Goal: Answer question/provide support

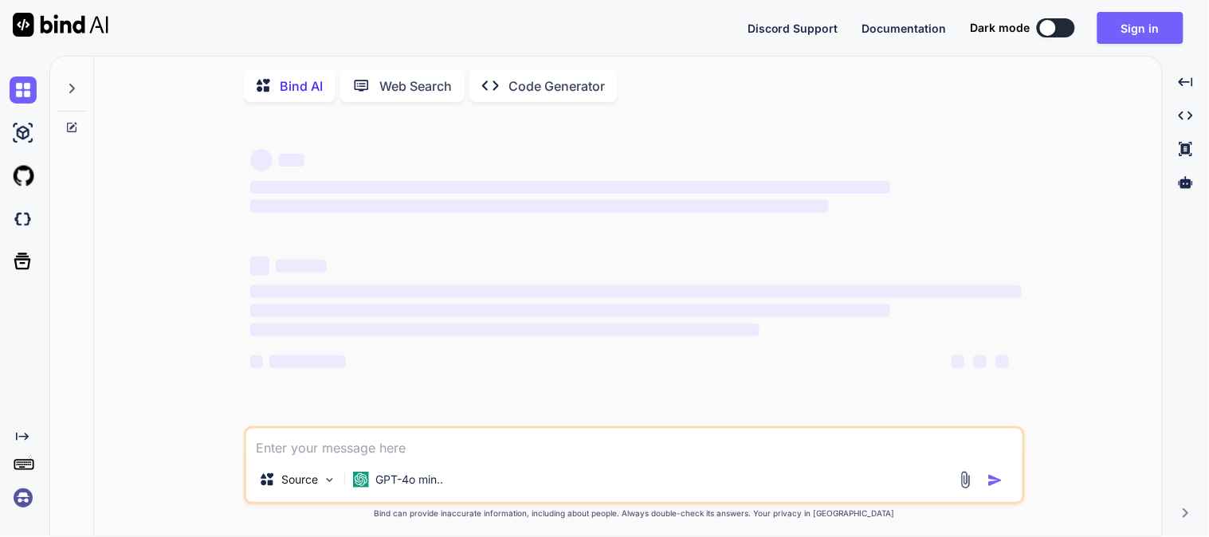
type textarea "x"
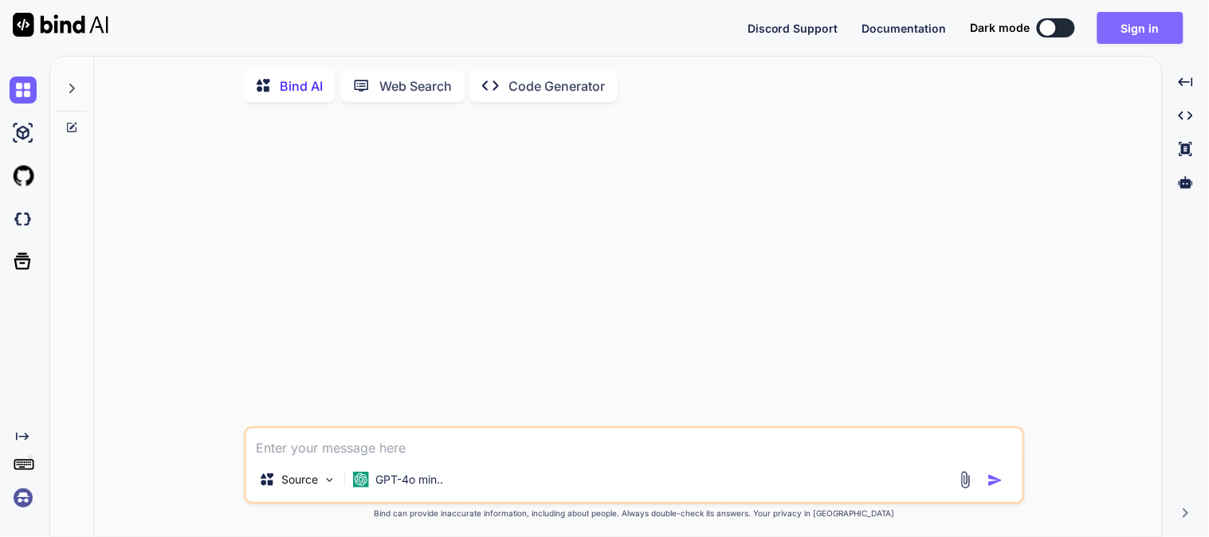
click at [1147, 26] on button "Sign in" at bounding box center [1140, 28] width 86 height 32
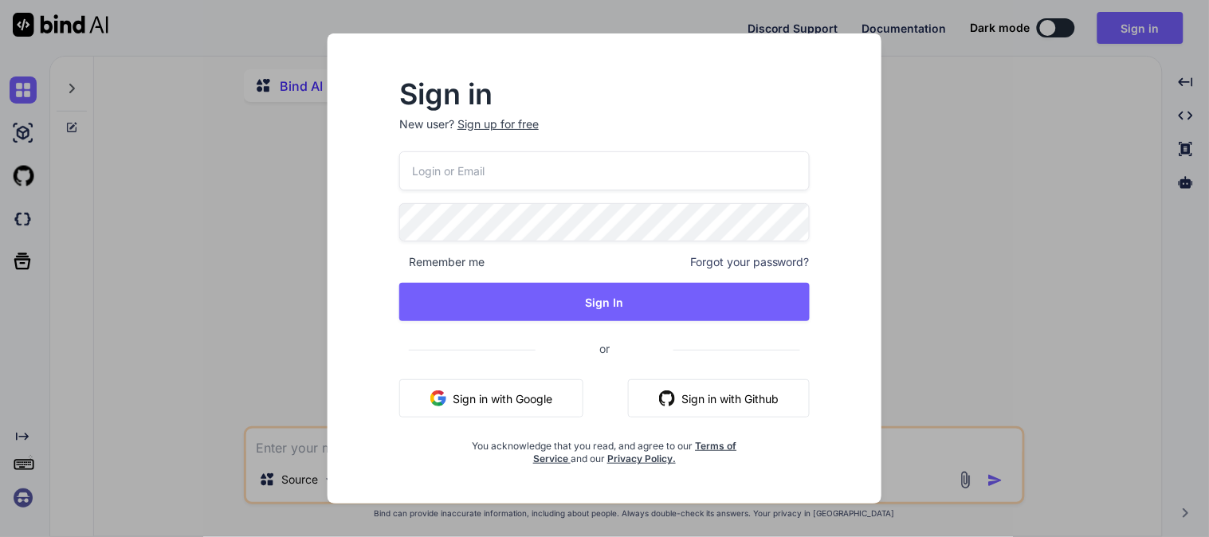
click at [487, 164] on input "email" at bounding box center [604, 170] width 410 height 39
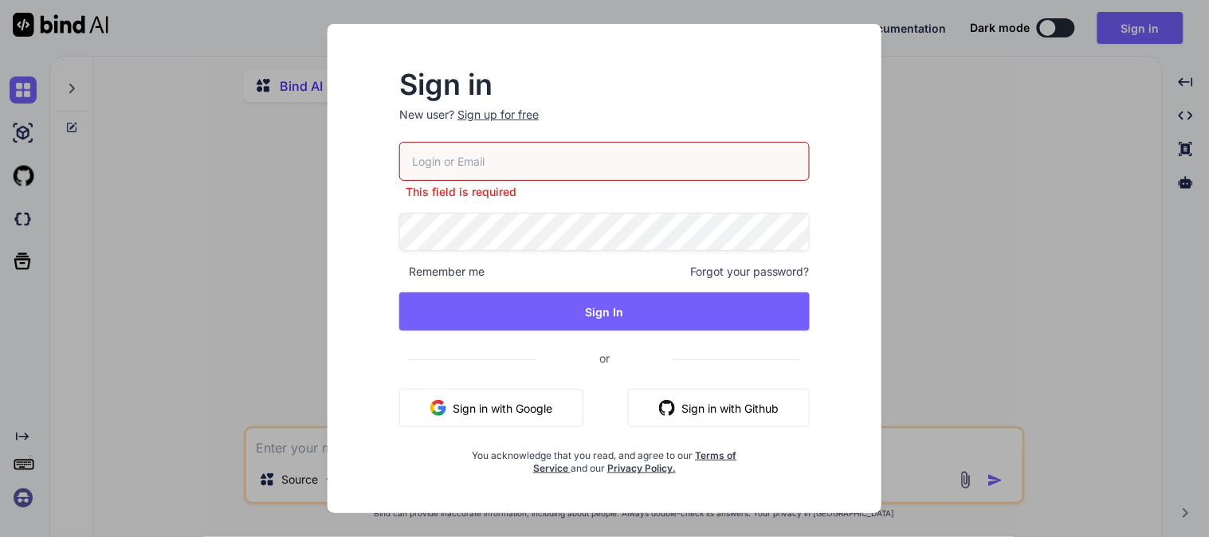
click at [494, 124] on p "New user? Sign up for free" at bounding box center [604, 124] width 410 height 35
click at [506, 108] on div "Sign up for free" at bounding box center [497, 115] width 81 height 16
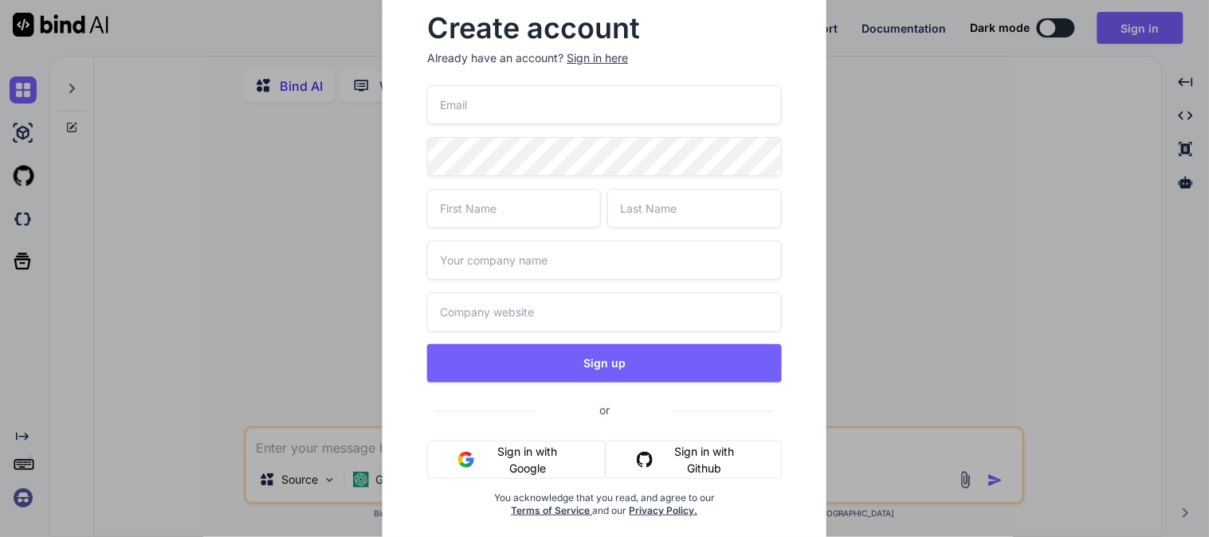
click at [504, 107] on input "email" at bounding box center [604, 104] width 354 height 39
type input "[EMAIL_ADDRESS][DOMAIN_NAME]"
type input "raju"
type input "yadav"
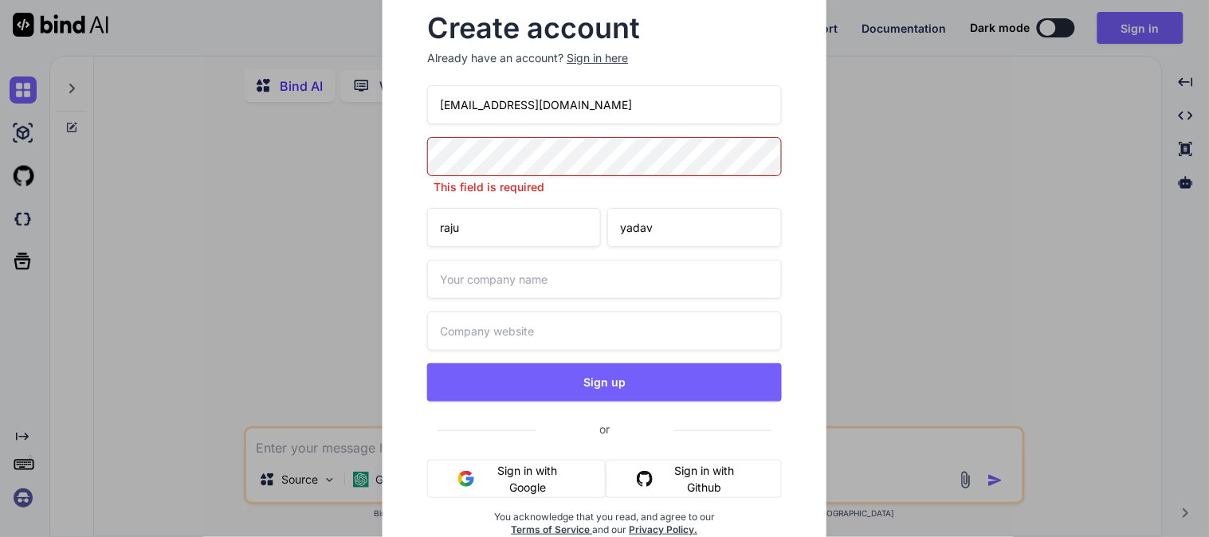
click at [459, 105] on input "[EMAIL_ADDRESS][DOMAIN_NAME]" at bounding box center [604, 104] width 354 height 39
type input "[EMAIL_ADDRESS][DOMAIN_NAME]"
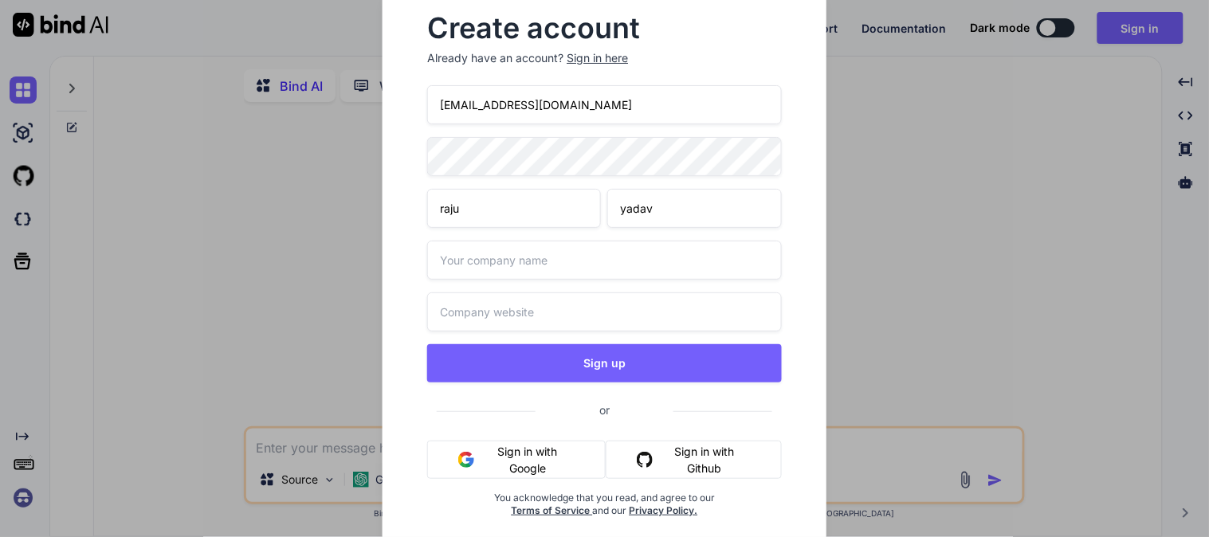
click at [518, 267] on input "text" at bounding box center [604, 260] width 354 height 39
type input "bia"
click at [520, 320] on input "text" at bounding box center [604, 311] width 354 height 39
type input "[DOMAIN_NAME]"
drag, startPoint x: 623, startPoint y: 102, endPoint x: 406, endPoint y: 101, distance: 216.7
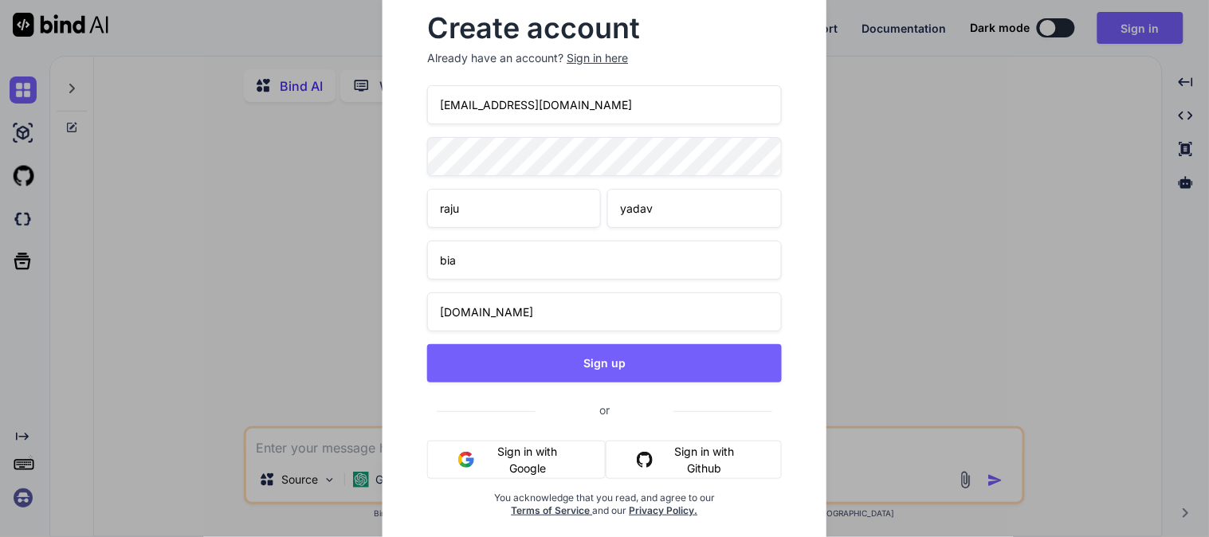
click at [406, 101] on div "Create account Already have an account? Sign in here [EMAIL_ADDRESS][DOMAIN_NAM…" at bounding box center [603, 279] width 443 height 579
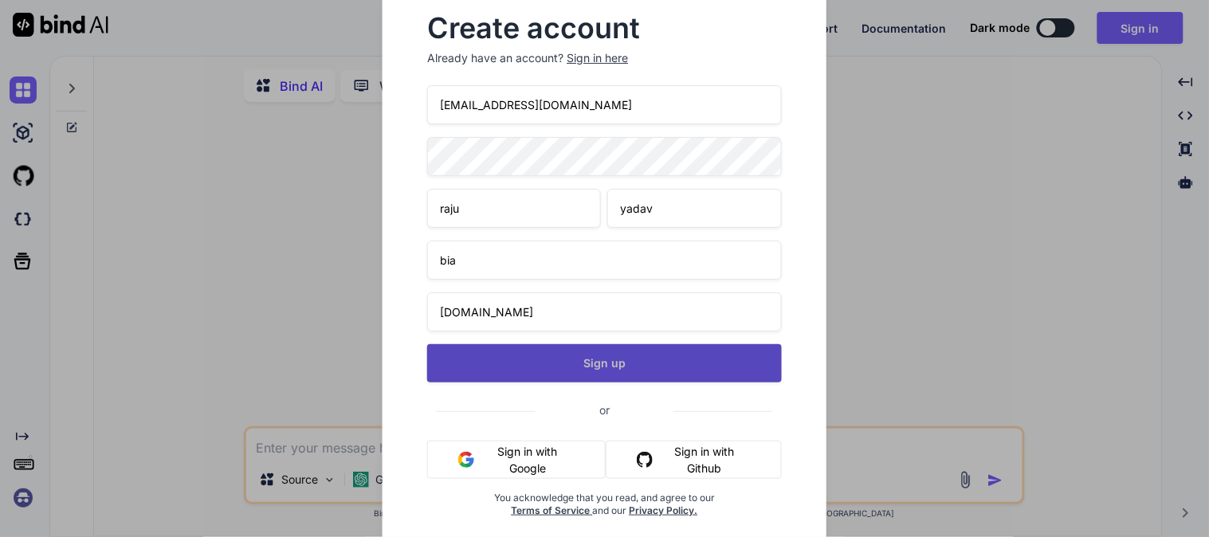
click at [586, 367] on button "Sign up" at bounding box center [604, 363] width 354 height 38
click at [514, 363] on button "Sign up" at bounding box center [604, 363] width 354 height 38
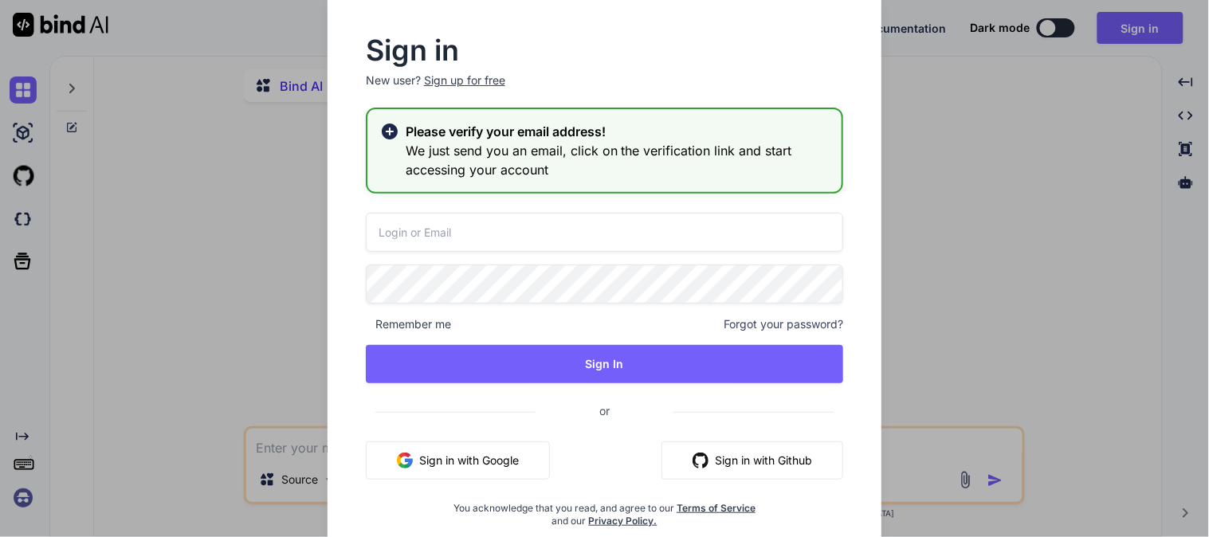
click at [512, 248] on input "email" at bounding box center [605, 232] width 478 height 39
paste input "[EMAIL_ADDRESS][DOMAIN_NAME]"
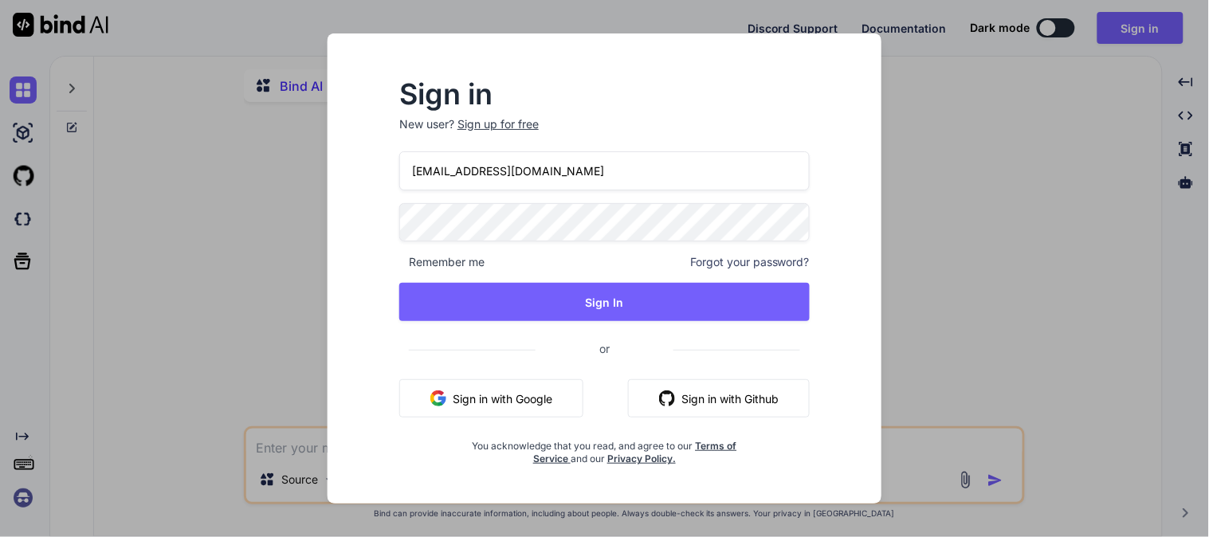
type input "[EMAIL_ADDRESS][DOMAIN_NAME]"
click at [496, 202] on div "[EMAIL_ADDRESS][DOMAIN_NAME] Remember me Forgot your password? Sign In or Sign …" at bounding box center [604, 308] width 410 height 315
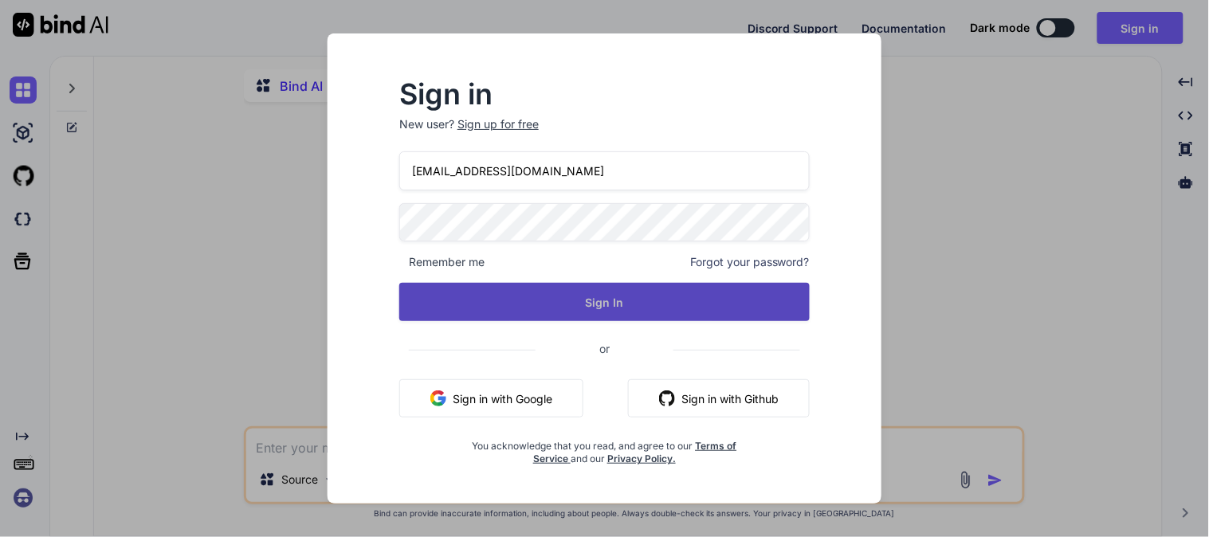
click at [537, 304] on button "Sign In" at bounding box center [604, 302] width 410 height 38
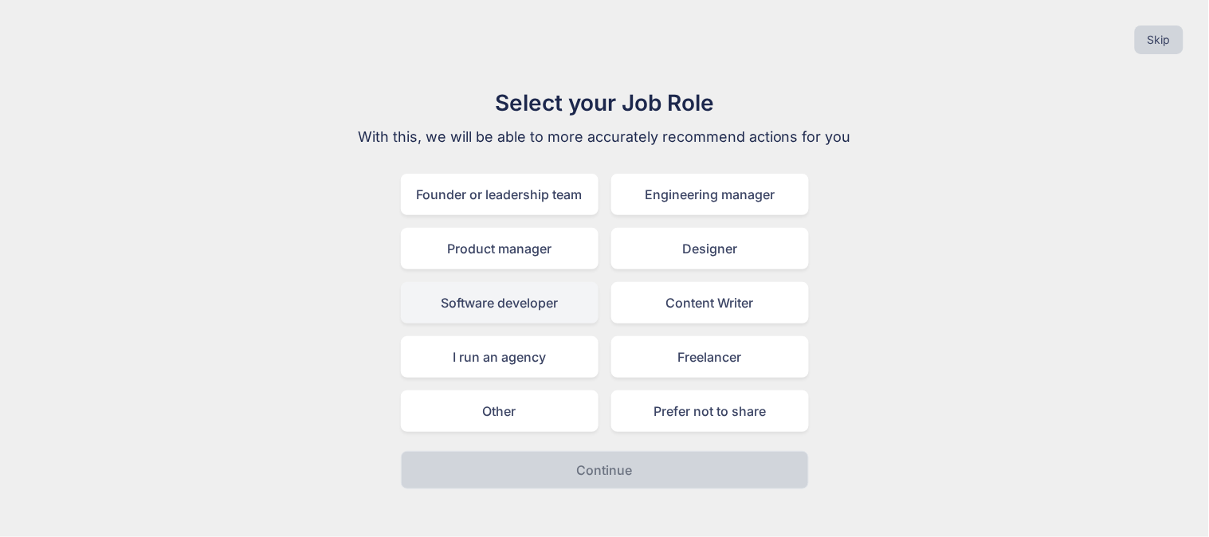
click at [508, 308] on div "Software developer" at bounding box center [500, 302] width 198 height 41
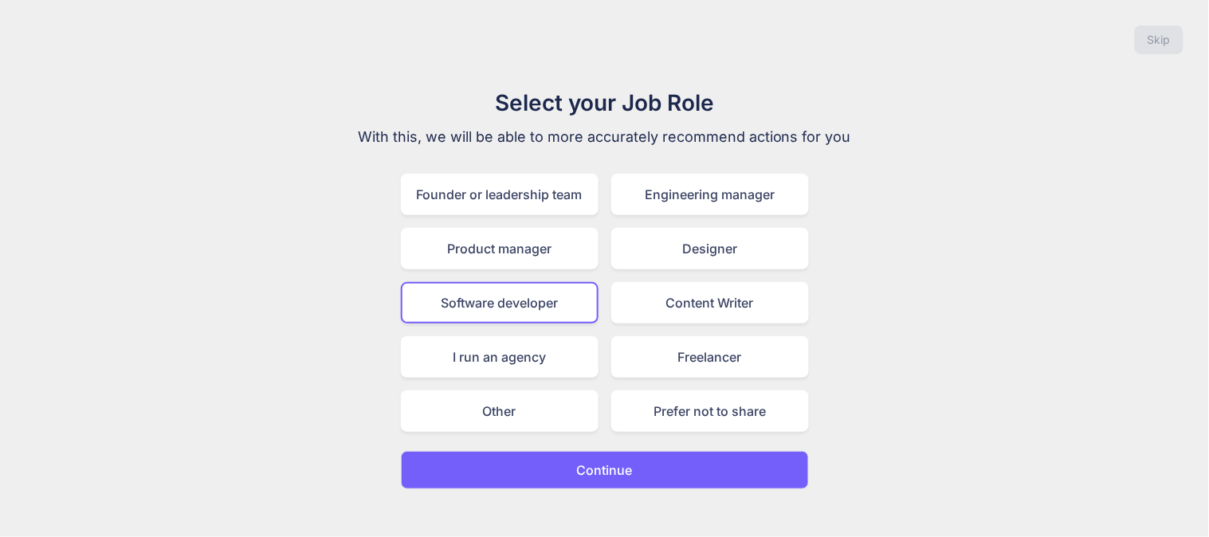
click at [586, 465] on p "Continue" at bounding box center [605, 470] width 56 height 19
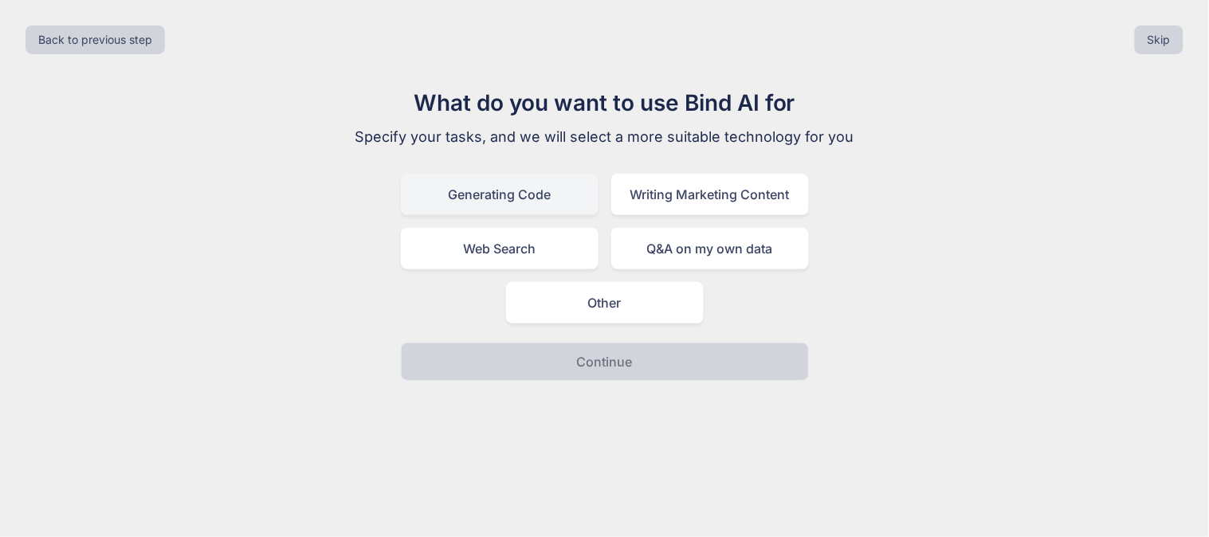
click at [488, 202] on div "Generating Code" at bounding box center [500, 194] width 198 height 41
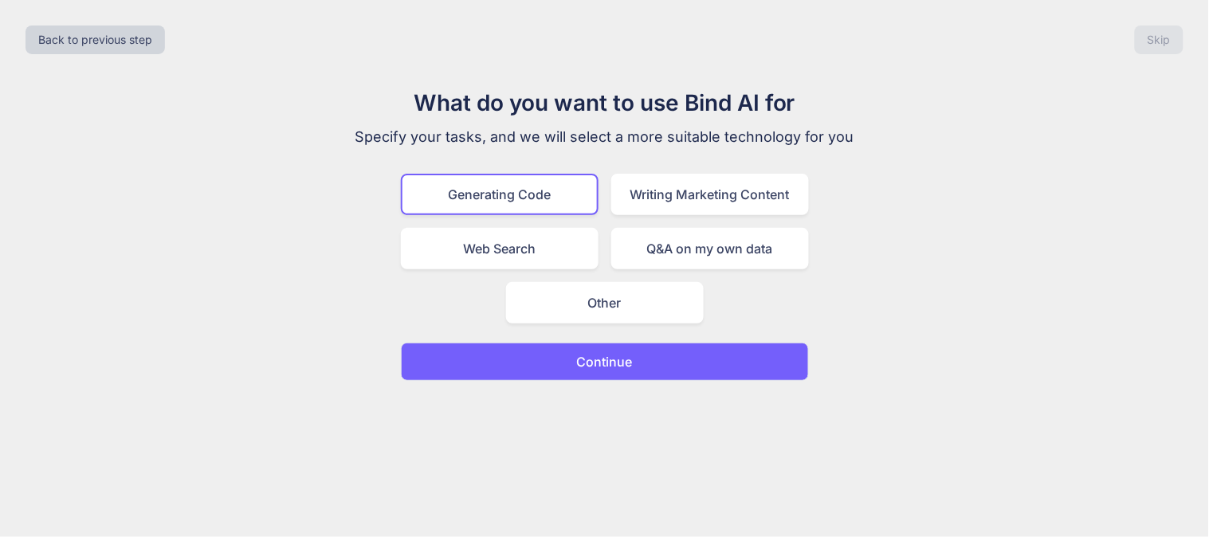
click at [627, 354] on p "Continue" at bounding box center [605, 361] width 56 height 19
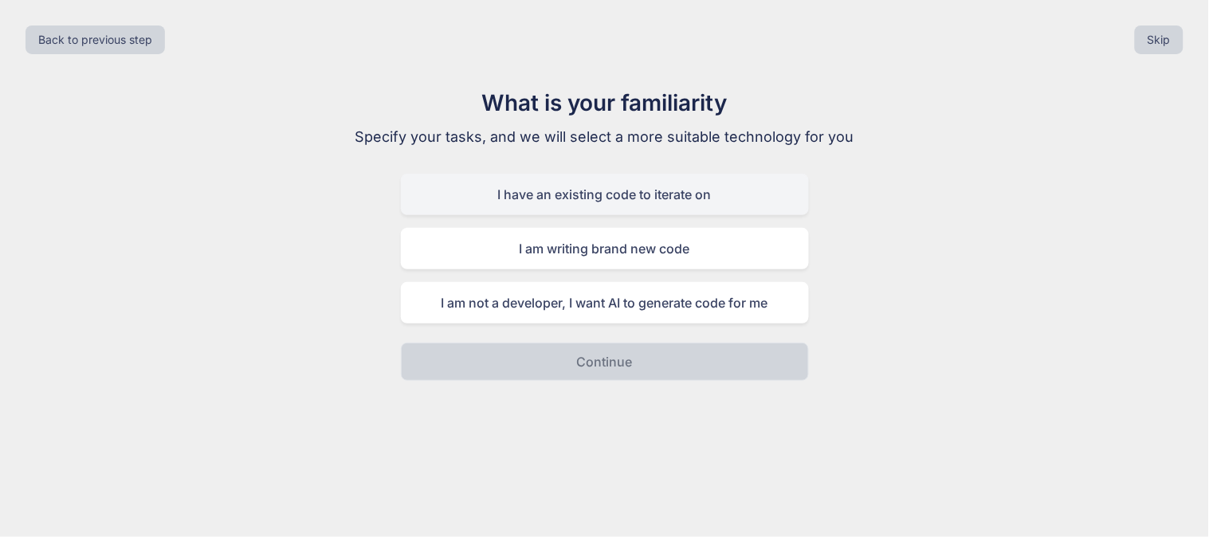
click at [594, 202] on div "I have an existing code to iterate on" at bounding box center [605, 194] width 408 height 41
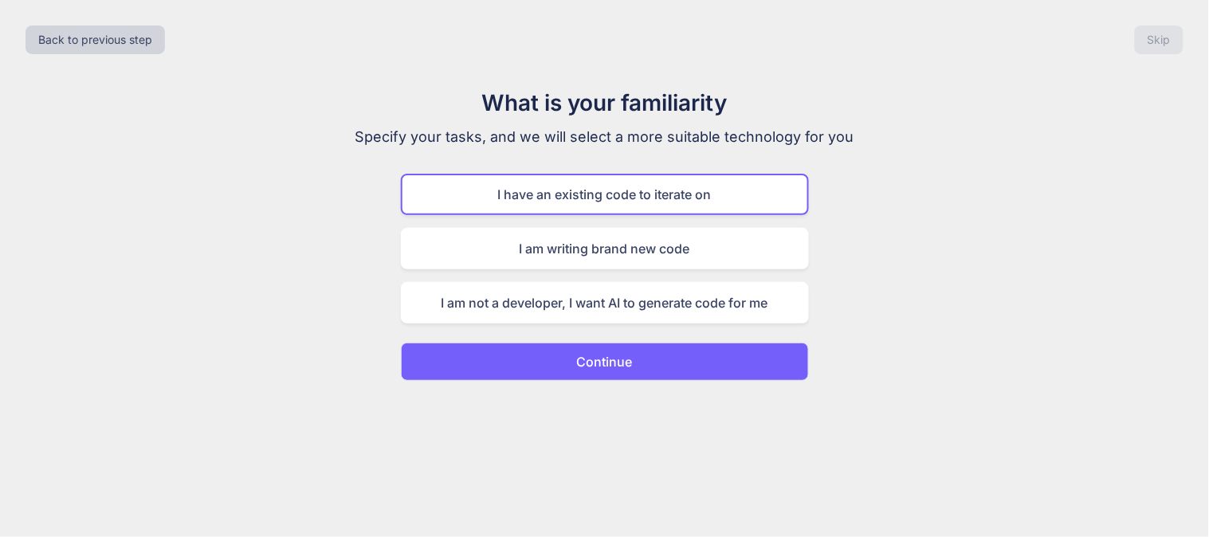
click at [615, 359] on p "Continue" at bounding box center [605, 361] width 56 height 19
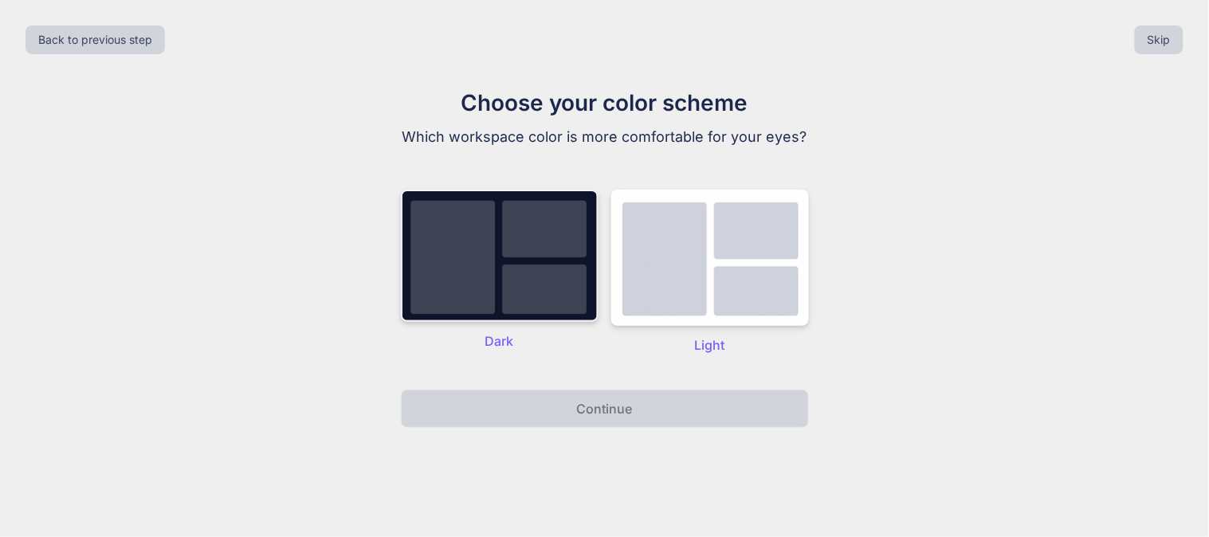
click at [498, 376] on div "Choose your color scheme Which workspace color is more comfortable for your eye…" at bounding box center [604, 257] width 535 height 342
click at [473, 256] on img at bounding box center [500, 256] width 198 height 132
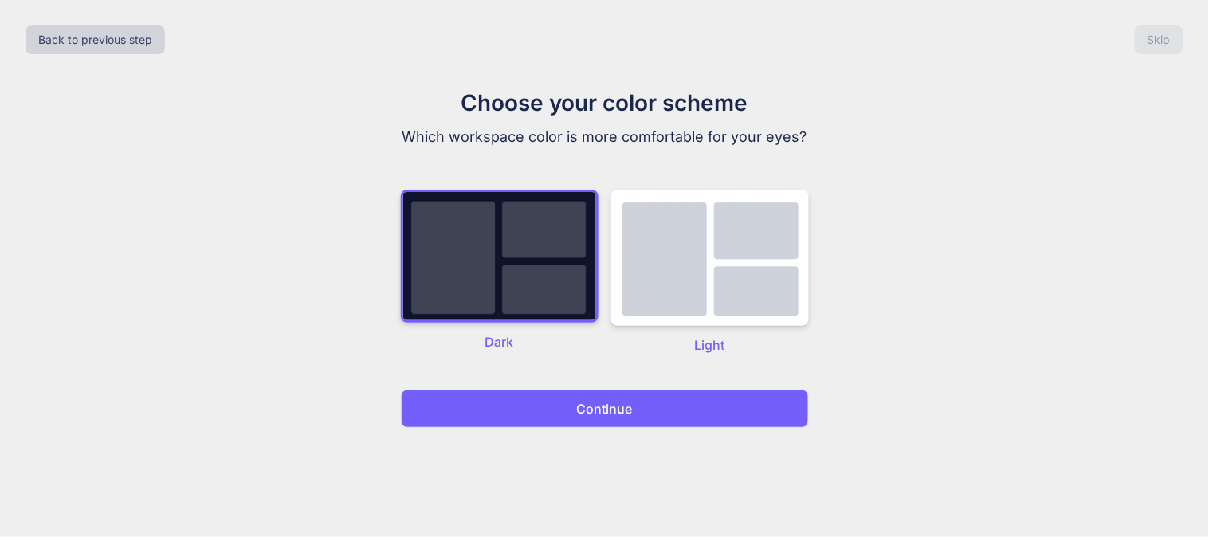
click at [592, 417] on p "Continue" at bounding box center [605, 408] width 56 height 19
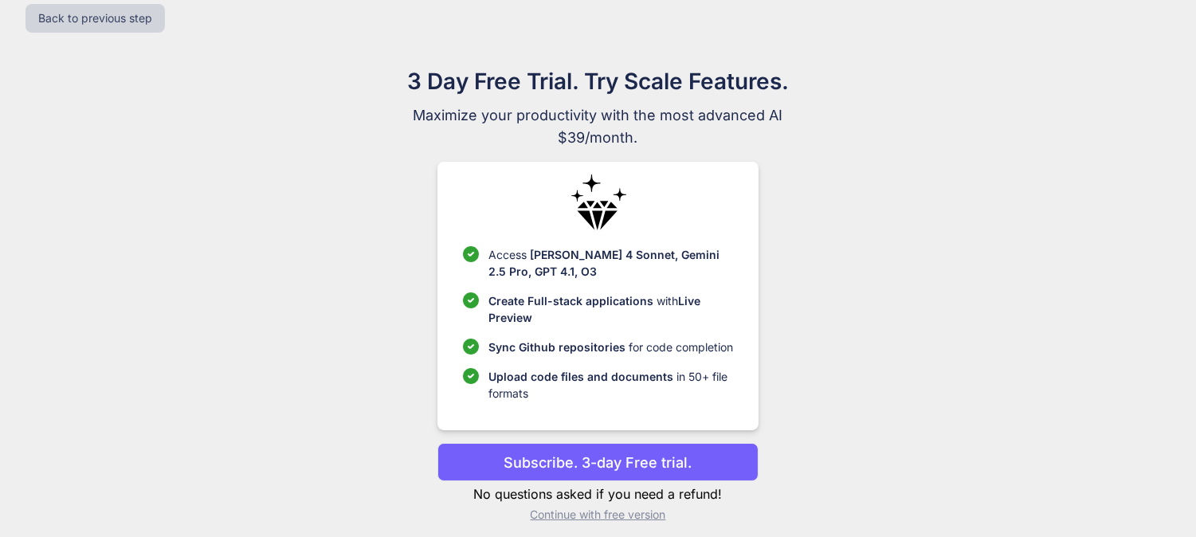
scroll to position [33, 0]
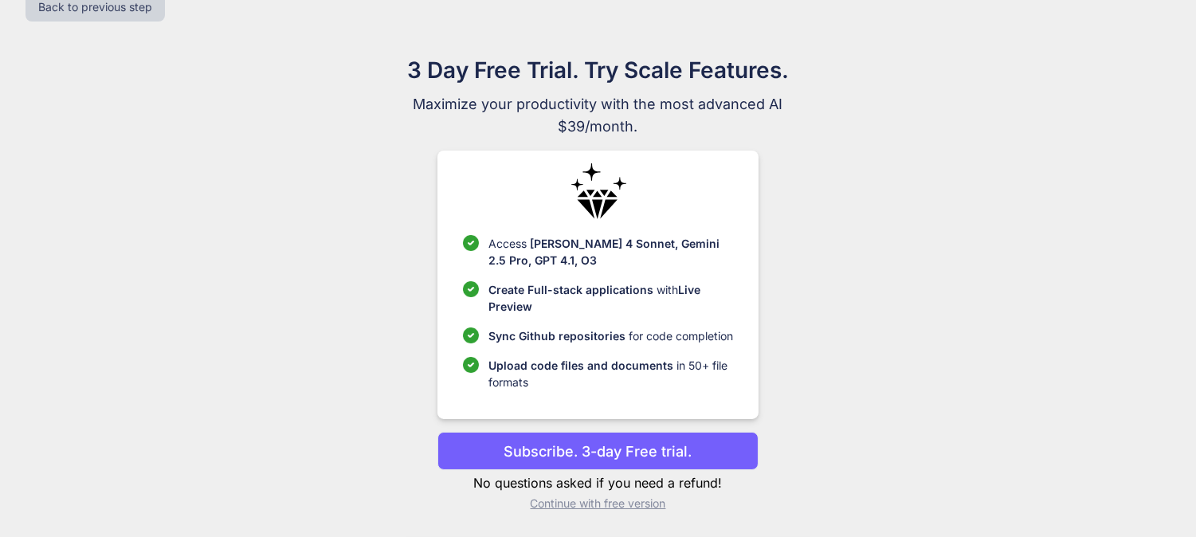
click at [578, 508] on p "Continue with free version" at bounding box center [597, 504] width 321 height 16
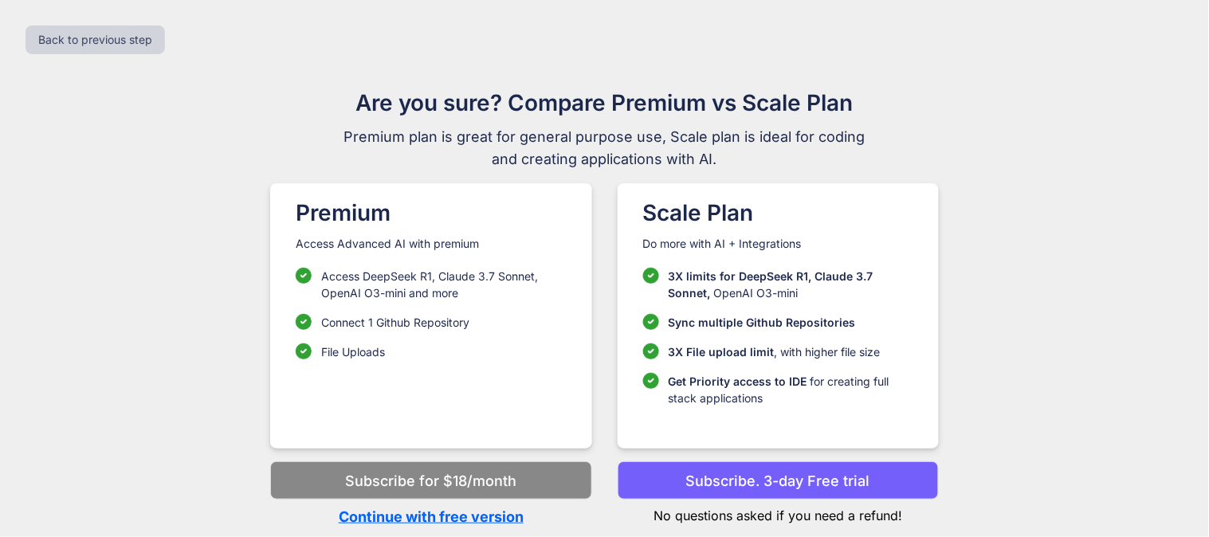
click at [441, 527] on p "Continue with free version" at bounding box center [430, 517] width 321 height 22
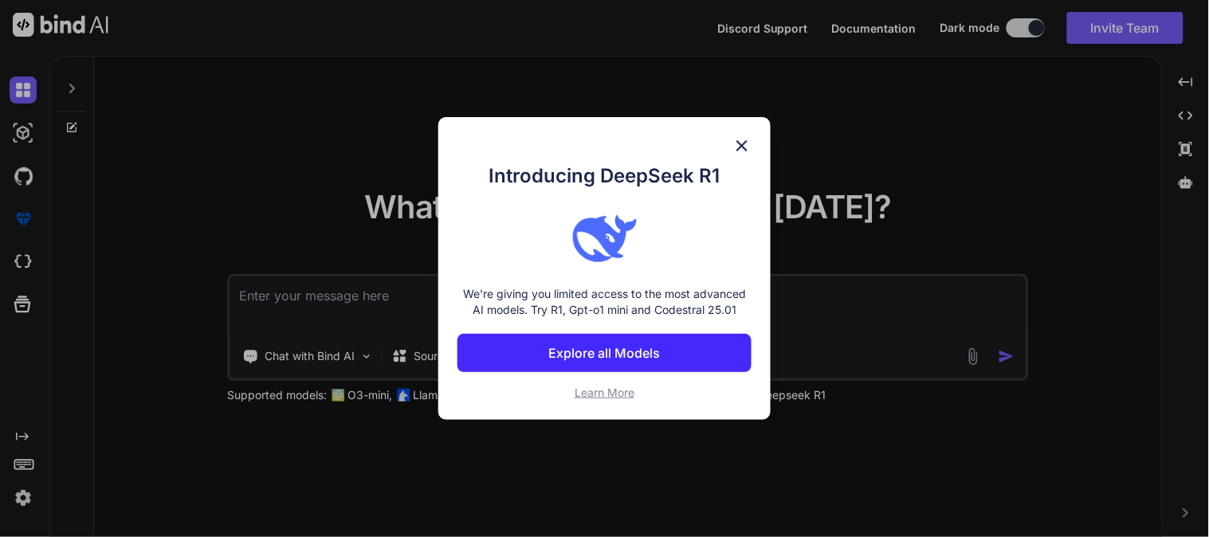
click at [743, 139] on img at bounding box center [741, 145] width 19 height 19
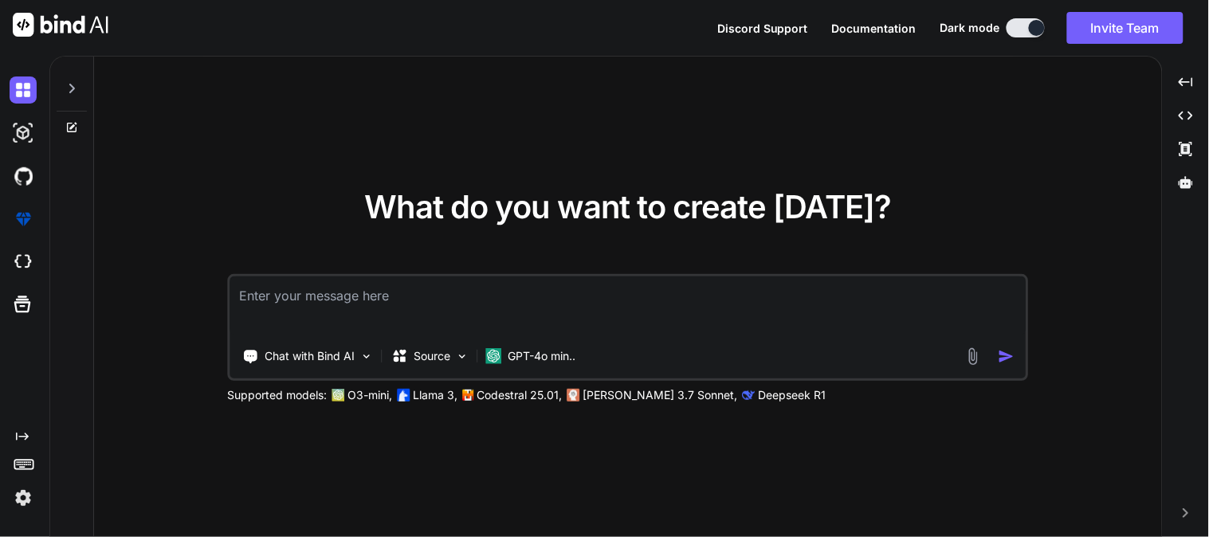
click at [544, 298] on textarea at bounding box center [628, 306] width 796 height 59
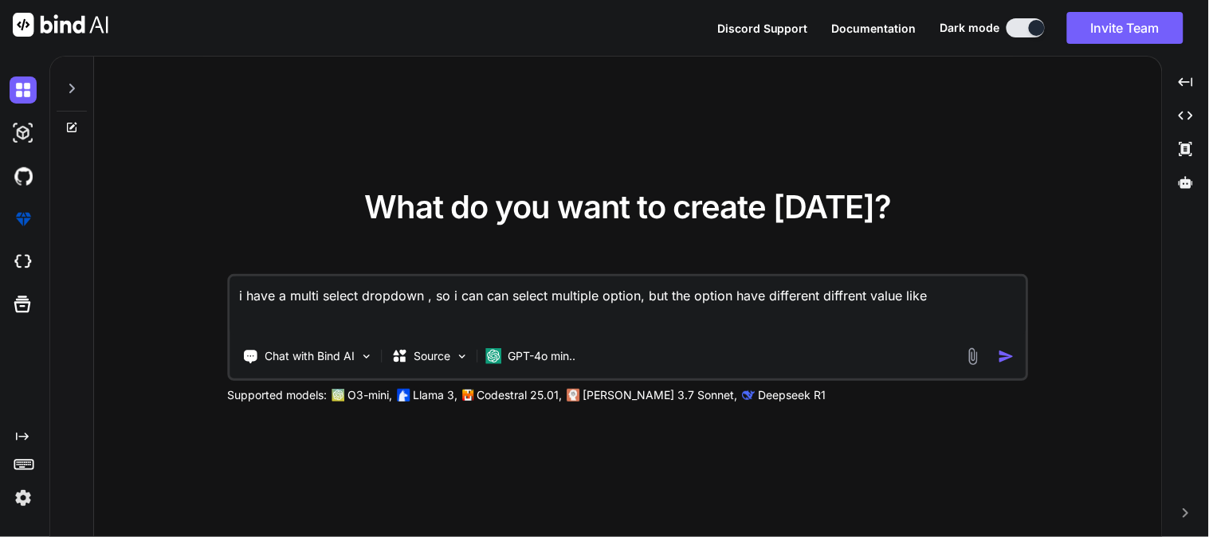
click at [903, 295] on textarea "i have a multi select dropdown , so i can can select multiple option, but the o…" at bounding box center [628, 306] width 796 height 59
click at [1018, 293] on textarea "i have a multi select dropdown , so i can can select multiple option, but the o…" at bounding box center [628, 306] width 796 height 59
paste textarea "<select class="form-select border-none choices__input" id="productSelect" multi…"
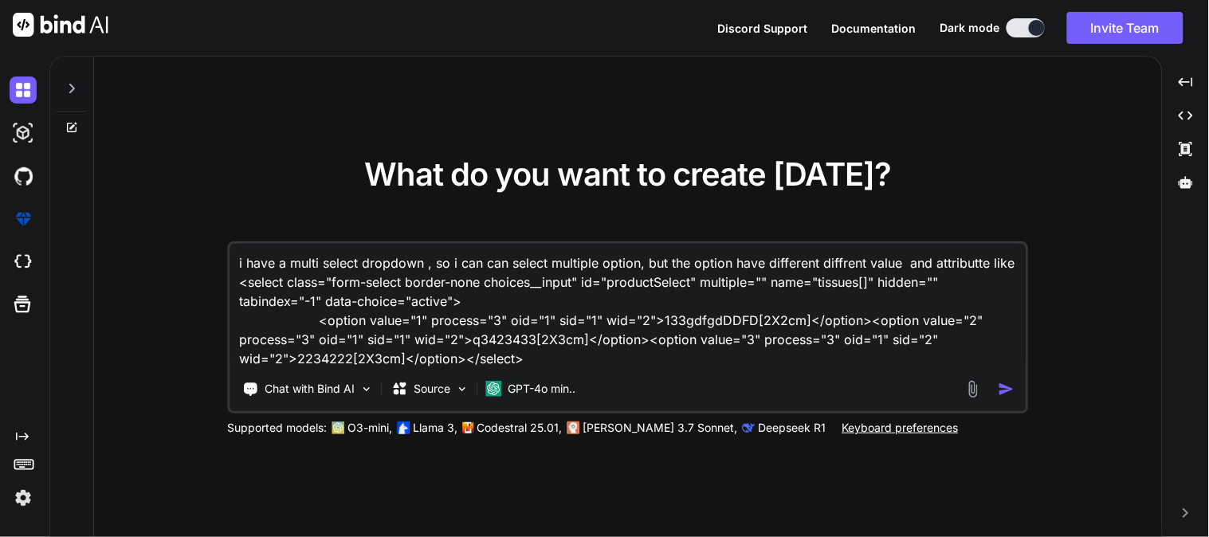
type textarea "i have a multi select dropdown , so i can can select multiple option, but the o…"
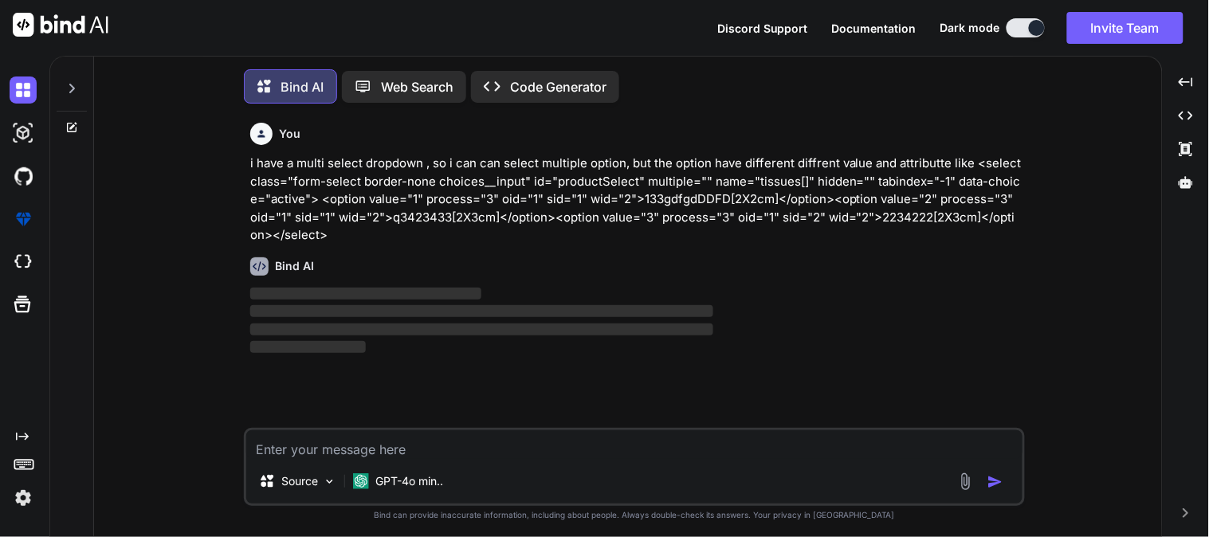
scroll to position [8, 0]
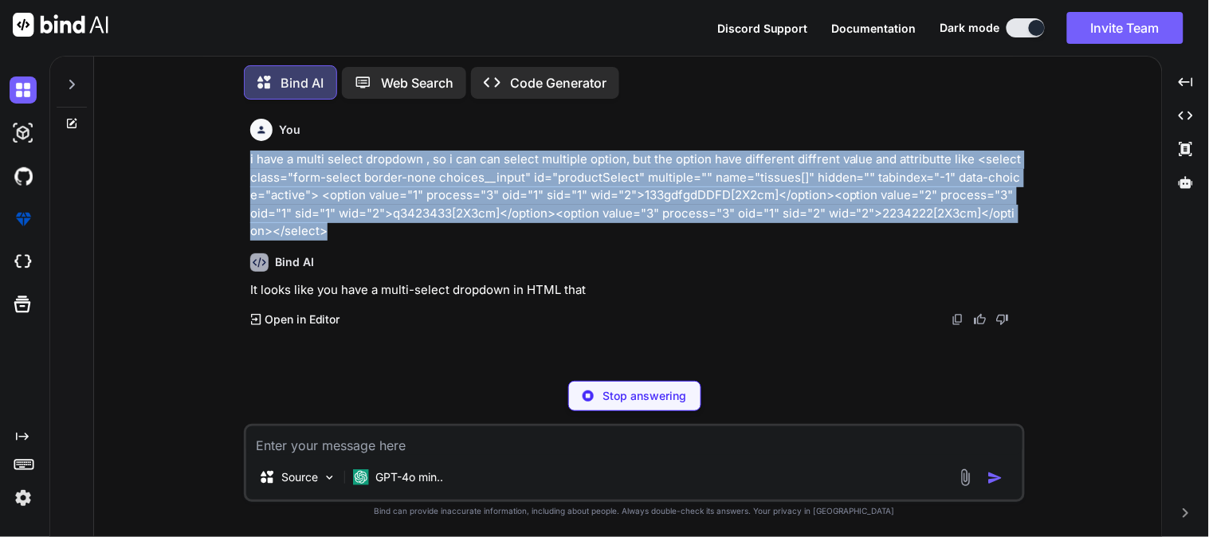
drag, startPoint x: 331, startPoint y: 235, endPoint x: 233, endPoint y: 163, distance: 121.9
click at [233, 163] on div "You i have a multi select dropdown , so i can can select multiple option, but t…" at bounding box center [634, 324] width 1055 height 424
copy p "i have a multi select dropdown , so i can can select multiple option, but the o…"
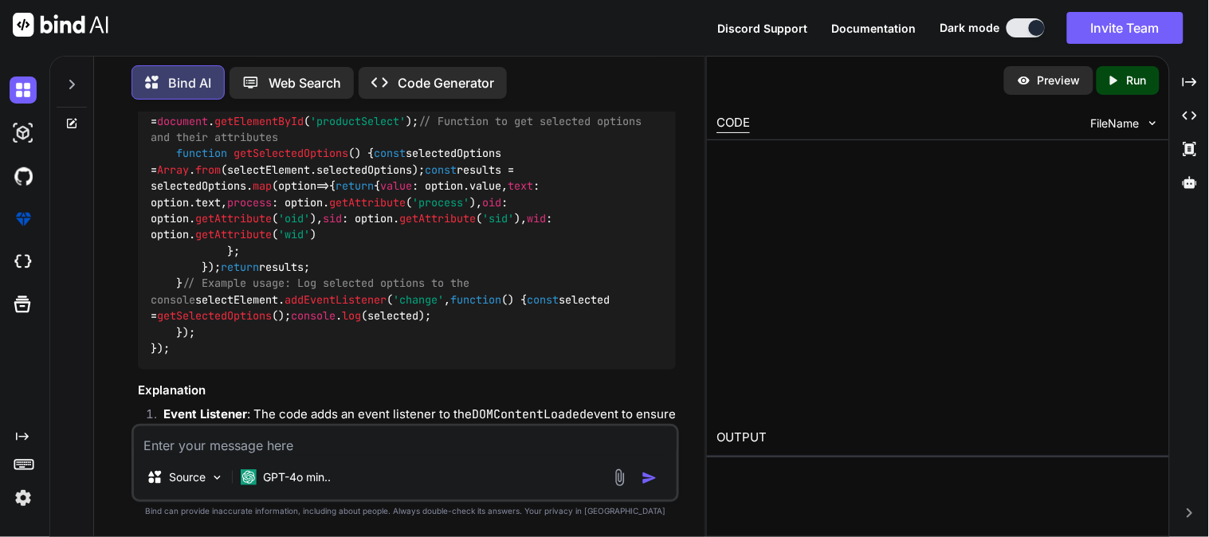
scroll to position [585, 0]
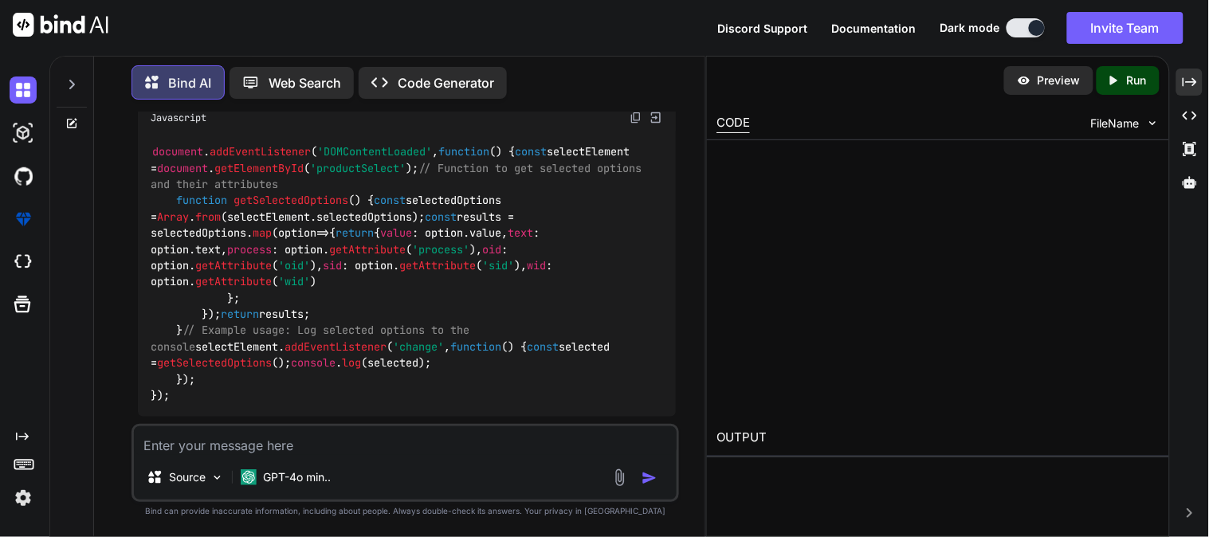
click at [1192, 82] on icon at bounding box center [1190, 81] width 14 height 9
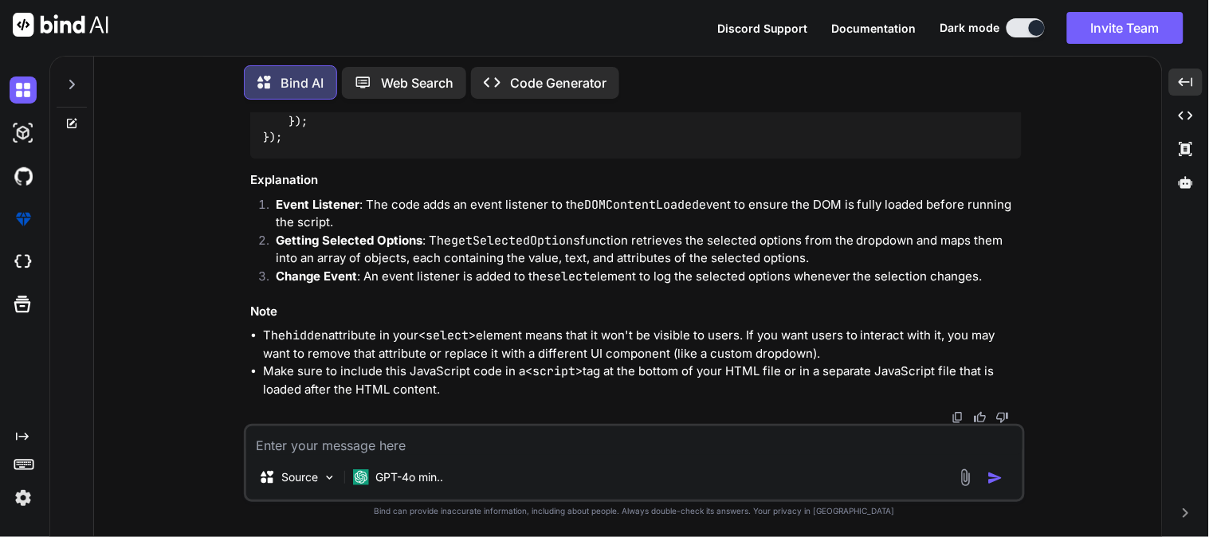
scroll to position [902, 0]
click at [397, 448] on textarea at bounding box center [634, 440] width 776 height 29
paste textarea "i have a multi select dropdown , so i can can select multiple option, but the o…"
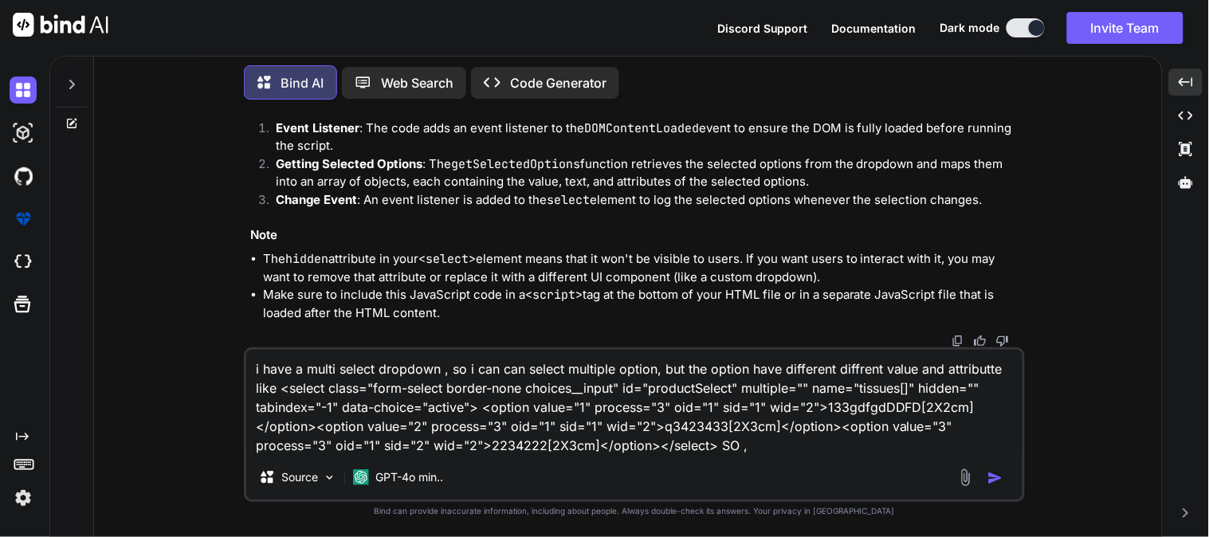
paste textarea "$(document).on("change", "#editIVRForm #productSelect", function () { var produ…"
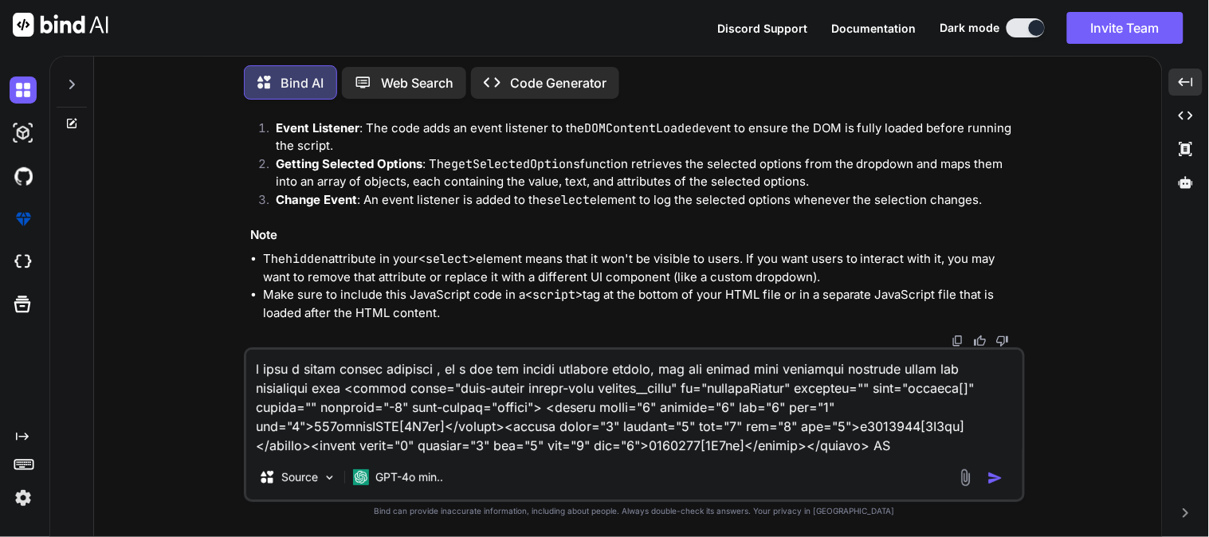
scroll to position [308, 0]
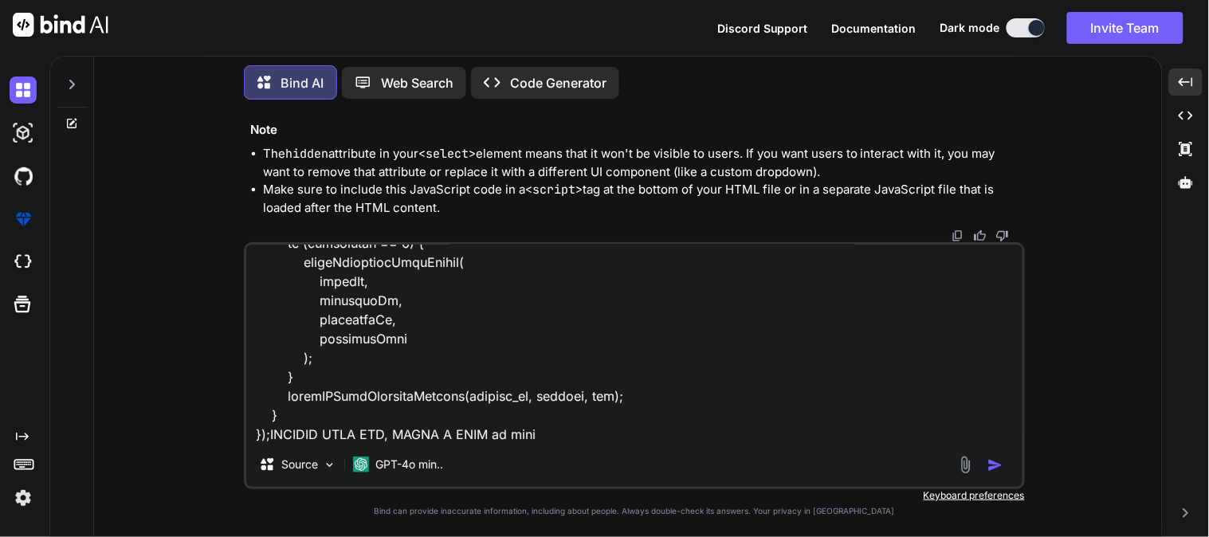
paste textarea "const checkInventroyItemStatus = ( orderId, shipmentId, warehouseId, selecetdIt…"
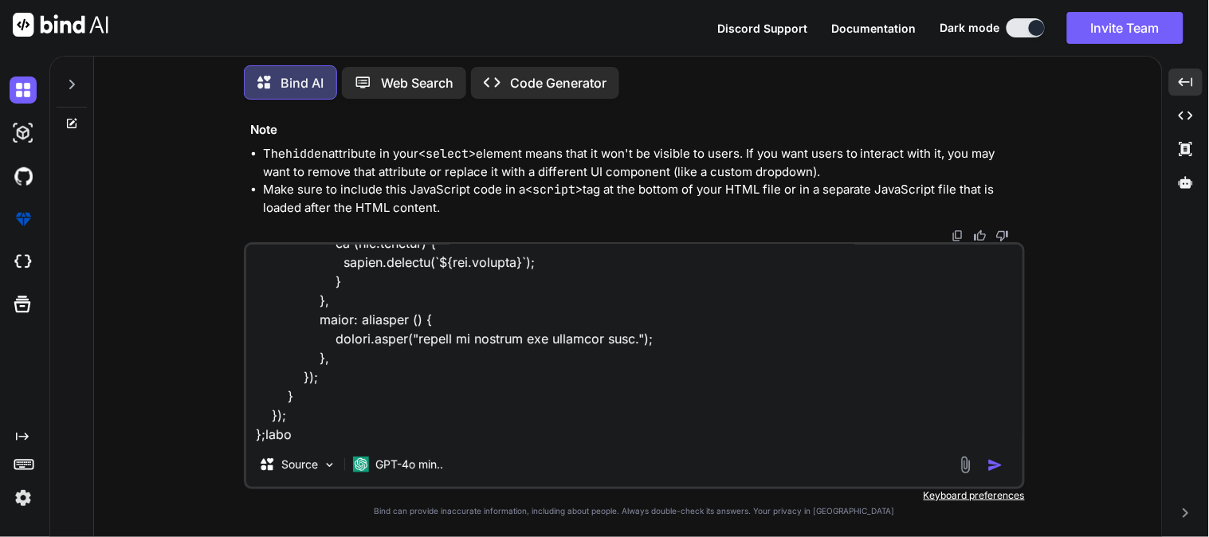
paste textarea "useprocess == 2"
type textarea "i have a multi select dropdown , so i can can select multiple option, but the o…"
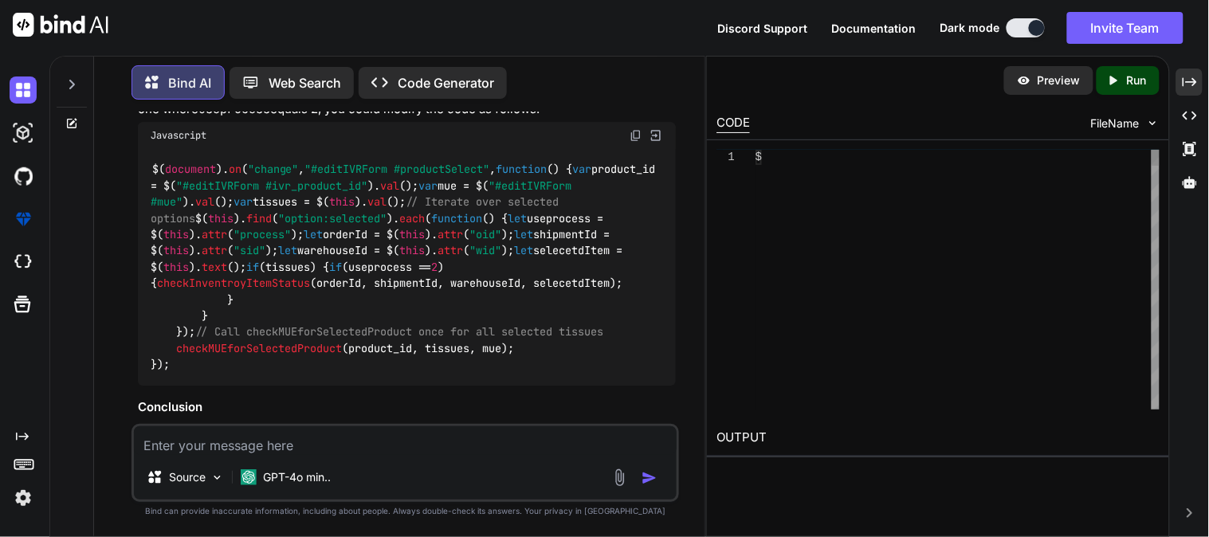
scroll to position [3015, 0]
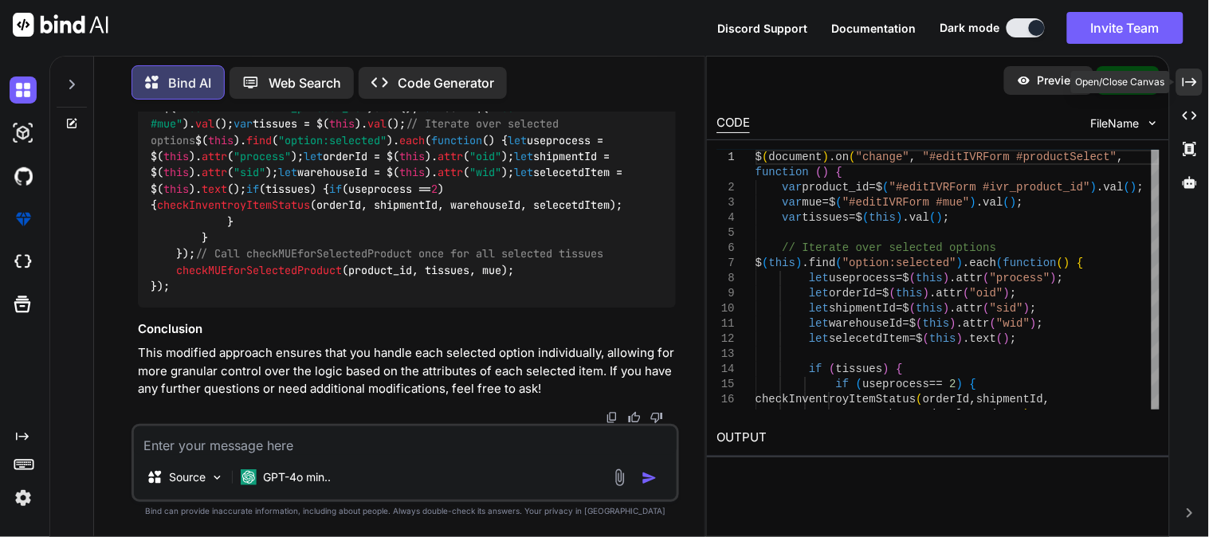
click at [1189, 82] on icon at bounding box center [1190, 81] width 14 height 9
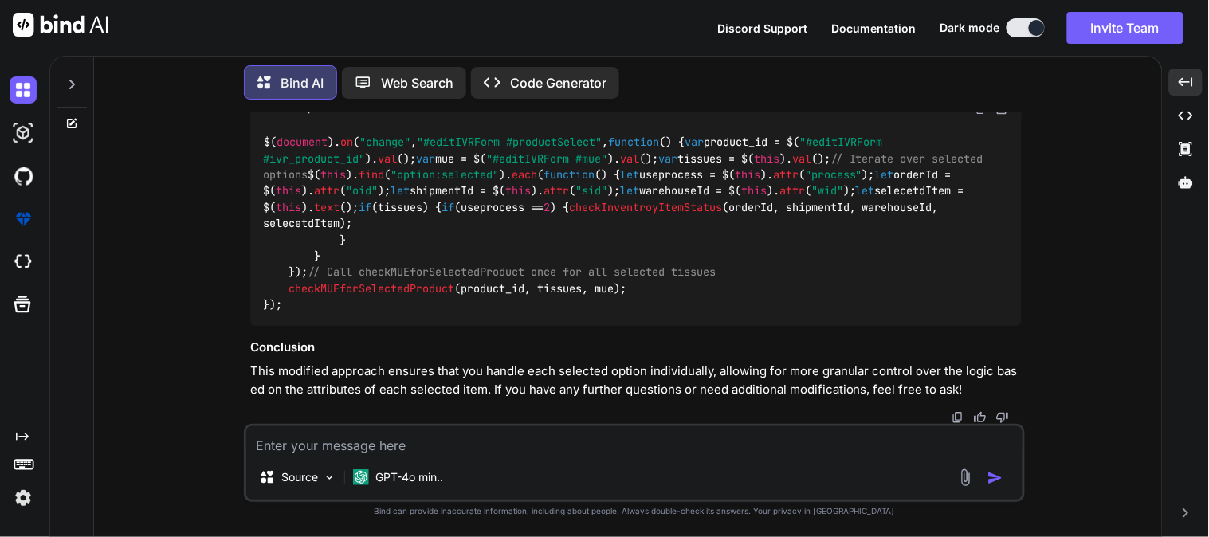
scroll to position [2578, 0]
click at [985, 115] on img at bounding box center [981, 108] width 13 height 13
click at [488, 451] on textarea at bounding box center [634, 440] width 776 height 29
paste textarea "const checkInventroyItemStatus = ( orderId, shipmentId, warehouseId, selecetdIt…"
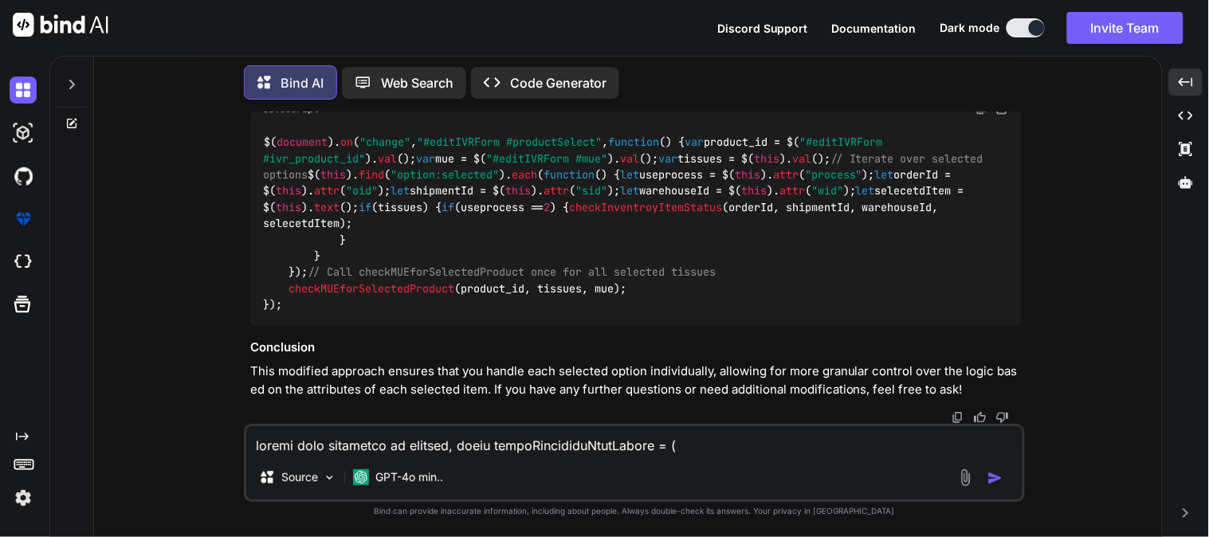
scroll to position [671, 0]
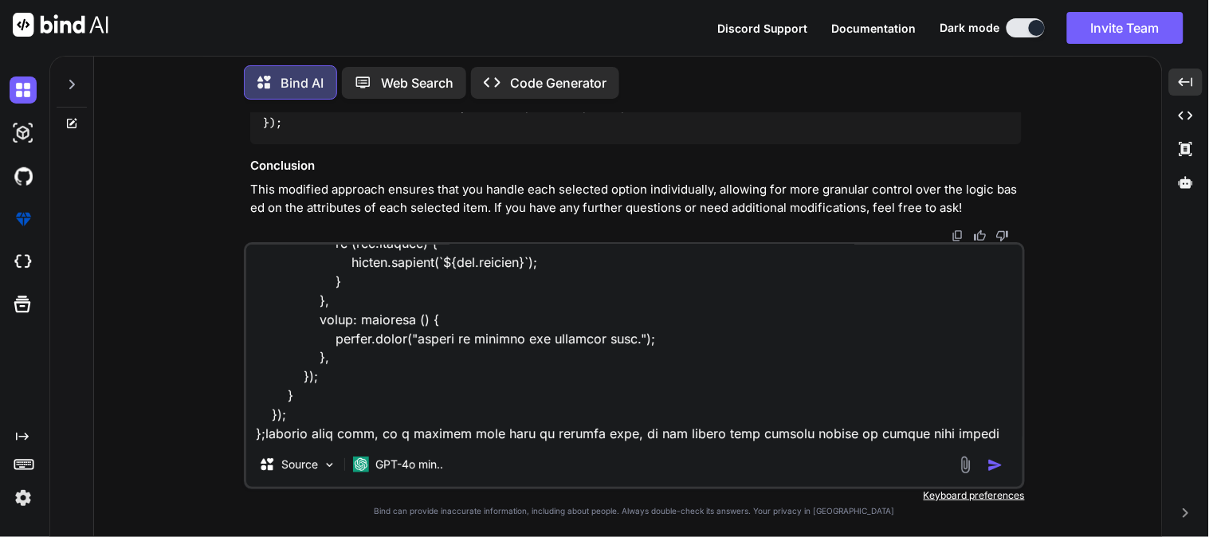
type textarea "thanks tour suggetion is working, const checkInventroyItemStatus = ( orderId, s…"
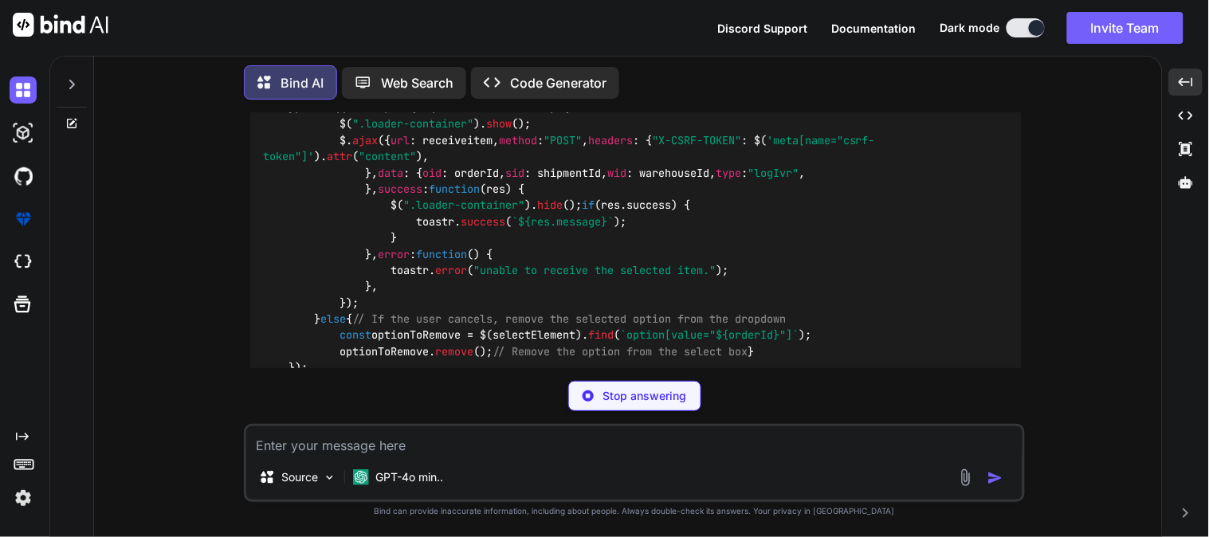
scroll to position [4321, 0]
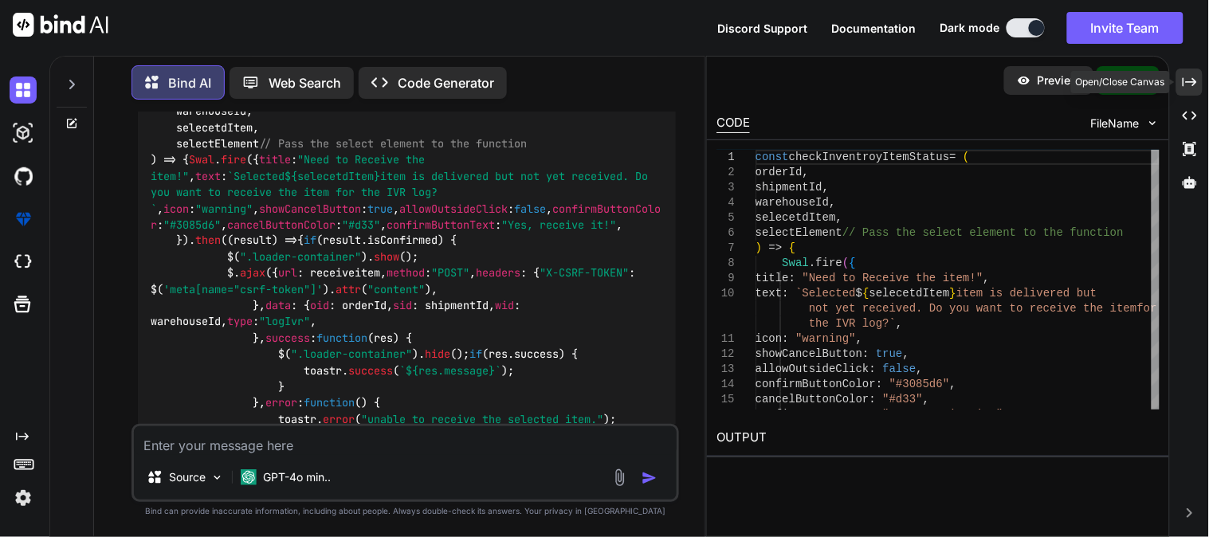
click at [1186, 80] on icon "Created with Pixso." at bounding box center [1190, 82] width 14 height 14
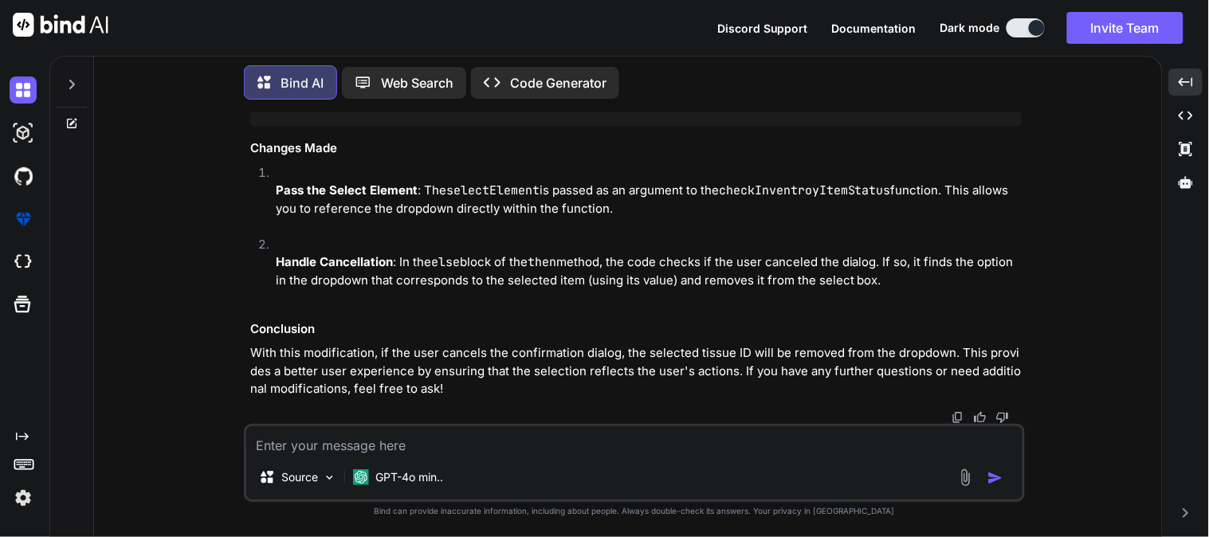
scroll to position [3846, 0]
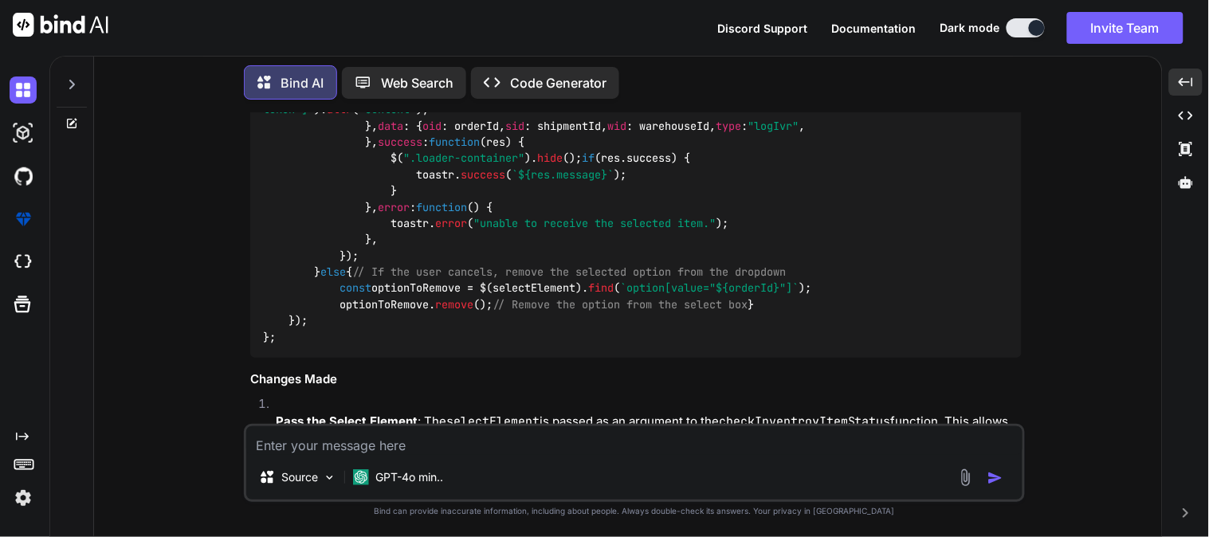
scroll to position [3893, 0]
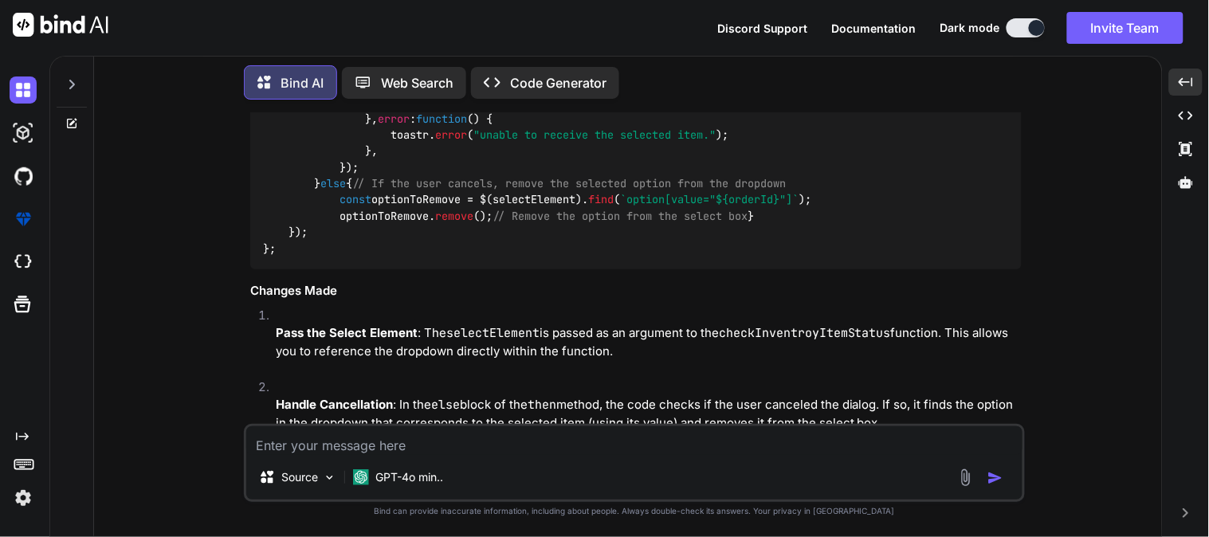
copy span "selectElement"
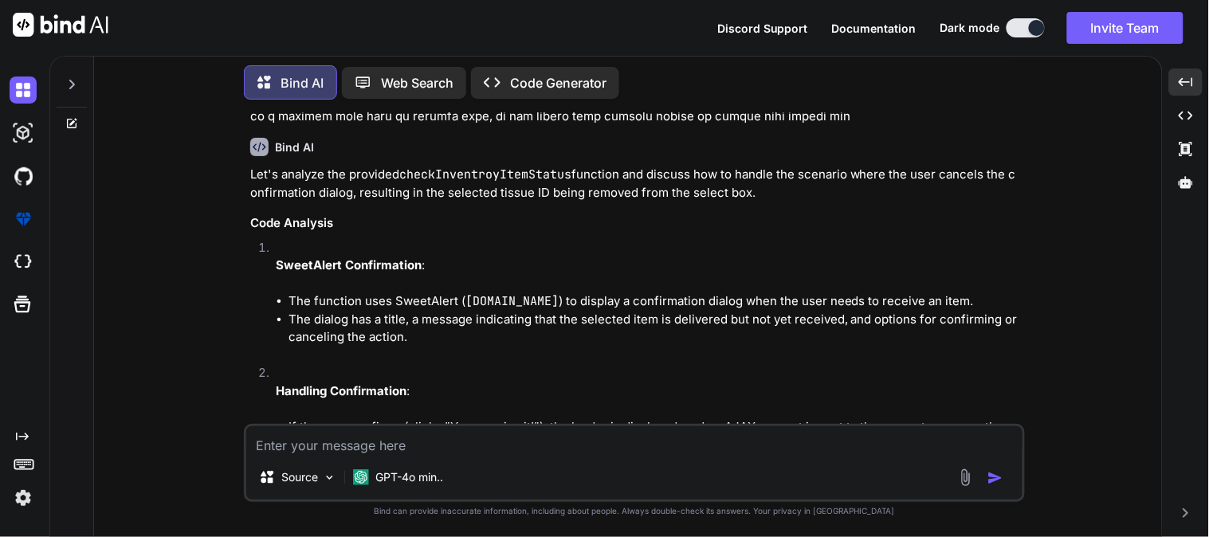
scroll to position [2920, 0]
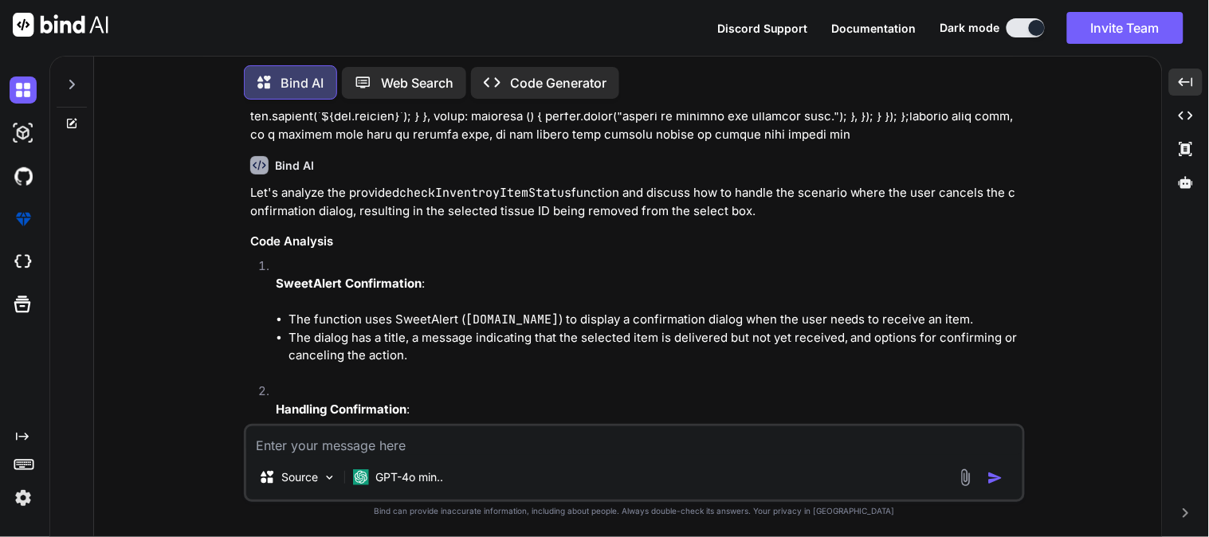
click at [472, 451] on textarea at bounding box center [634, 440] width 776 height 29
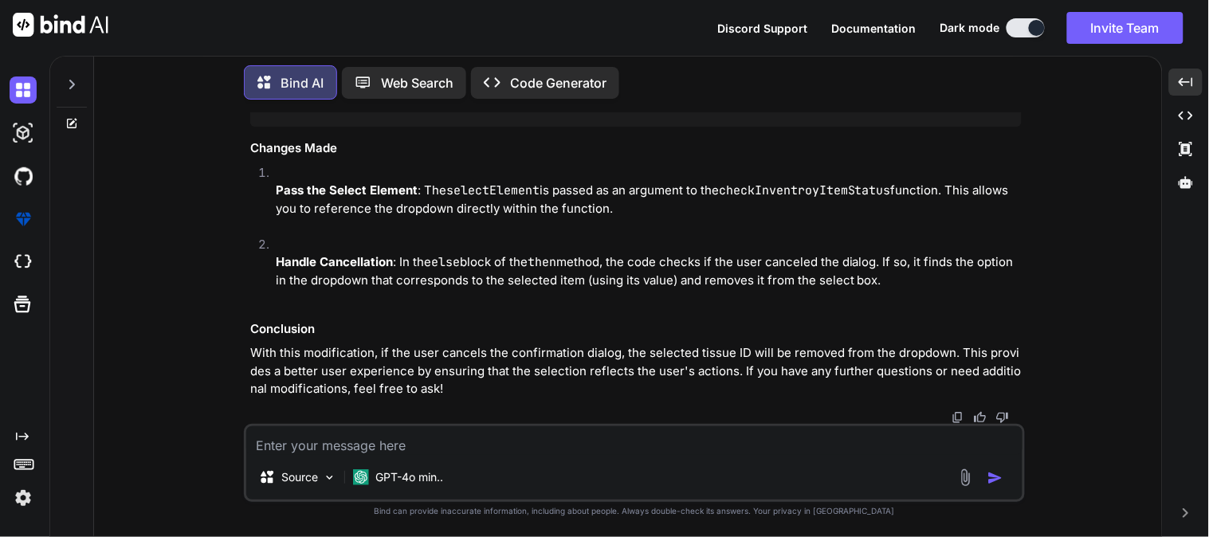
scroll to position [4690, 0]
click at [563, 450] on textarea at bounding box center [634, 440] width 776 height 29
paste textarea "$(document).on("change", "#editIVRForm #productSelect", function () { var produ…"
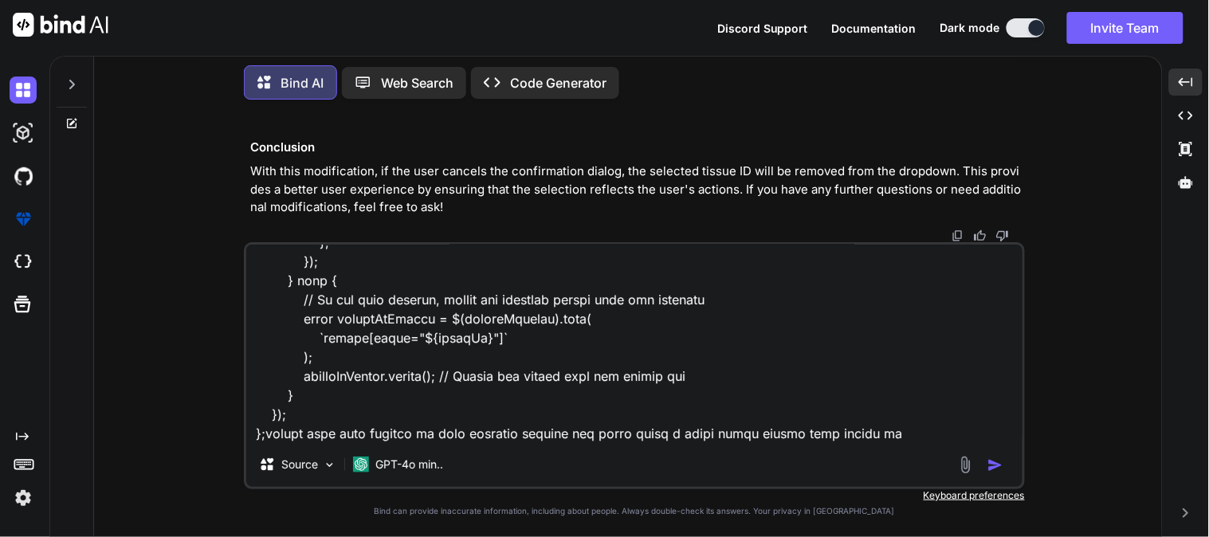
type textarea "$(document).on("change", "#editIVRForm #productSelect", function () { var produ…"
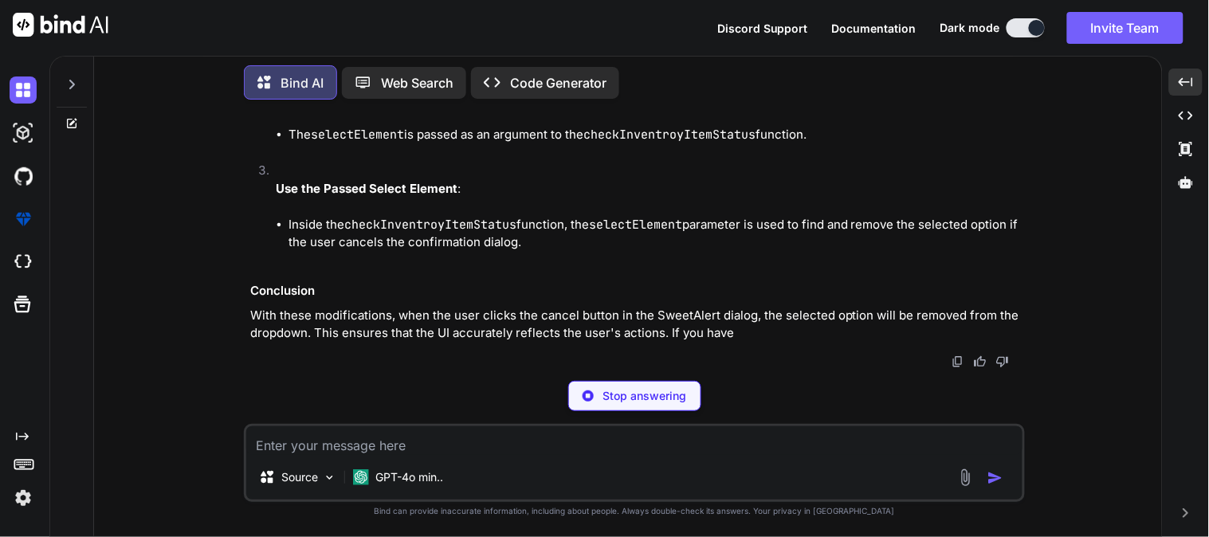
scroll to position [6790, 0]
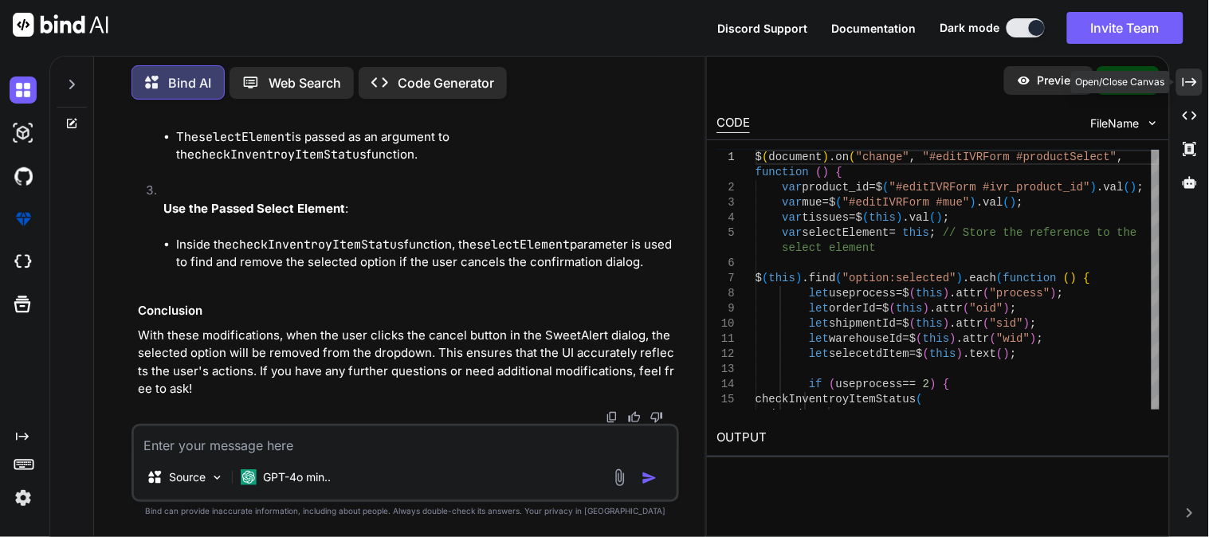
click at [1193, 82] on icon at bounding box center [1190, 81] width 14 height 9
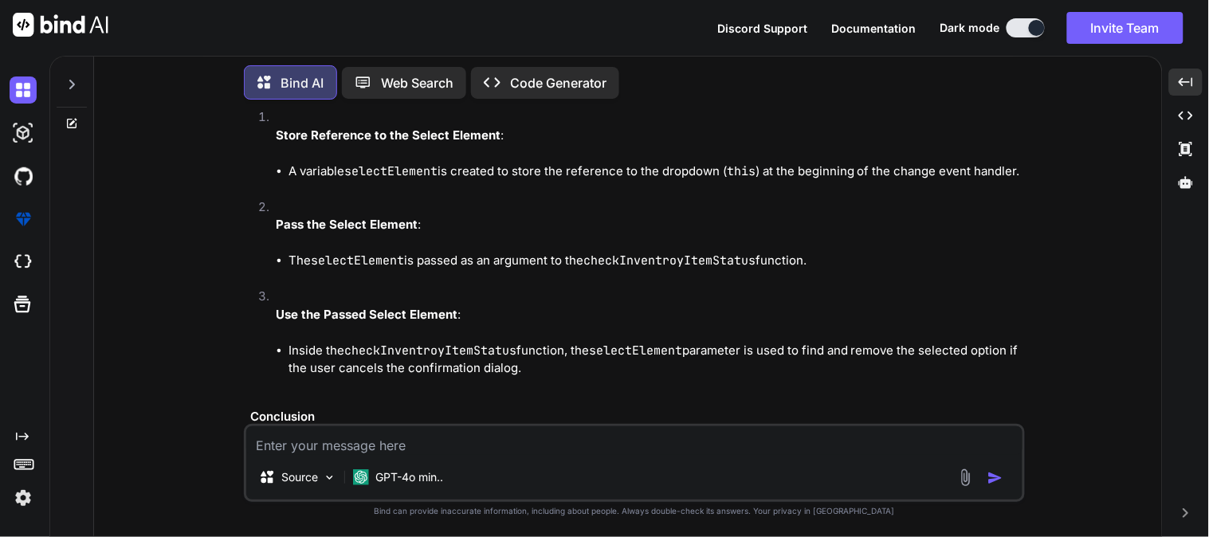
scroll to position [5471, 0]
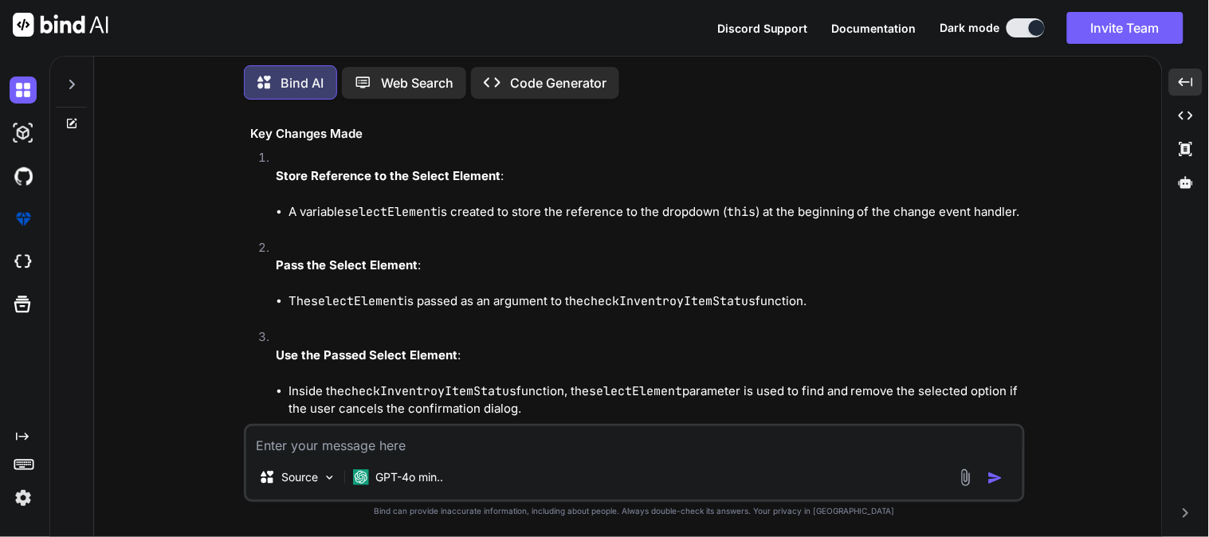
drag, startPoint x: 449, startPoint y: 267, endPoint x: 289, endPoint y: 260, distance: 160.3
copy code "var selectElement = this ;"
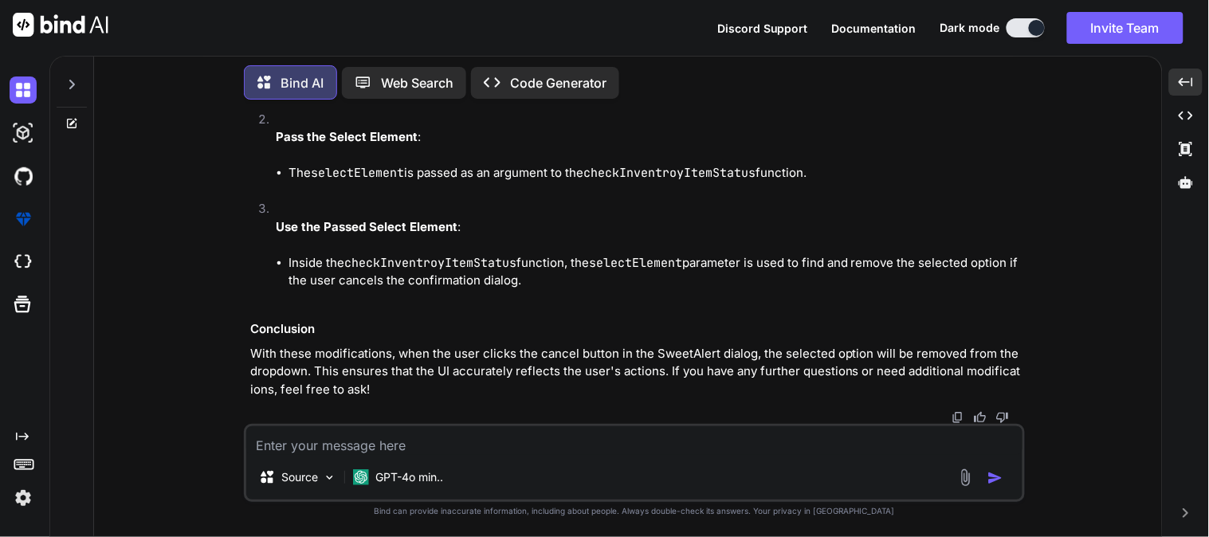
scroll to position [6977, 0]
click at [349, 448] on textarea at bounding box center [634, 440] width 776 height 29
paste textarea "const checkInventroyItemStatus = ( orderId, shipmentId, warehouseId, selecetdIt…"
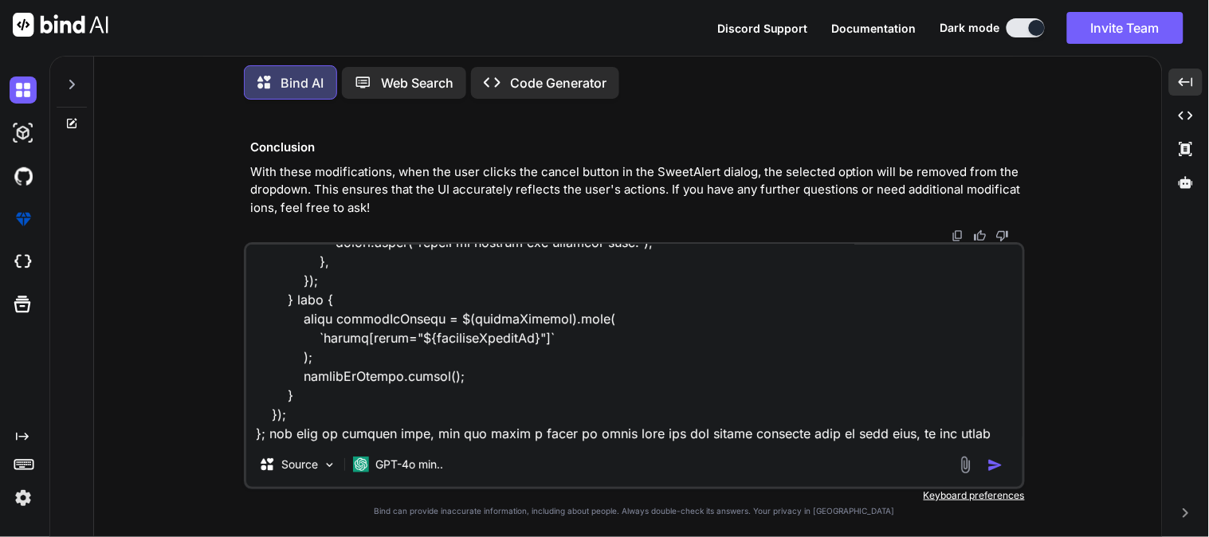
scroll to position [843, 0]
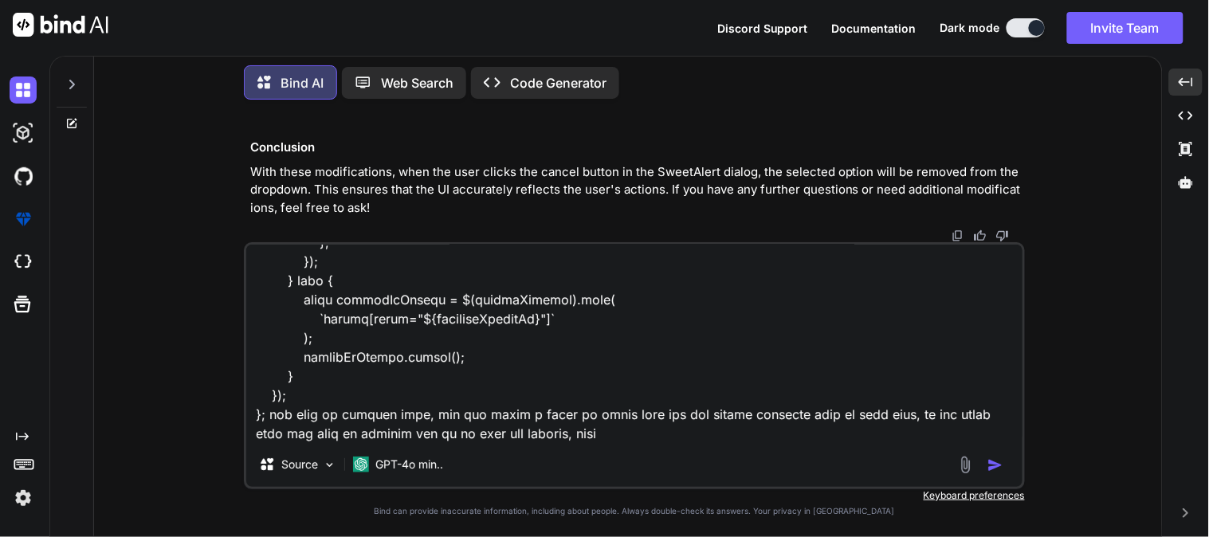
paste textarea "133gdfgdDDFD[2X2cm]Remove item2234222[2X3cm]Remove itemq3423433[2X3cm]Remove it…"
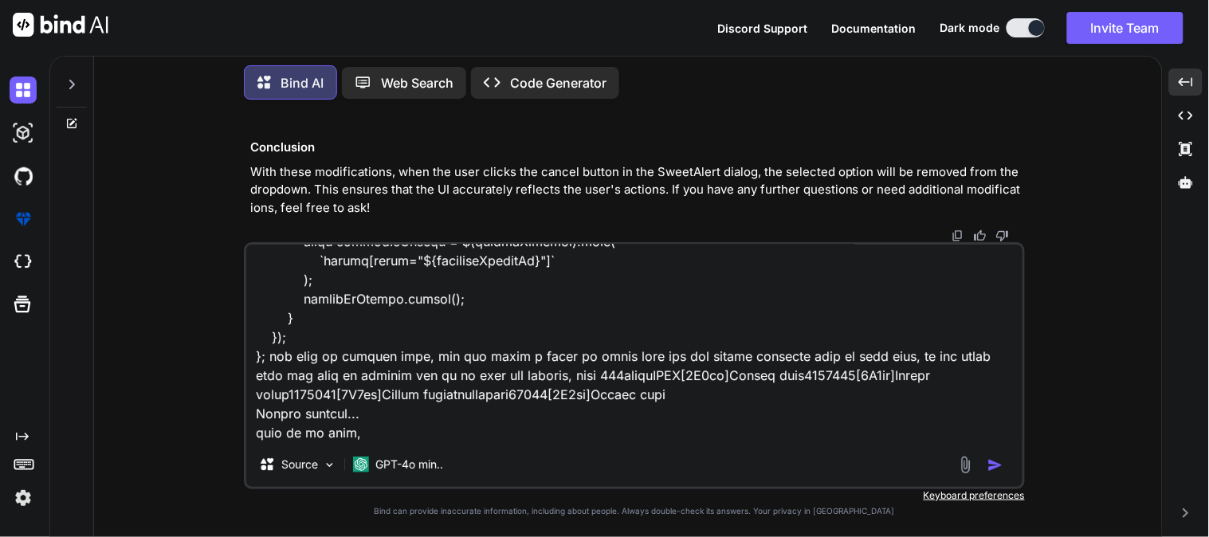
paste textarea "<select class="form-select border-none choices__input" id="productSelect" multi…"
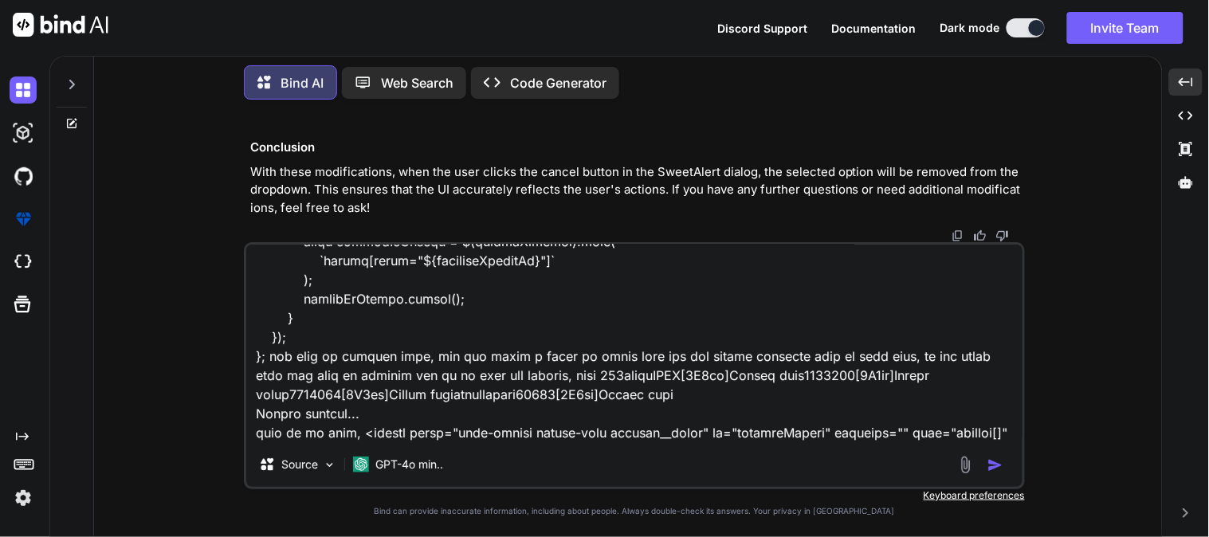
scroll to position [977, 0]
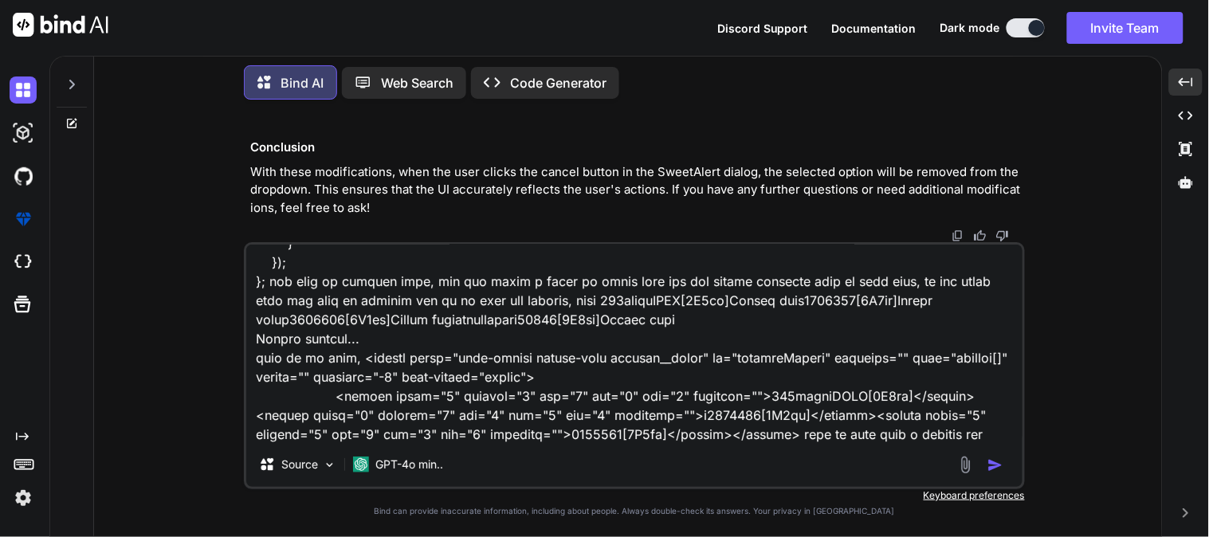
type textarea "const checkInventroyItemStatus = ( orderId, shipmentId, warehouseId, selecetdIt…"
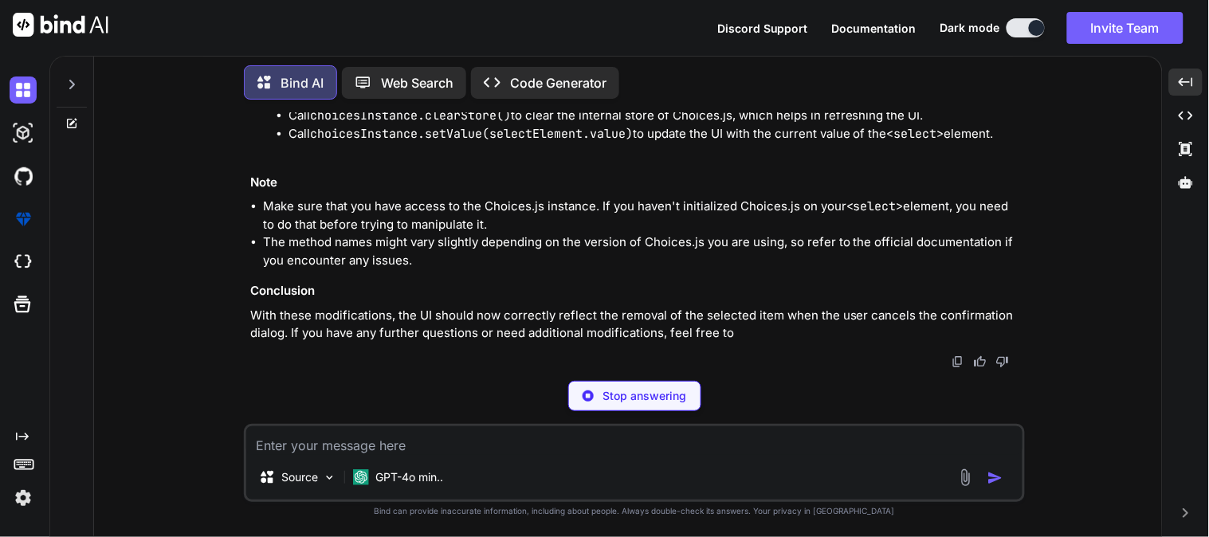
scroll to position [8468, 0]
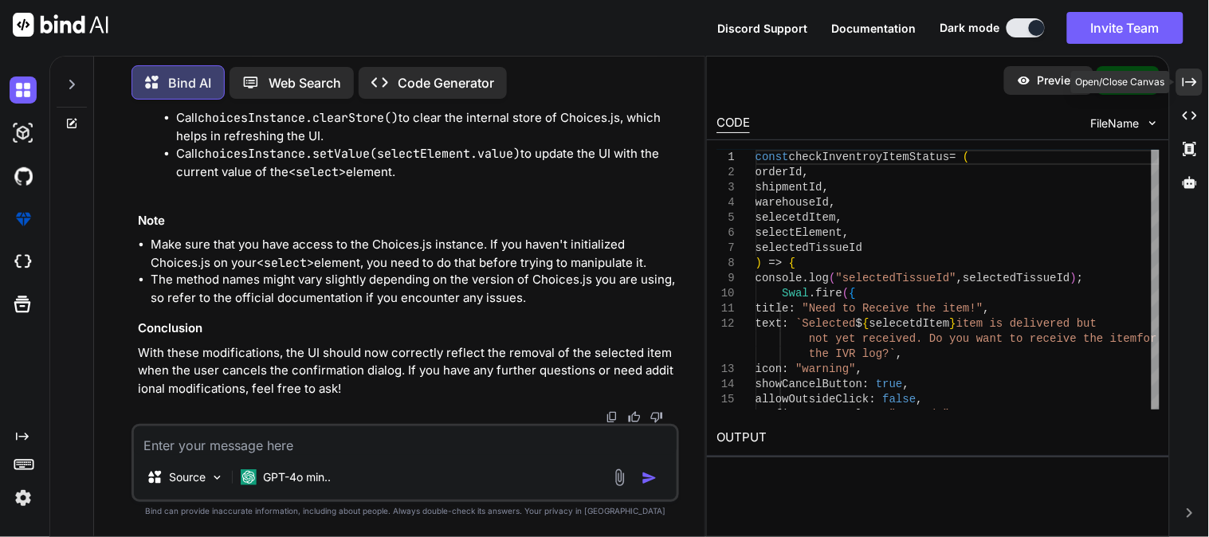
click at [1191, 80] on icon "Created with Pixso." at bounding box center [1190, 82] width 14 height 14
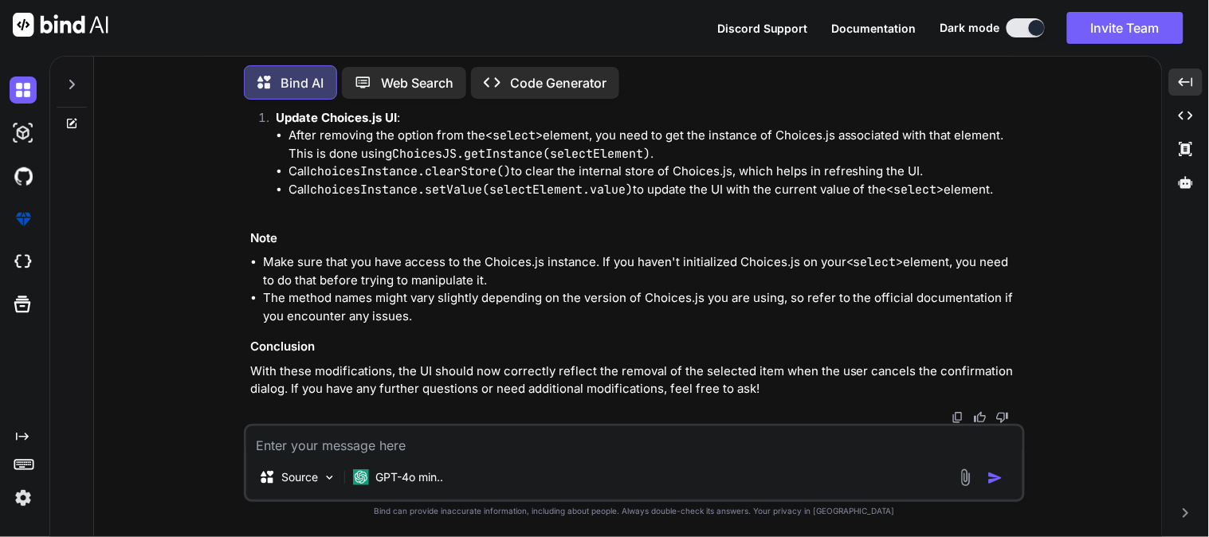
scroll to position [8460, 0]
drag, startPoint x: 339, startPoint y: 217, endPoint x: 346, endPoint y: 276, distance: 59.4
drag, startPoint x: 347, startPoint y: 343, endPoint x: 335, endPoint y: 280, distance: 64.2
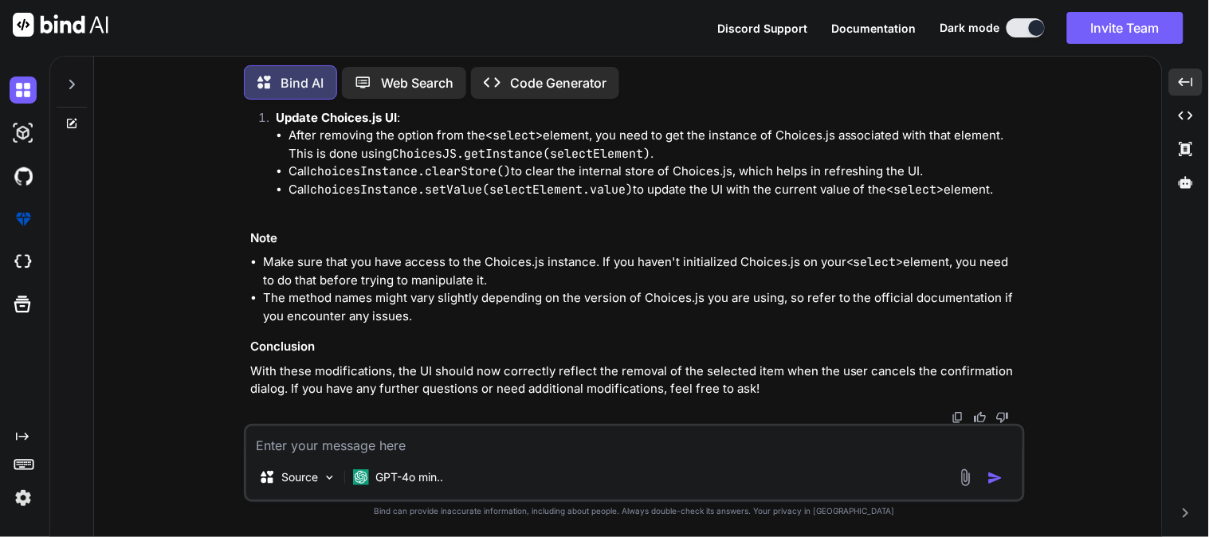
copy code "const choicesInstance = ChoicesJS . getInstance (selectElement); if (choicesIns…"
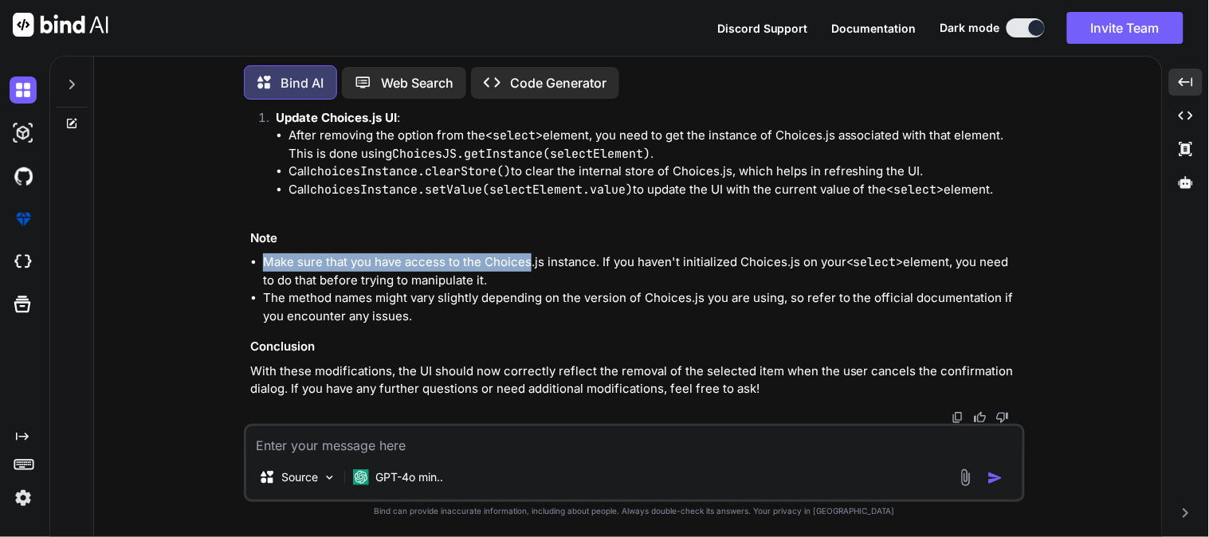
drag, startPoint x: 264, startPoint y: 261, endPoint x: 531, endPoint y: 265, distance: 267.0
click at [531, 265] on li "Make sure that you have access to the Choices.js instance. If you haven't initi…" at bounding box center [642, 271] width 759 height 36
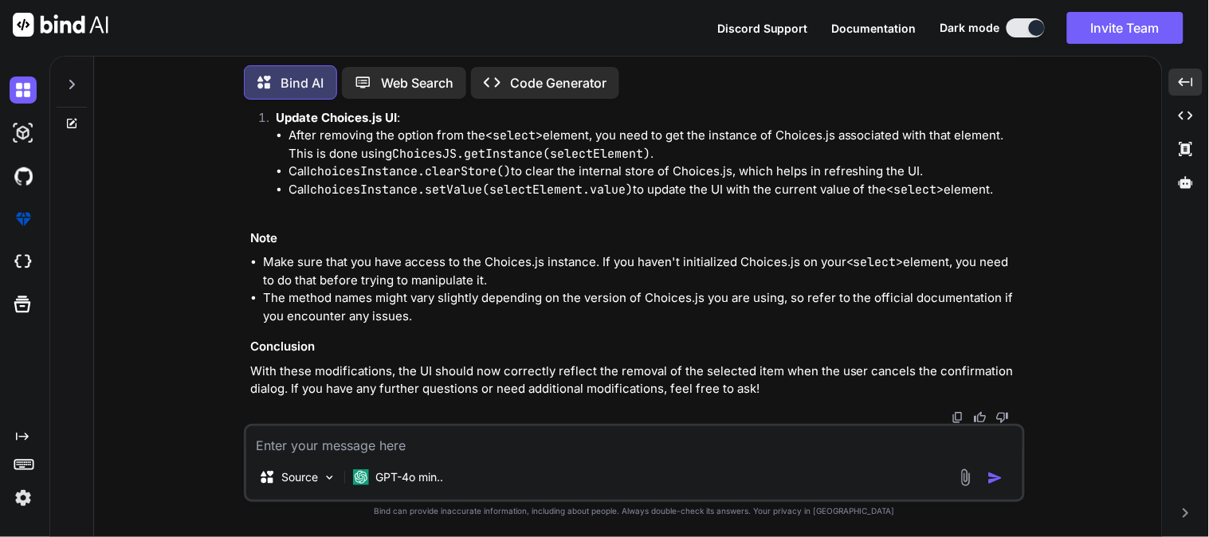
click at [403, 274] on li "Make sure that you have access to the Choices.js instance. If you haven't initi…" at bounding box center [642, 271] width 759 height 36
click at [376, 271] on li "Make sure that you have access to the Choices.js instance. If you haven't initi…" at bounding box center [642, 271] width 759 height 36
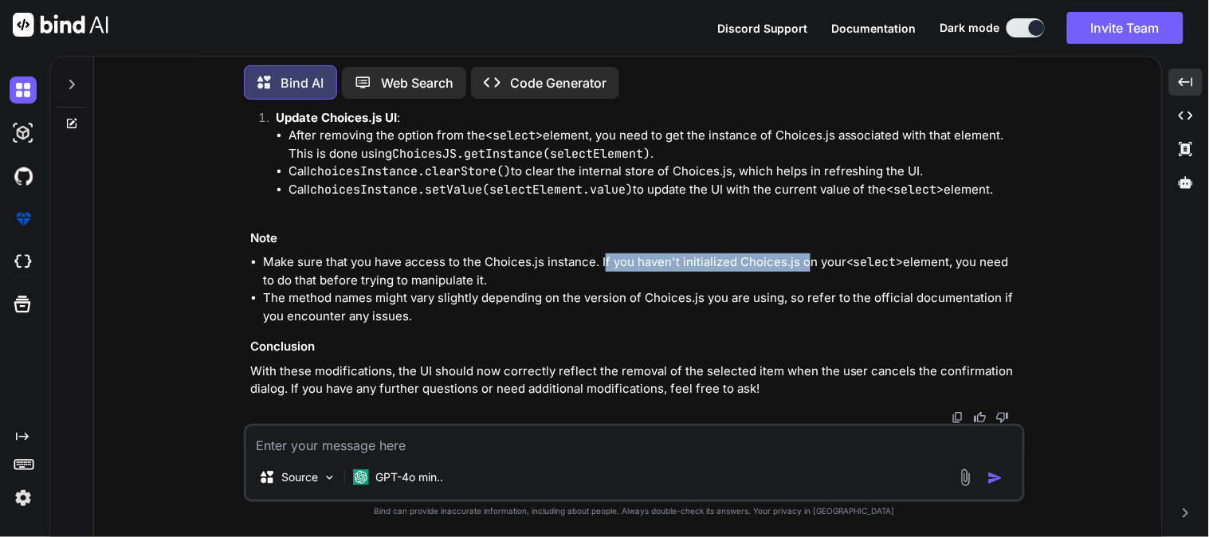
drag, startPoint x: 602, startPoint y: 269, endPoint x: 805, endPoint y: 264, distance: 203.3
click at [805, 264] on li "Make sure that you have access to the Choices.js instance. If you haven't initi…" at bounding box center [642, 271] width 759 height 36
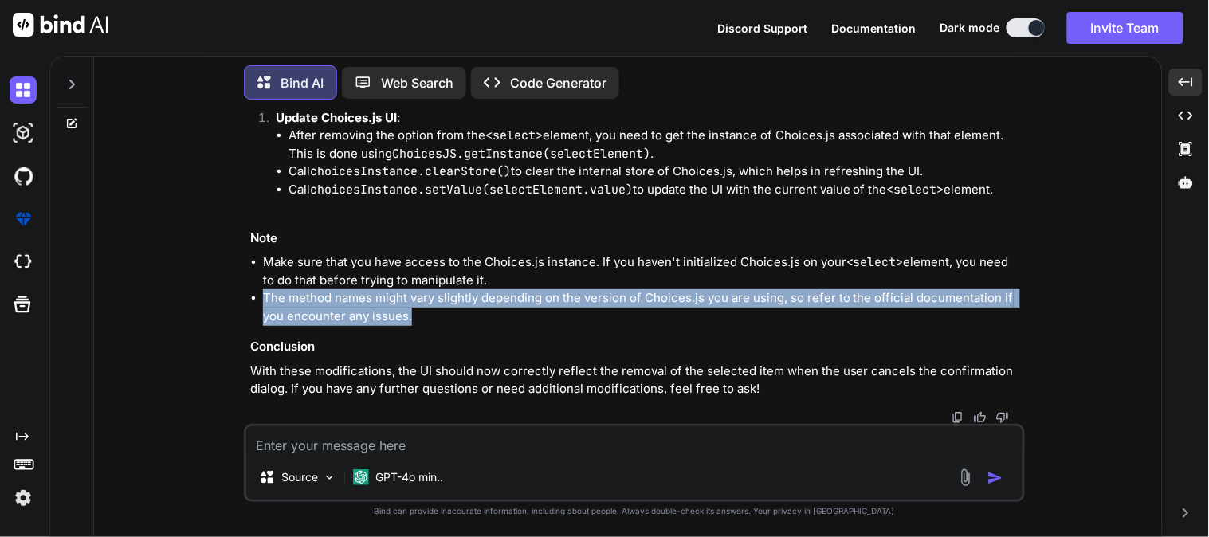
drag, startPoint x: 264, startPoint y: 305, endPoint x: 441, endPoint y: 314, distance: 177.9
click at [441, 314] on li "The method names might vary slightly depending on the version of Choices.js you…" at bounding box center [642, 307] width 759 height 36
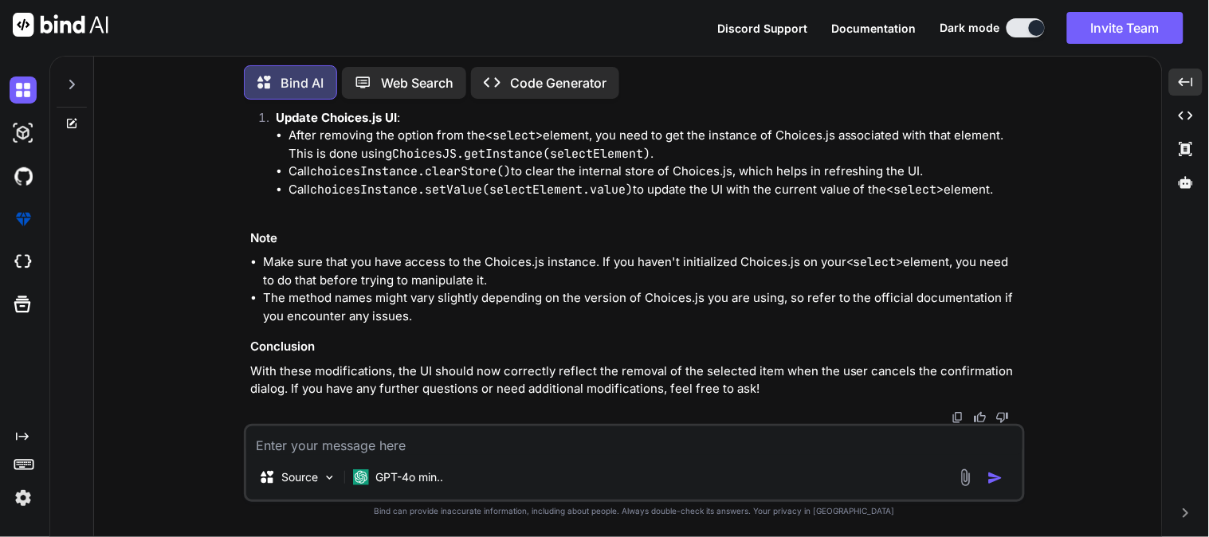
click at [389, 441] on textarea at bounding box center [634, 440] width 776 height 29
paste textarea "window.serviceChoicesProductSelect = new Choices("#productSelect", { removeItem…"
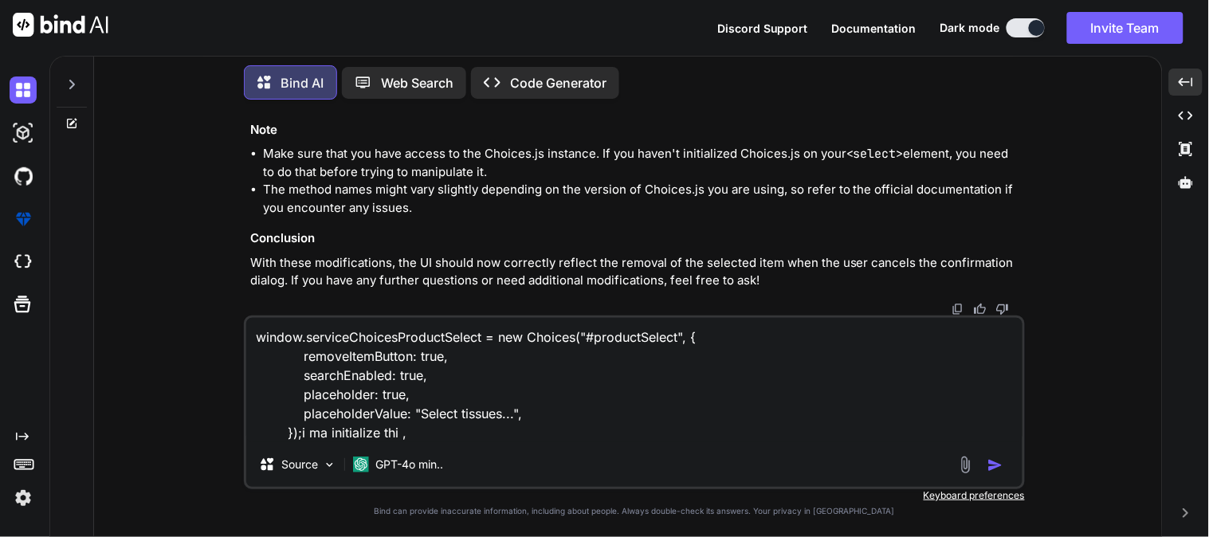
paste textarea "window.serviceChoicesProductSelect.clearStore();"
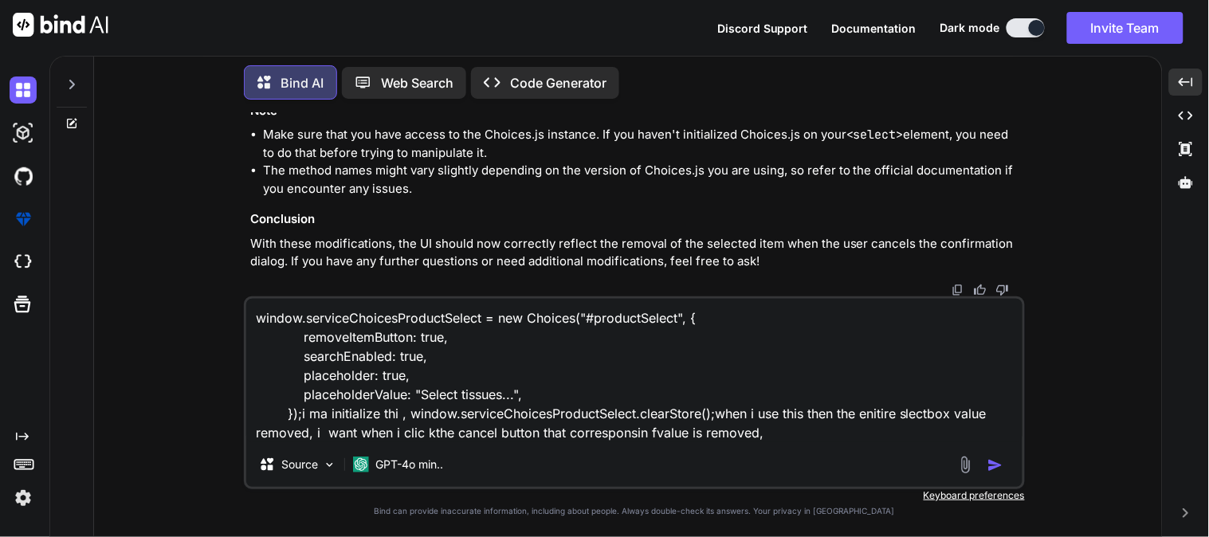
paste textarea "const checkInventroyItemStatus = ( orderId, shipmentId, warehouseId, selecetdIt…"
type textarea "window.serviceChoicesProductSelect = new Choices("#productSelect", { removeItem…"
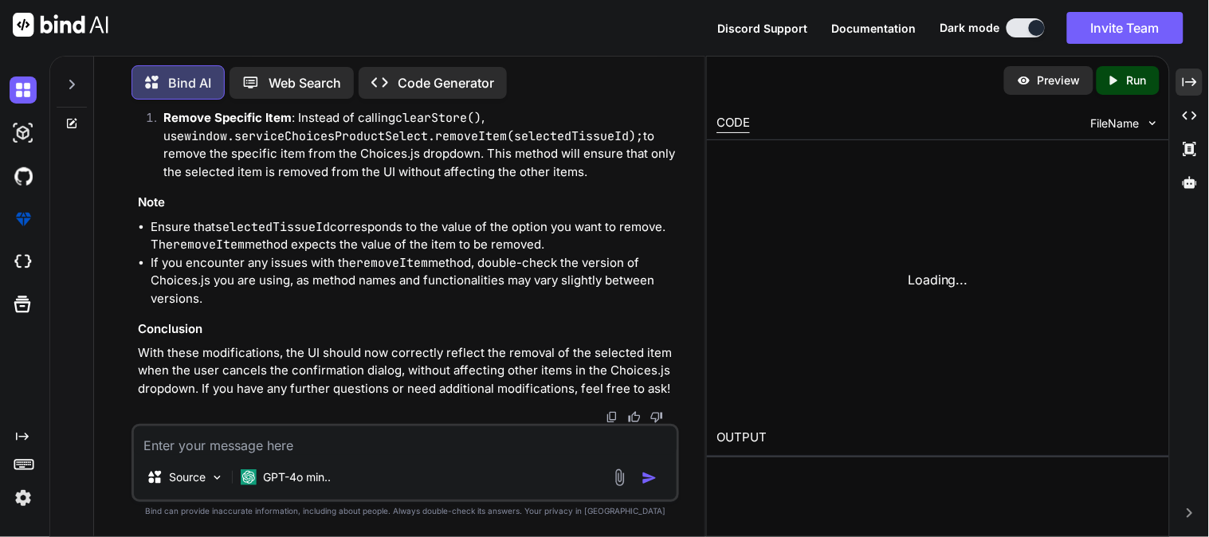
scroll to position [11477, 0]
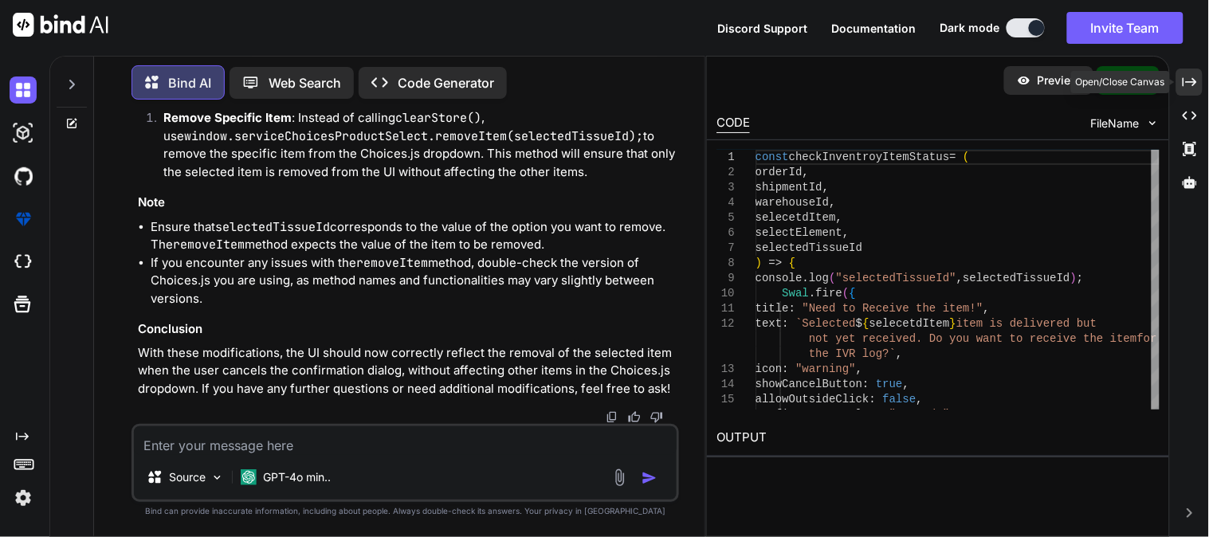
click at [1189, 84] on icon "Created with Pixso." at bounding box center [1190, 82] width 14 height 14
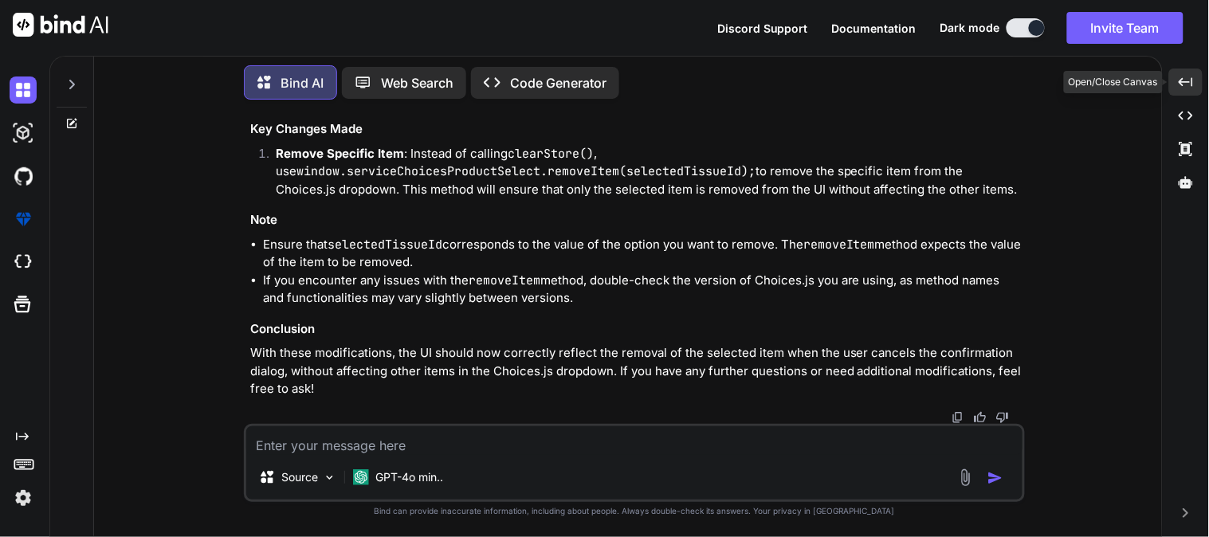
scroll to position [10180, 0]
drag, startPoint x: 769, startPoint y: 331, endPoint x: 343, endPoint y: 336, distance: 426.3
copy code "window . serviceChoicesProductSelect . removeItem (selectedTissueId);"
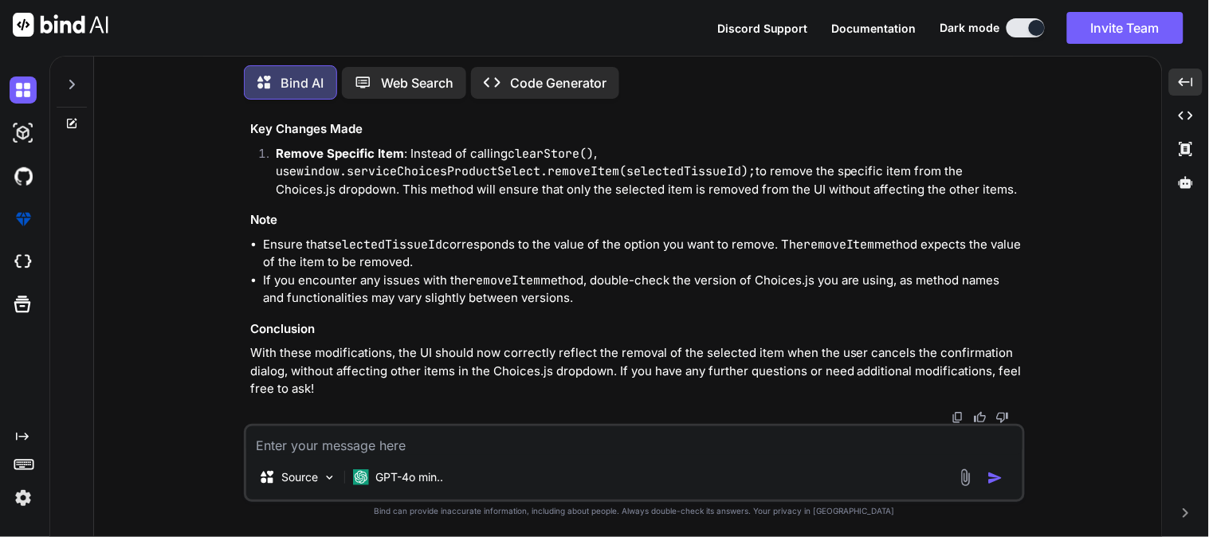
drag, startPoint x: 261, startPoint y: 244, endPoint x: 457, endPoint y: 260, distance: 196.7
click at [457, 260] on ul "Ensure that selectedTissueId corresponds to the value of the option you want to…" at bounding box center [635, 272] width 771 height 72
click at [450, 440] on textarea at bounding box center [634, 440] width 776 height 29
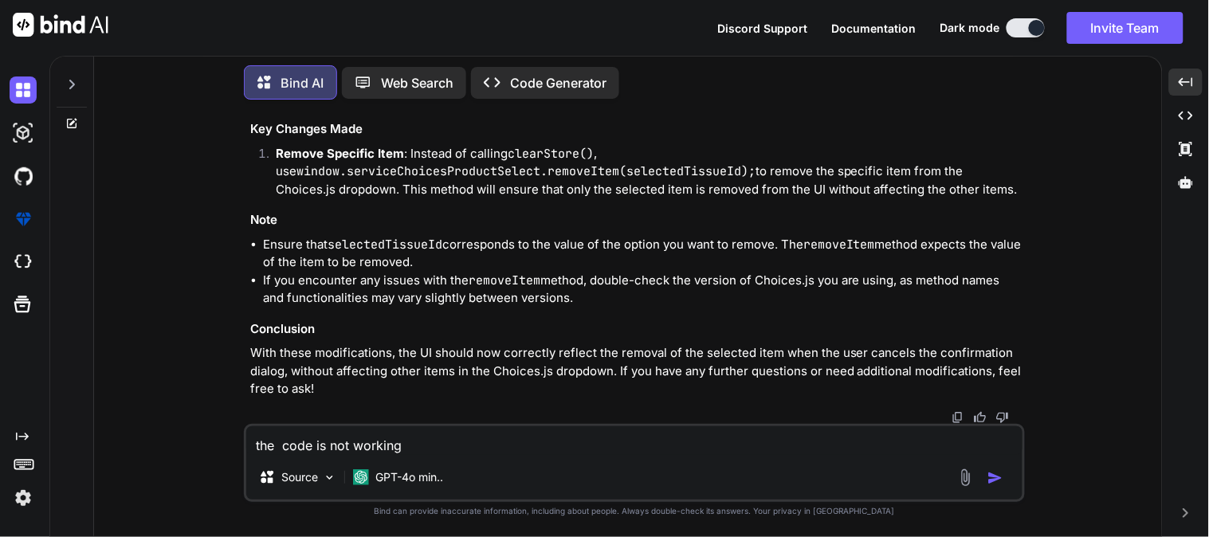
paste textarea "$(document).on("change", "#editIVRForm #productSelect", function () { var produ…"
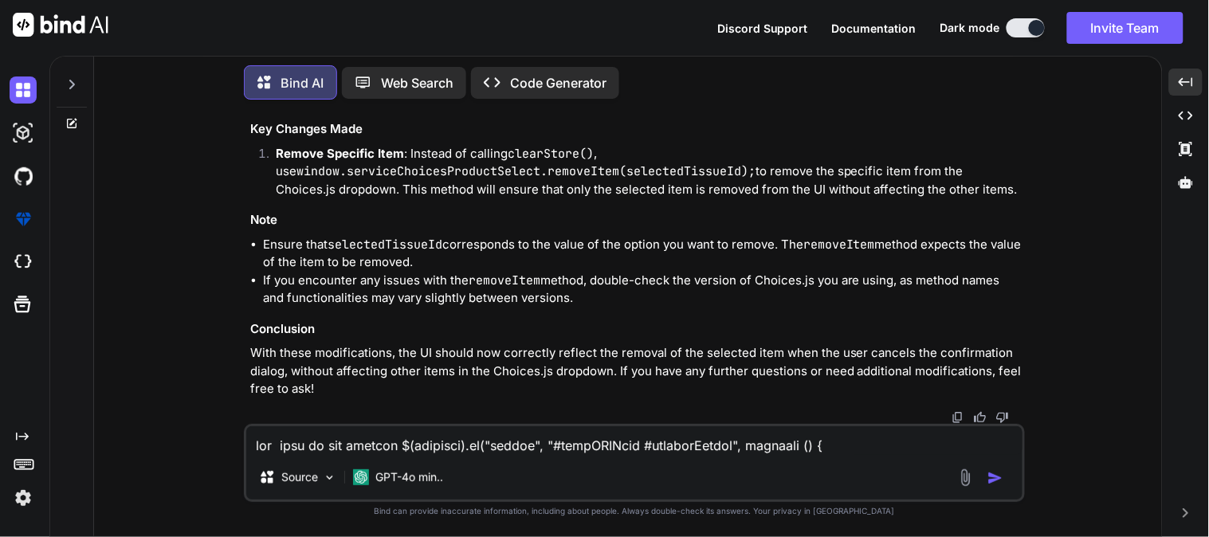
scroll to position [1417, 0]
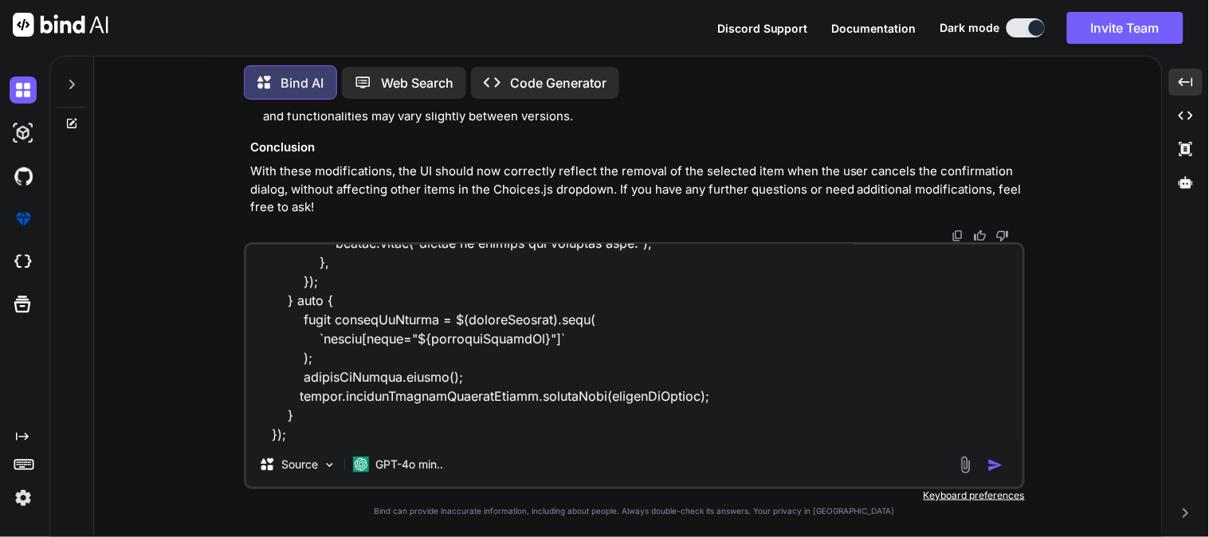
type textarea "the code is not working $(document).on("change", "#editIVRForm #productSelect",…"
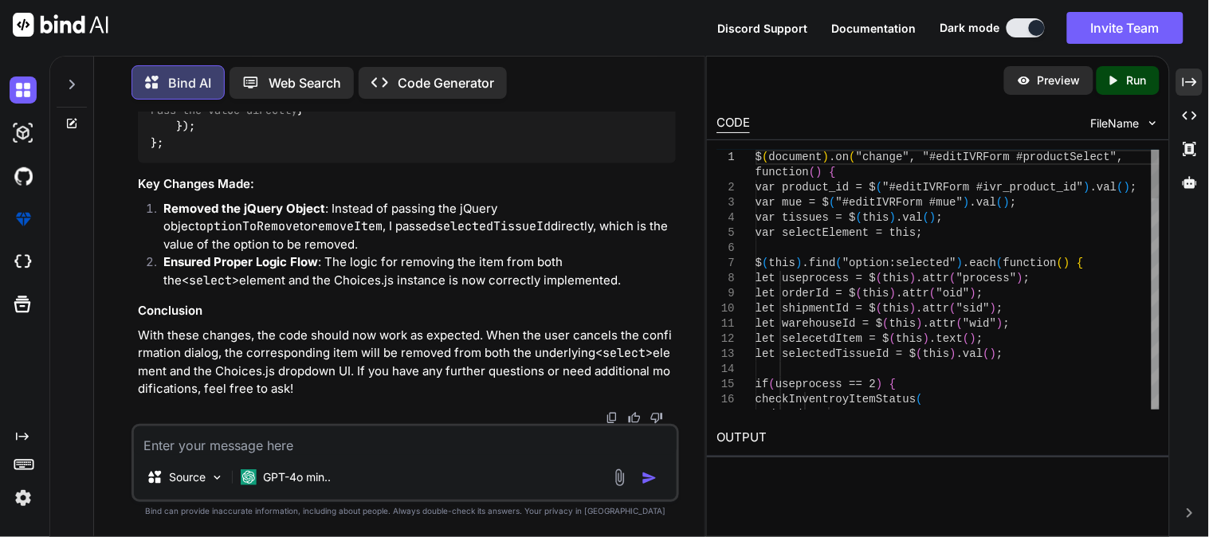
scroll to position [13477, 0]
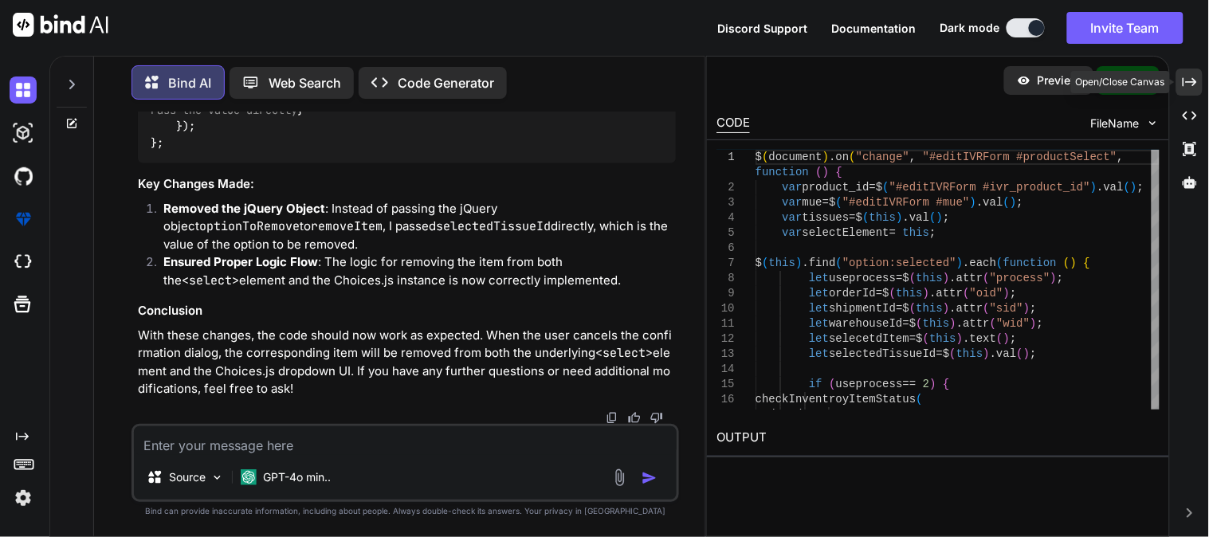
click at [1191, 84] on icon "Created with Pixso." at bounding box center [1190, 82] width 14 height 14
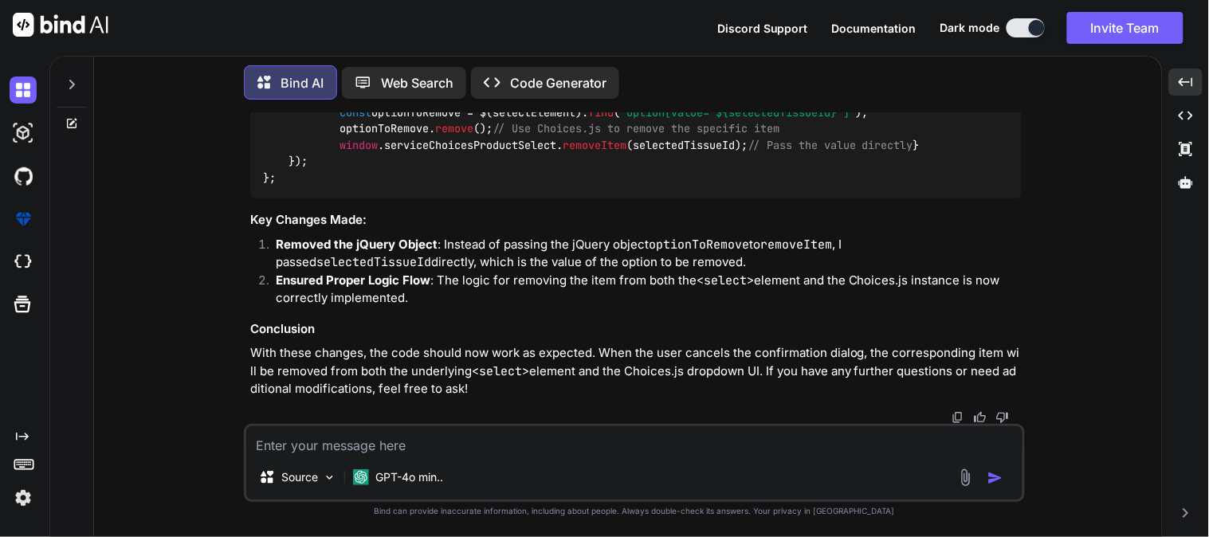
scroll to position [11166, 0]
click at [463, 445] on textarea at bounding box center [634, 440] width 776 height 29
paste textarea "$(document).on("change", "#editIVRForm #productSelect", function () { var produ…"
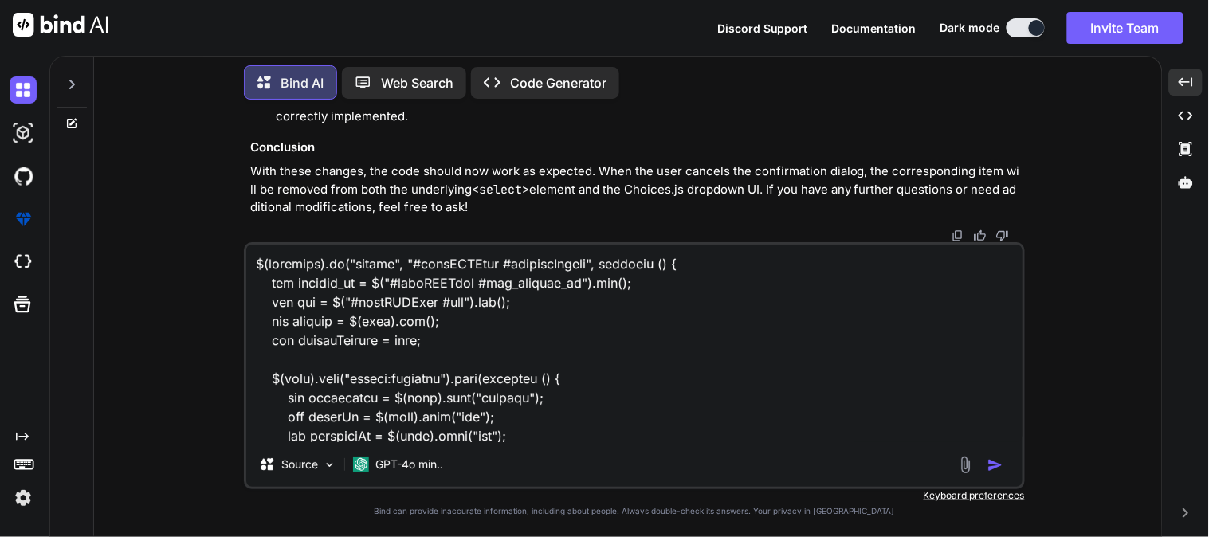
scroll to position [1417, 0]
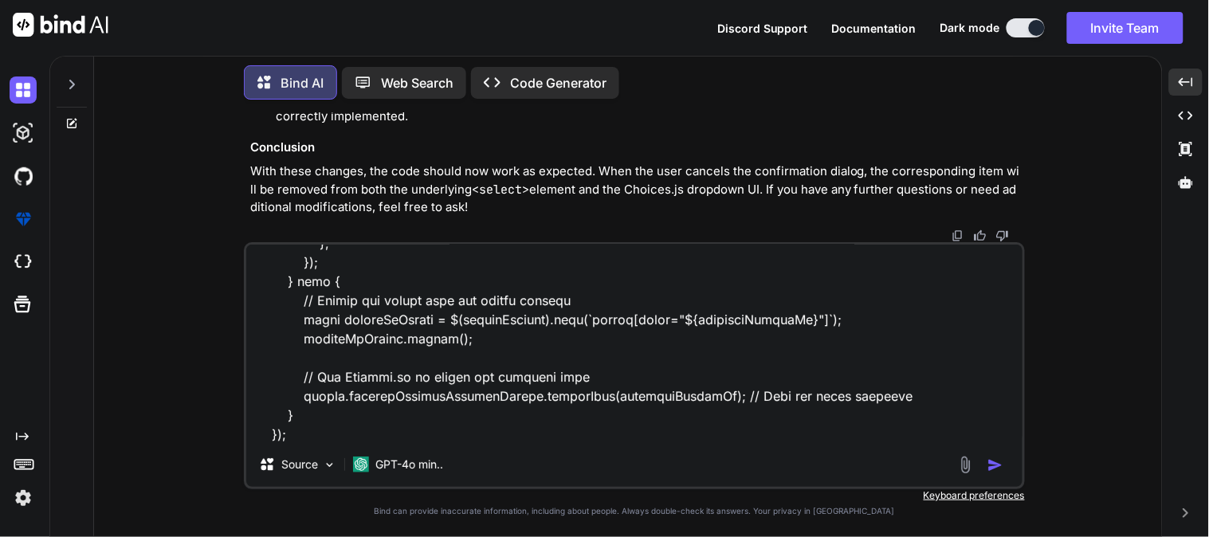
type textarea "$(document).on("change", "#editIVRForm #productSelect", function () { var produ…"
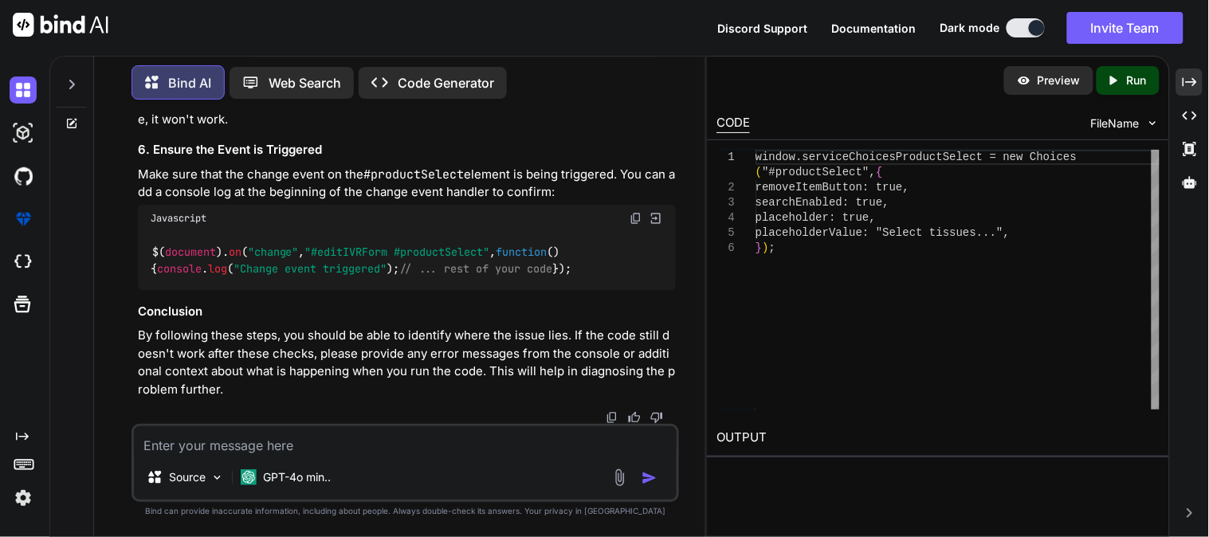
scroll to position [15748, 0]
click at [1188, 76] on icon "Created with Pixso." at bounding box center [1190, 82] width 14 height 14
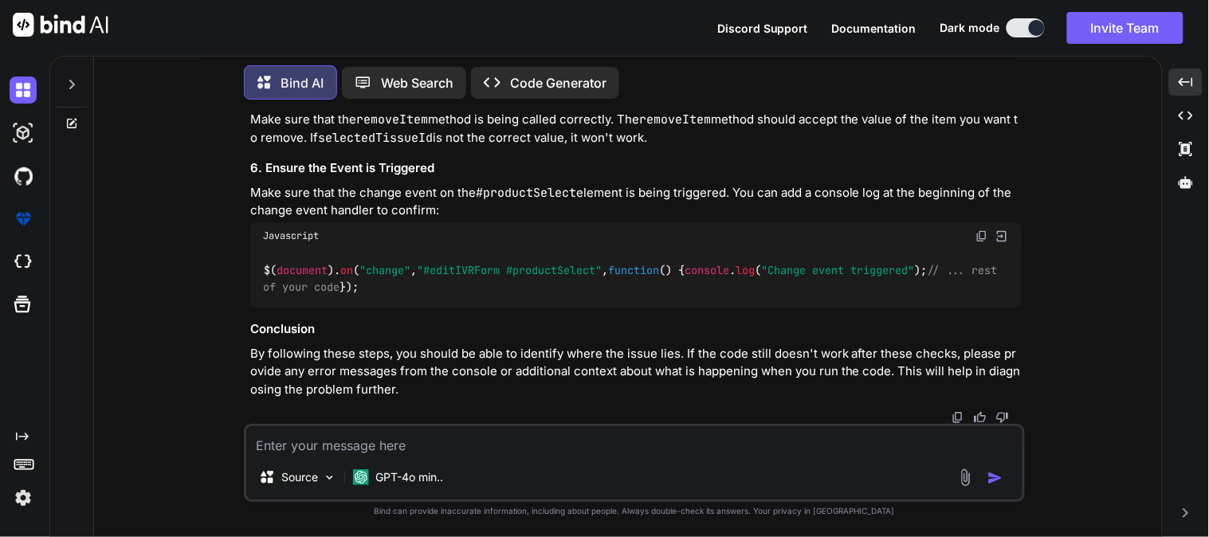
scroll to position [13693, 0]
click at [457, 443] on textarea at bounding box center [634, 440] width 776 height 29
paste textarea "Uncaught (in promise) TypeError: window.serviceChoicesProductSelect.removeItem …"
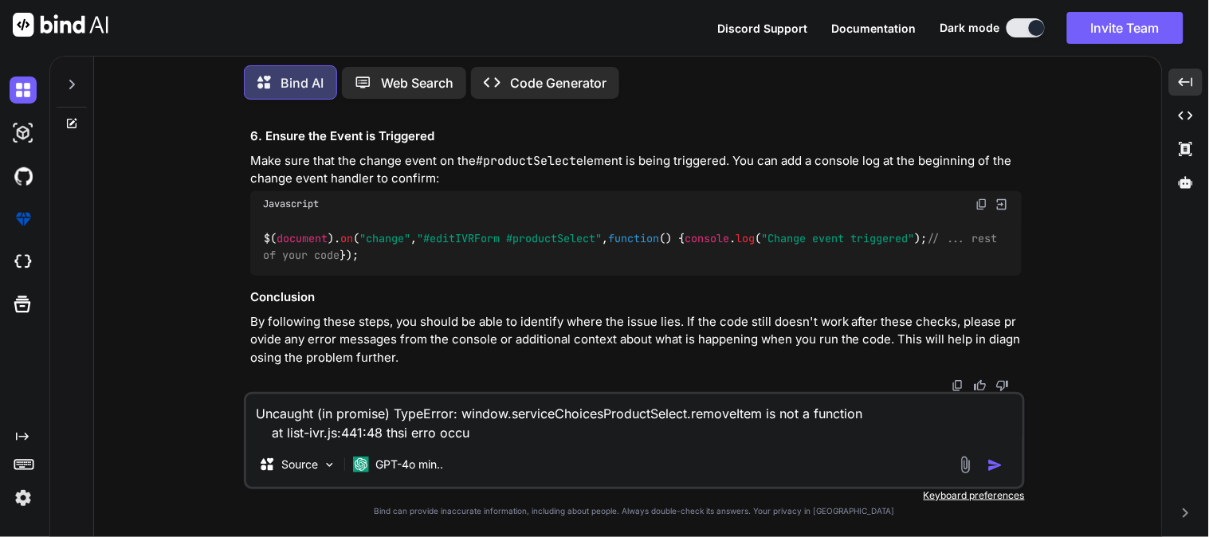
type textarea "Uncaught (in promise) TypeError: window.serviceChoicesProductSelect.removeItem …"
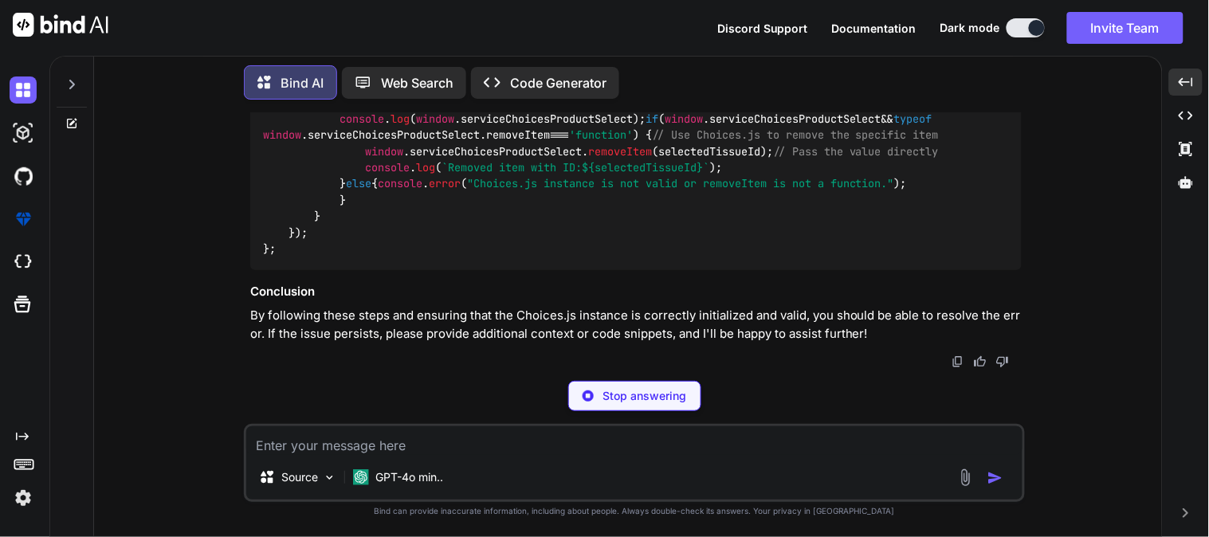
scroll to position [19661, 0]
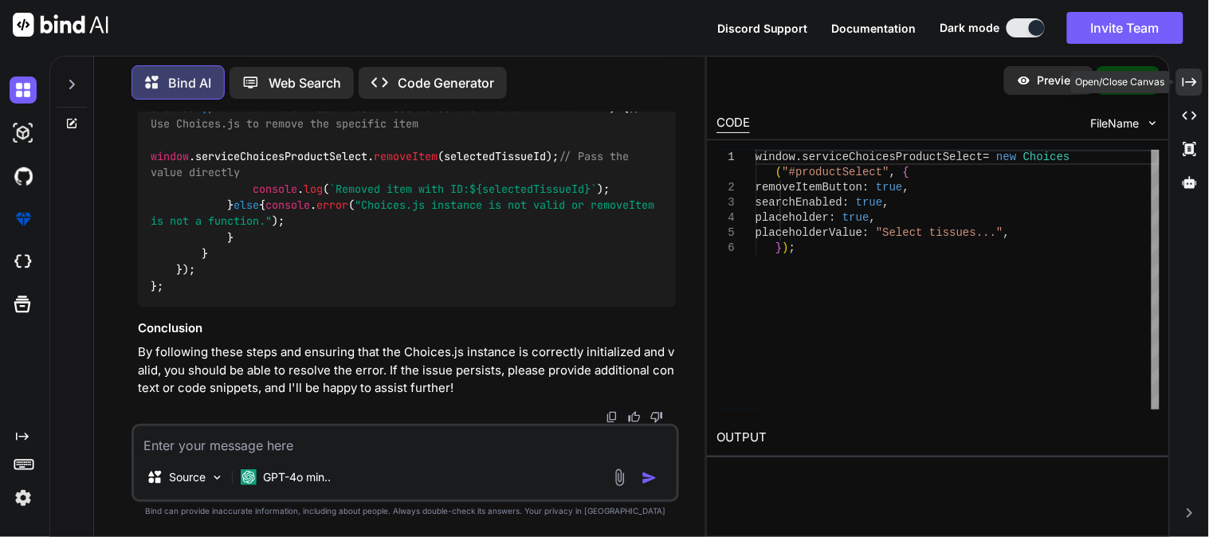
click at [1197, 80] on icon "Created with Pixso." at bounding box center [1190, 82] width 14 height 14
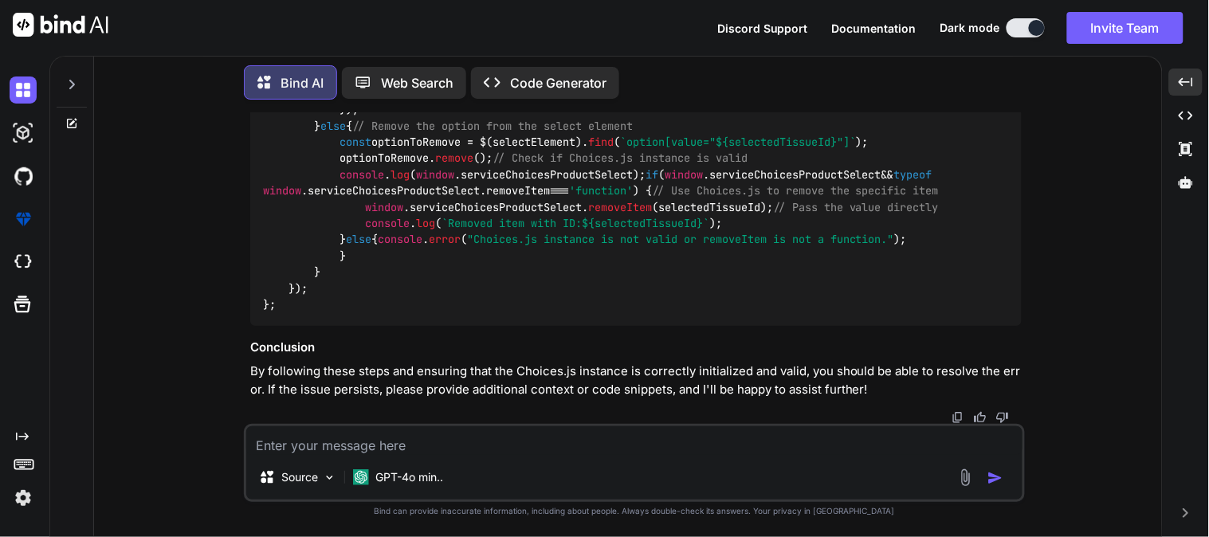
scroll to position [16108, 0]
click at [399, 444] on textarea at bounding box center [634, 440] width 776 height 29
paste textarea "e {initialisedOK: true, _hasNonChoicePlaceholder: true, _lastAddedChoiceId: 4, …"
type textarea "e {initialisedOK: true, _hasNonChoicePlaceholder: true, _lastAddedChoiceId: 4, …"
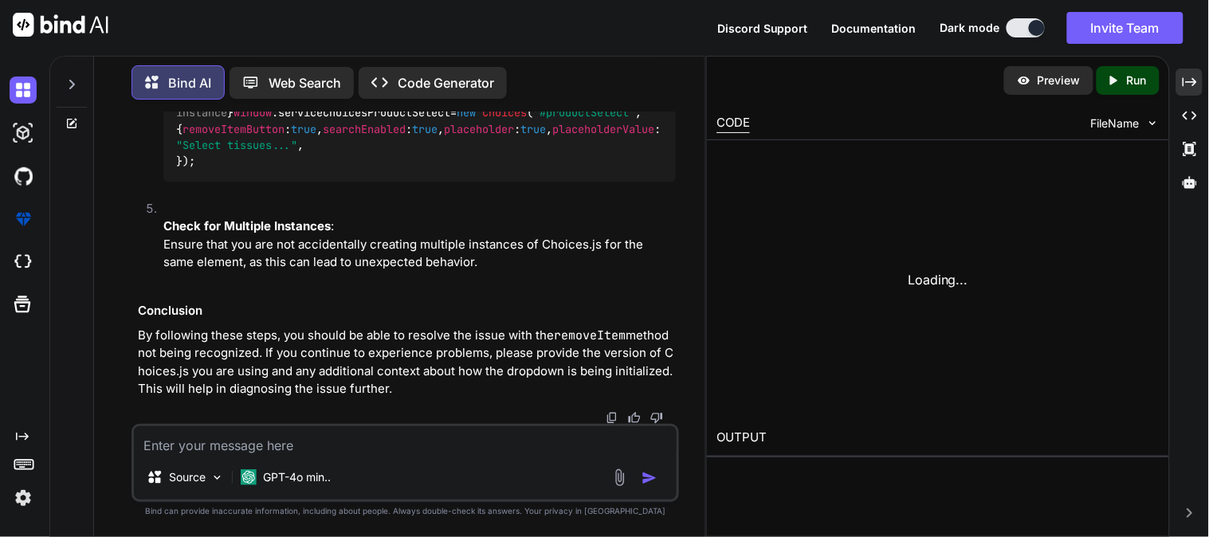
scroll to position [21440, 0]
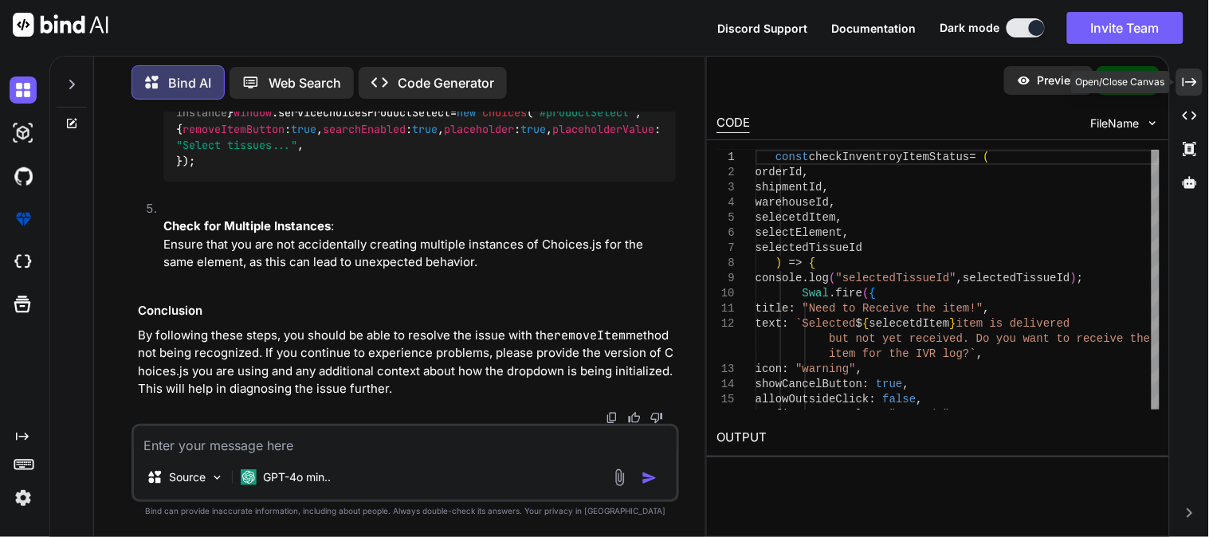
click at [1183, 80] on icon at bounding box center [1190, 81] width 14 height 9
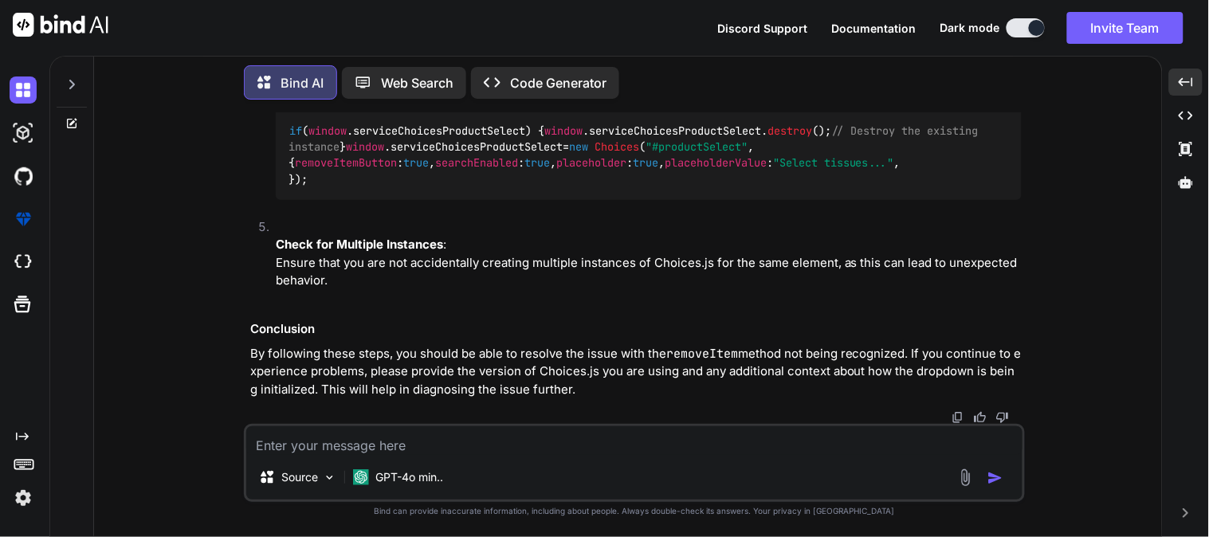
scroll to position [19493, 0]
click at [980, 103] on img at bounding box center [981, 96] width 13 height 13
click at [519, 446] on textarea at bounding box center [634, 440] width 776 height 29
type textarea "where i write tehis code"
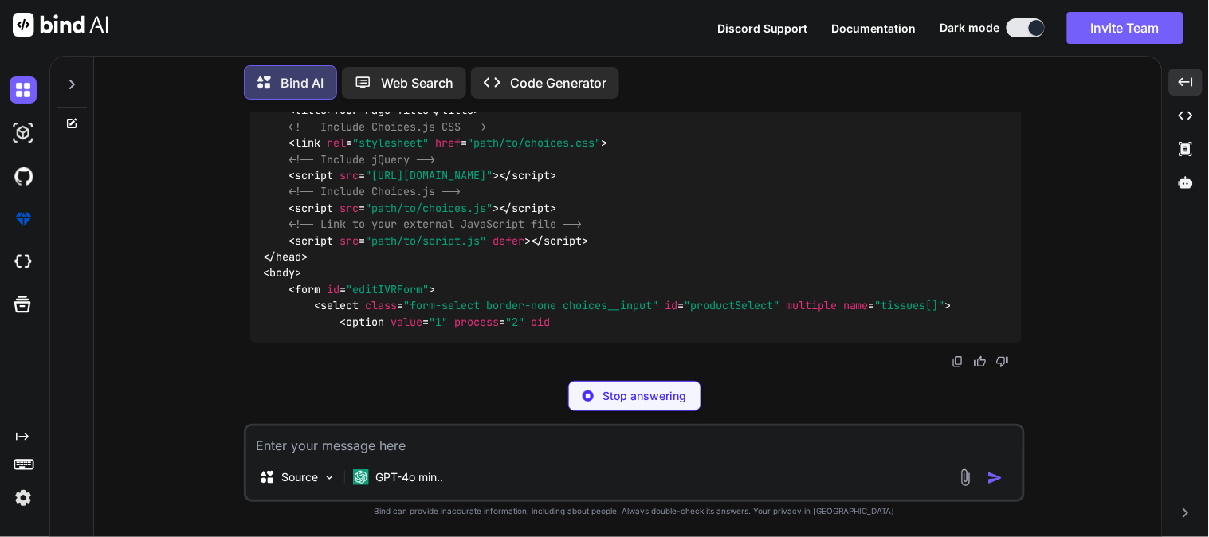
scroll to position [18384, 0]
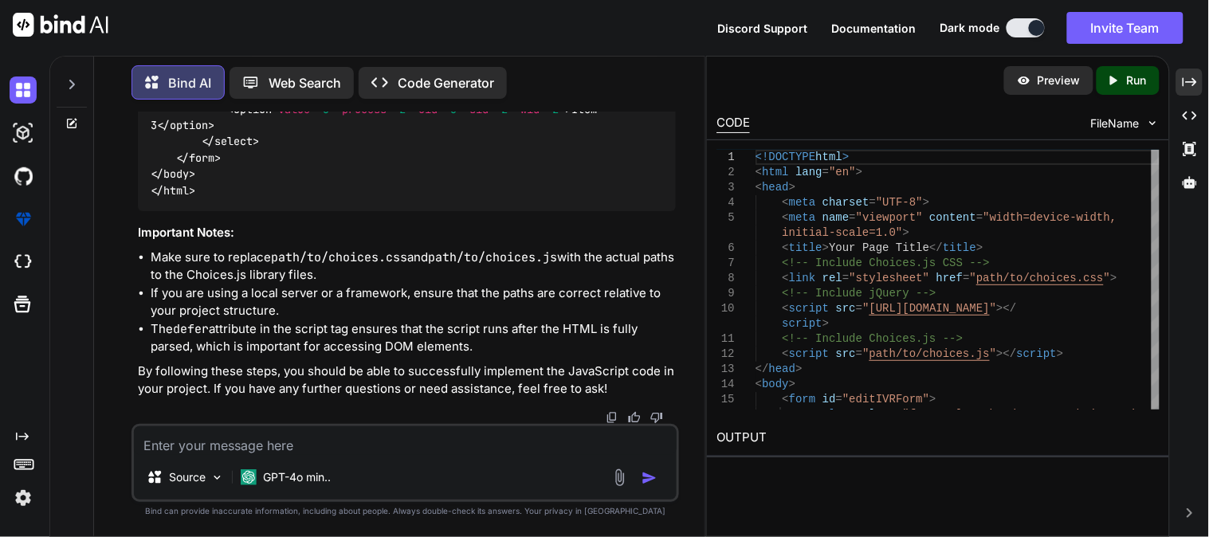
scroll to position [21588, 0]
click at [1195, 80] on icon at bounding box center [1190, 81] width 14 height 9
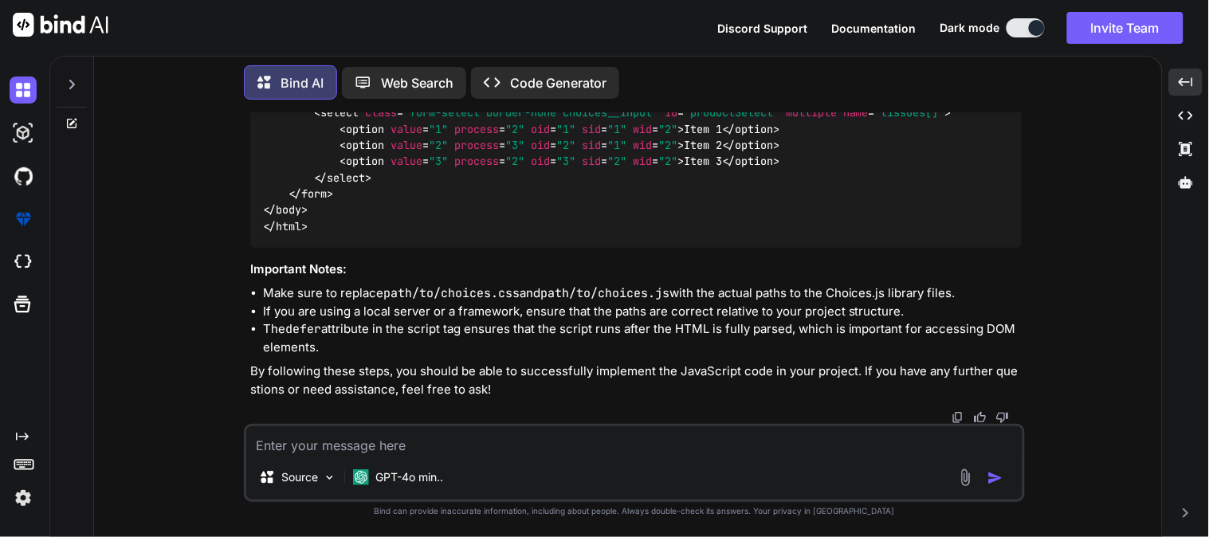
scroll to position [19517, 0]
click at [429, 449] on textarea at bounding box center [634, 440] width 776 height 29
click at [424, 447] on textarea at bounding box center [634, 440] width 776 height 29
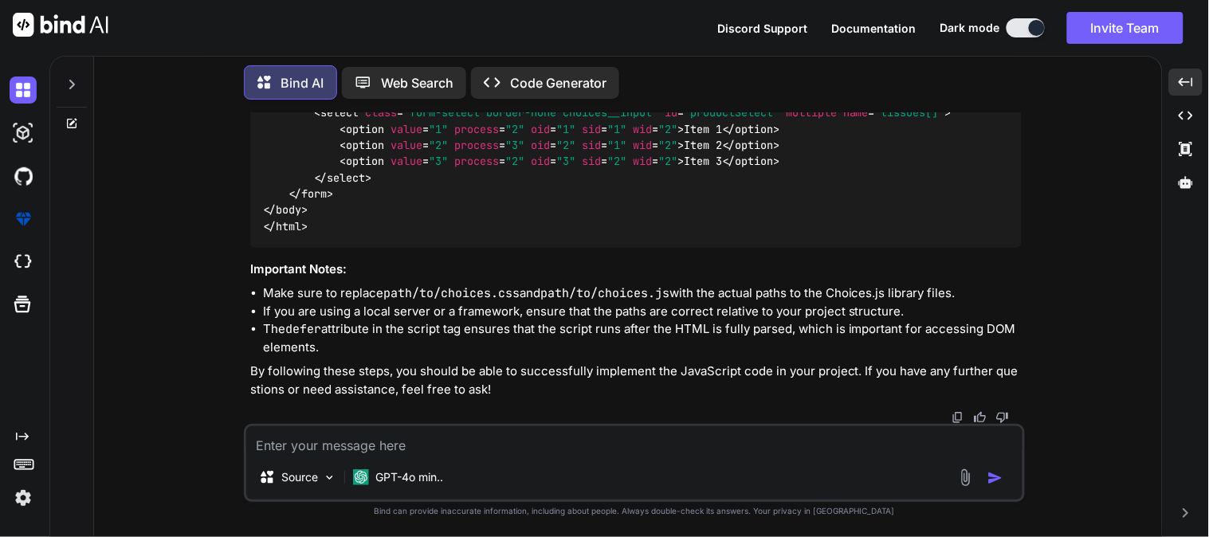
paste textarea "const checkInventroyItemStatus = ( orderId, shipmentId, warehouseId, selecetdIt…"
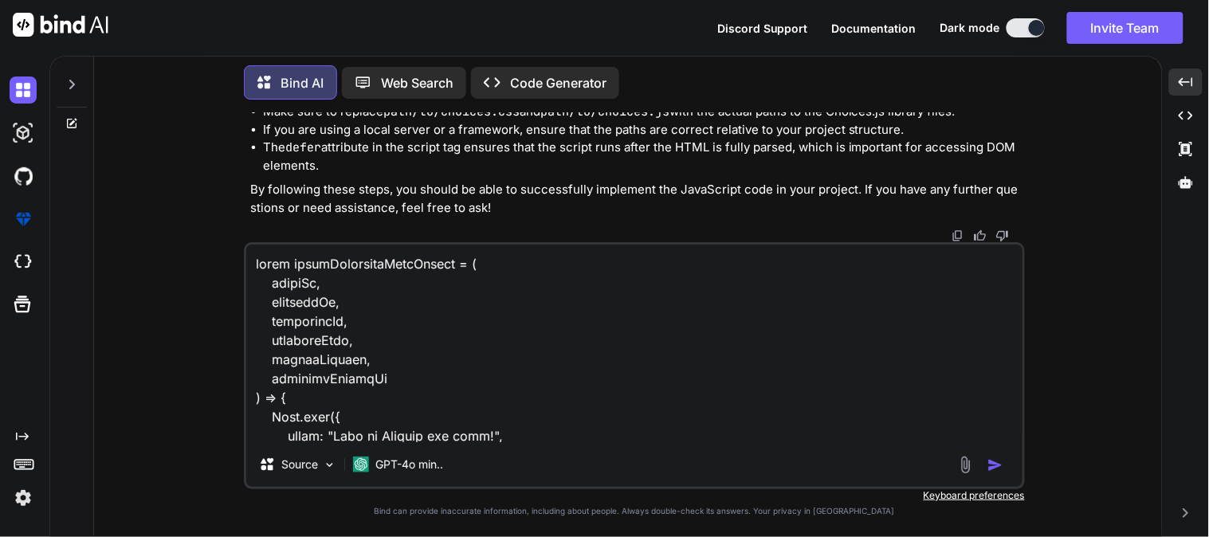
scroll to position [824, 0]
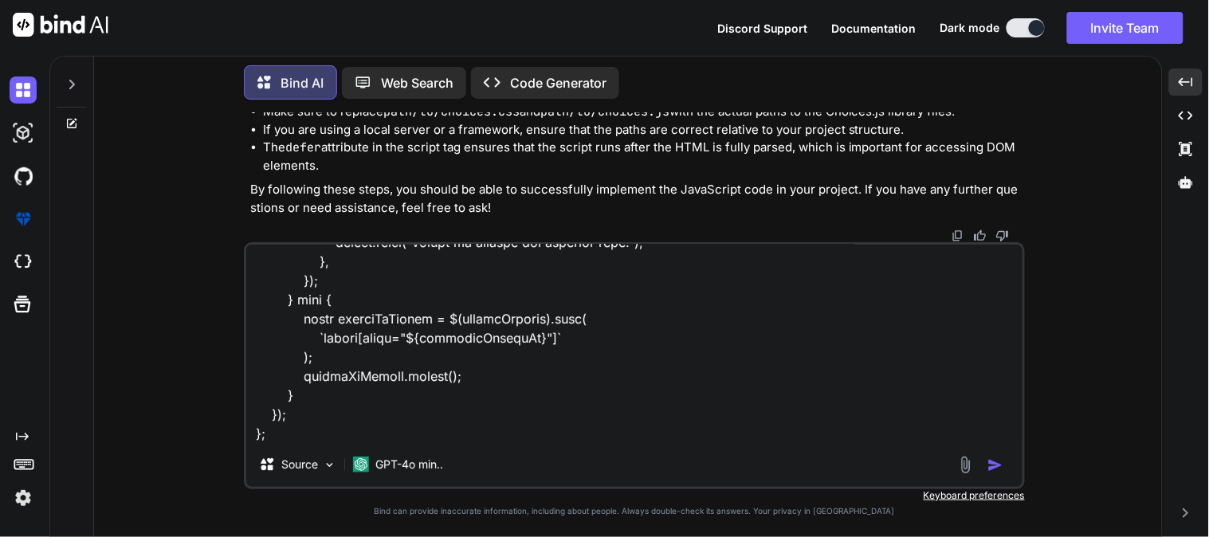
type textarea "const checkInventroyItemStatus = ( orderId, shipmentId, warehouseId, selecetdIt…"
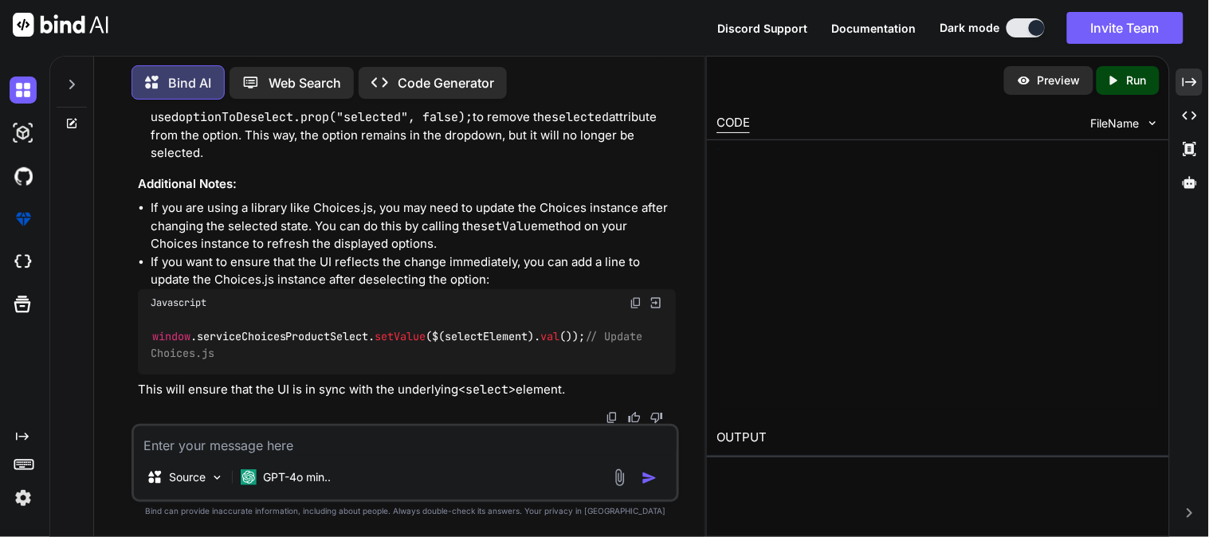
scroll to position [25768, 0]
drag, startPoint x: 335, startPoint y: 312, endPoint x: 550, endPoint y: 338, distance: 215.9
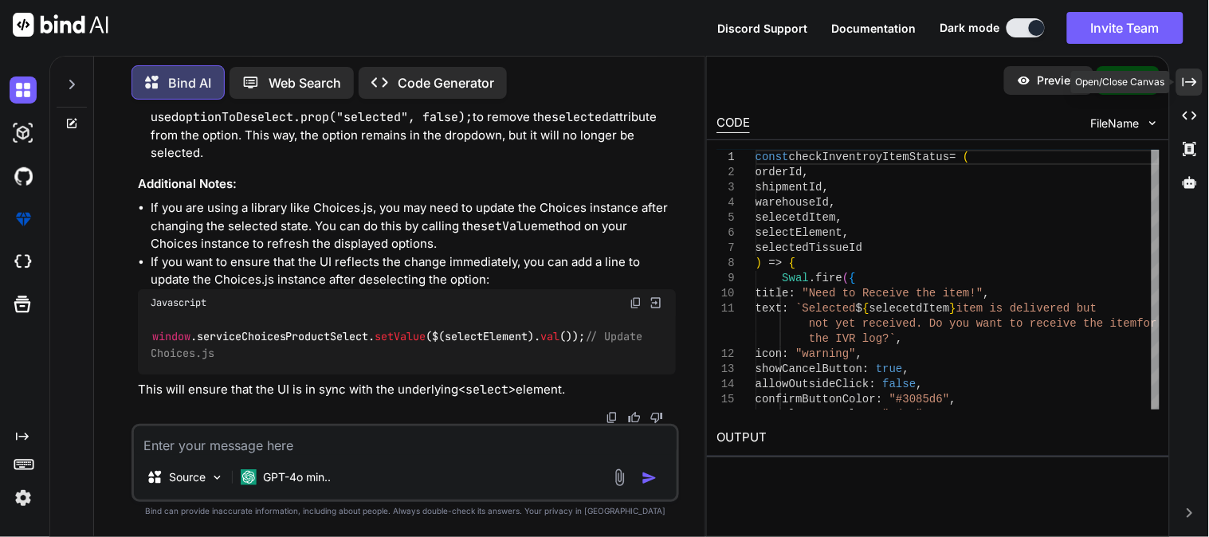
click at [1189, 83] on icon "Created with Pixso." at bounding box center [1190, 82] width 14 height 14
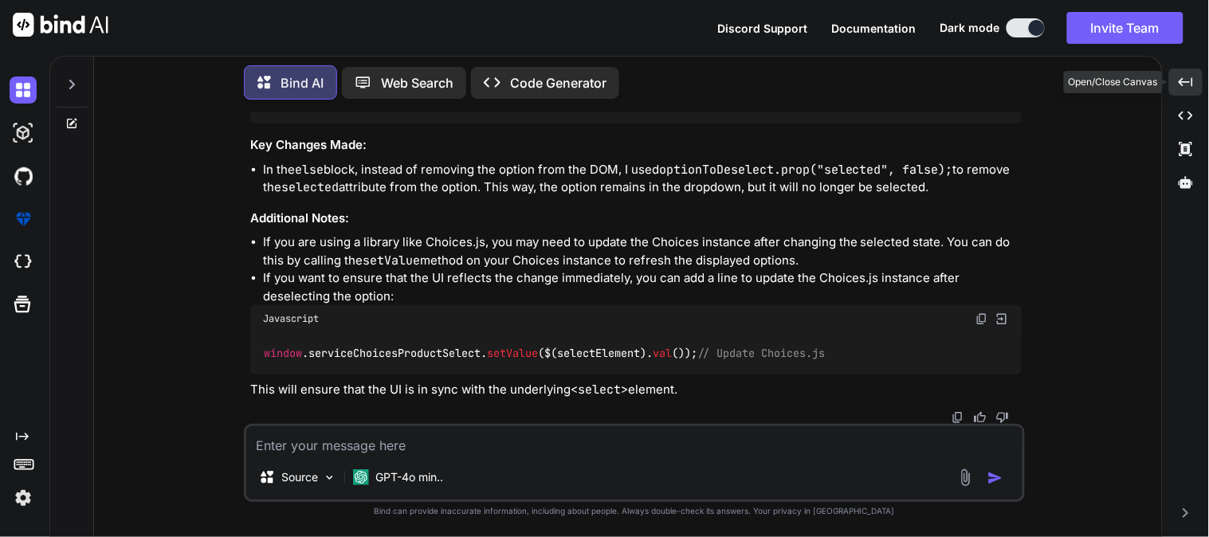
scroll to position [23129, 0]
drag, startPoint x: 339, startPoint y: 319, endPoint x: 606, endPoint y: 336, distance: 268.3
copy code "const optionToDeselect = $(selectElement). find ( `option[value=" ${selectedTis…"
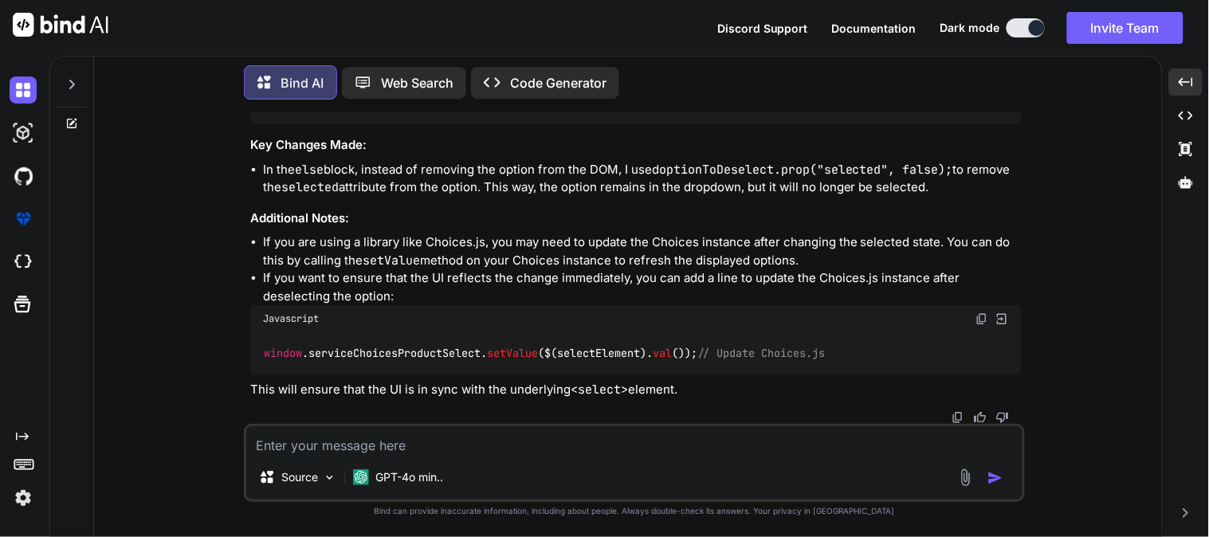
click at [418, 445] on textarea at bounding box center [634, 440] width 776 height 29
paste textarea "$(document).on("change", "#editIVRForm #productSelect", function () { var produ…"
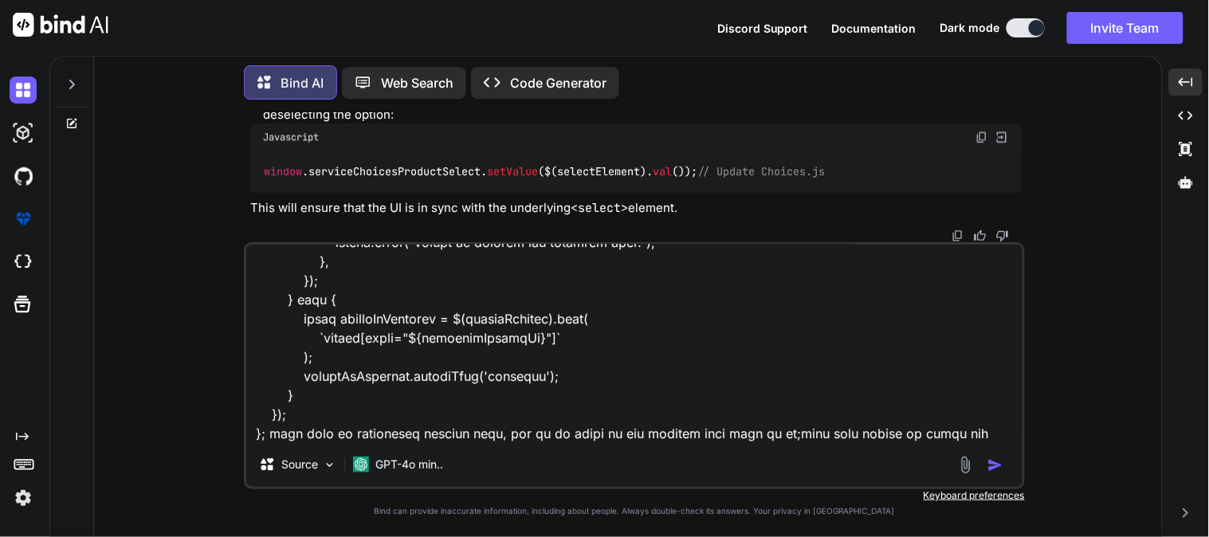
scroll to position [1398, 0]
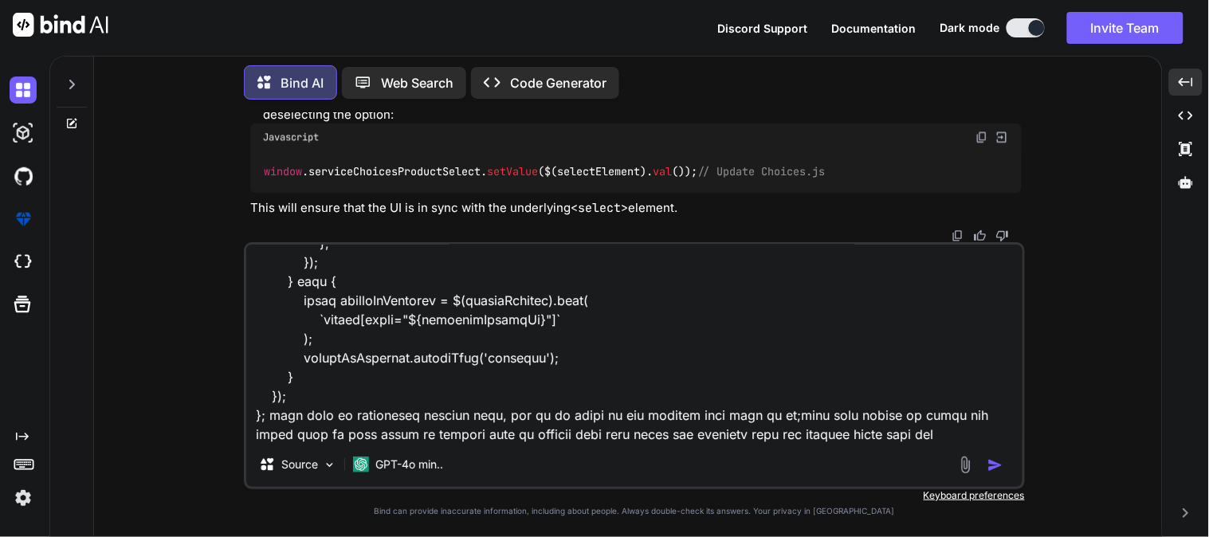
type textarea "$(document).on("change", "#editIVRForm #productSelect", function () { var produ…"
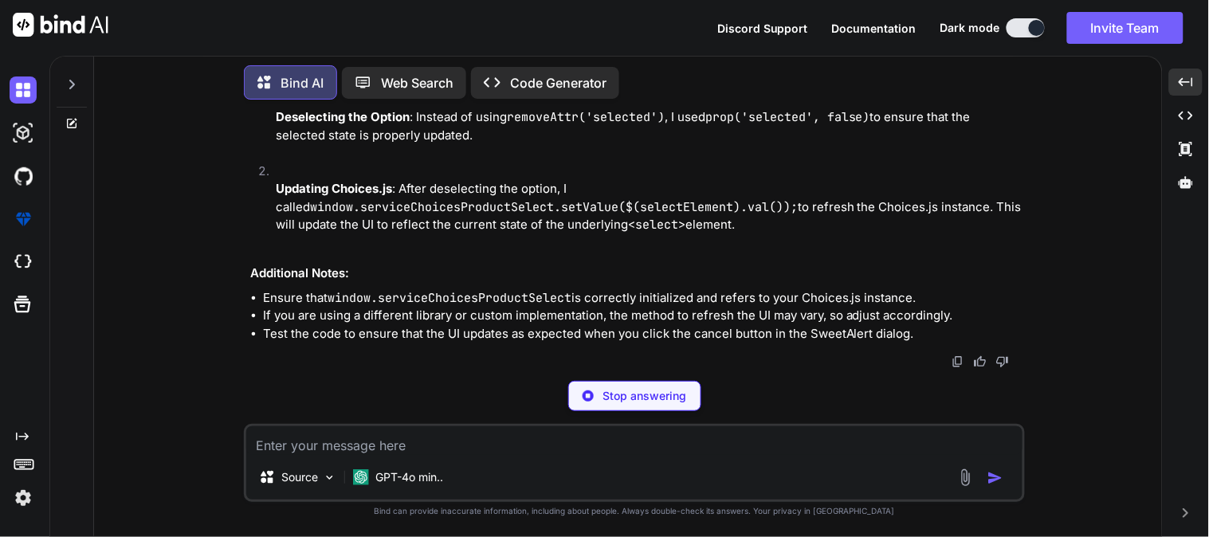
scroll to position [28330, 0]
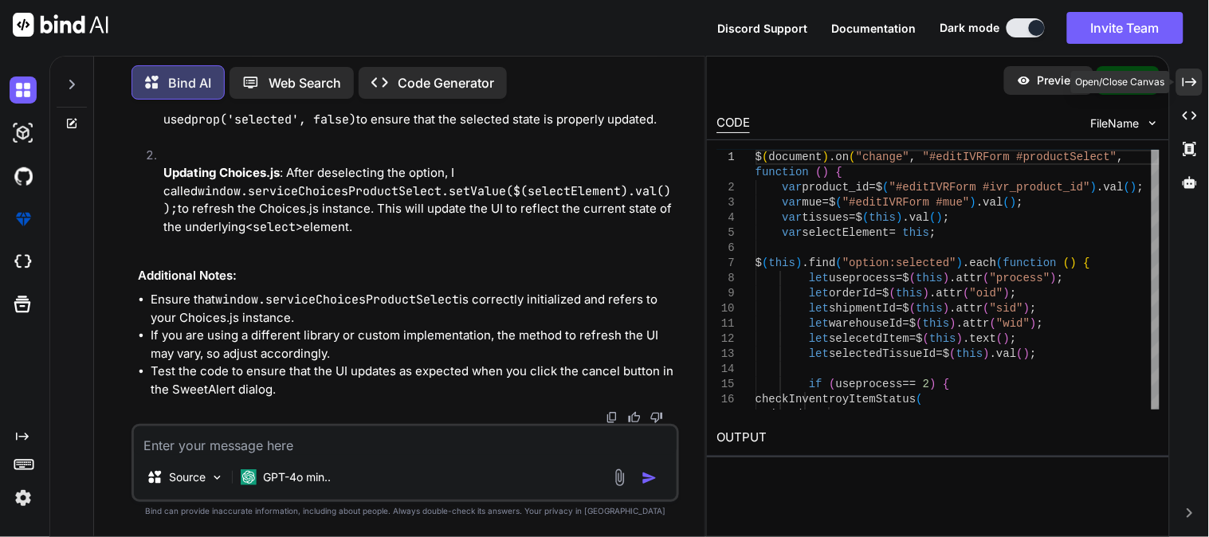
click at [1186, 81] on icon at bounding box center [1190, 81] width 14 height 9
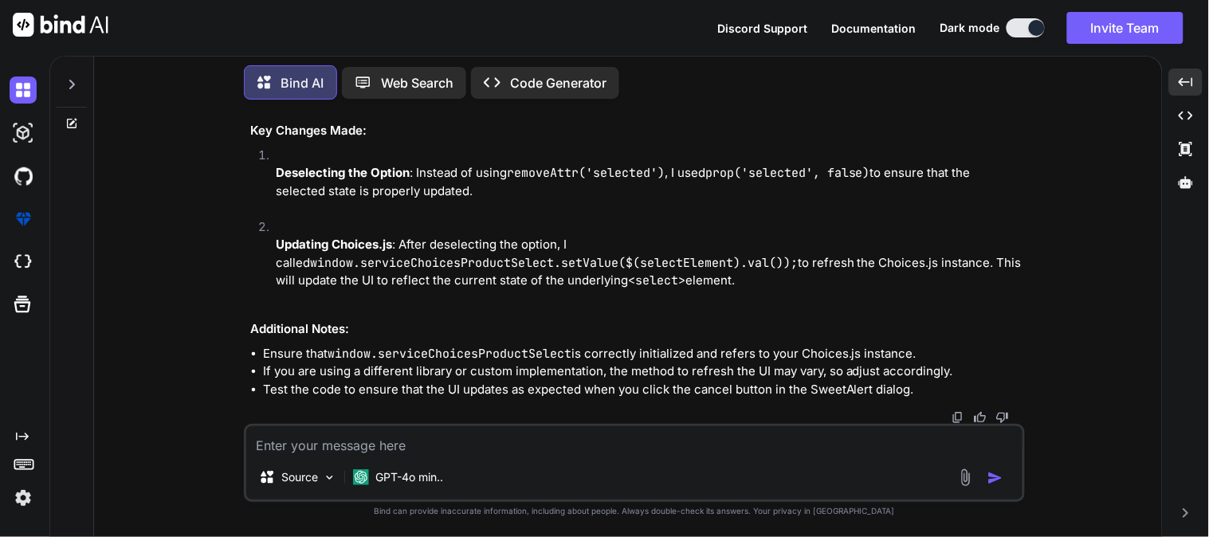
scroll to position [25300, 0]
drag, startPoint x: 359, startPoint y: 391, endPoint x: 343, endPoint y: 362, distance: 33.5
copy code "if ( window . serviceChoicesProductSelect ) { window . serviceChoicesProductSel…"
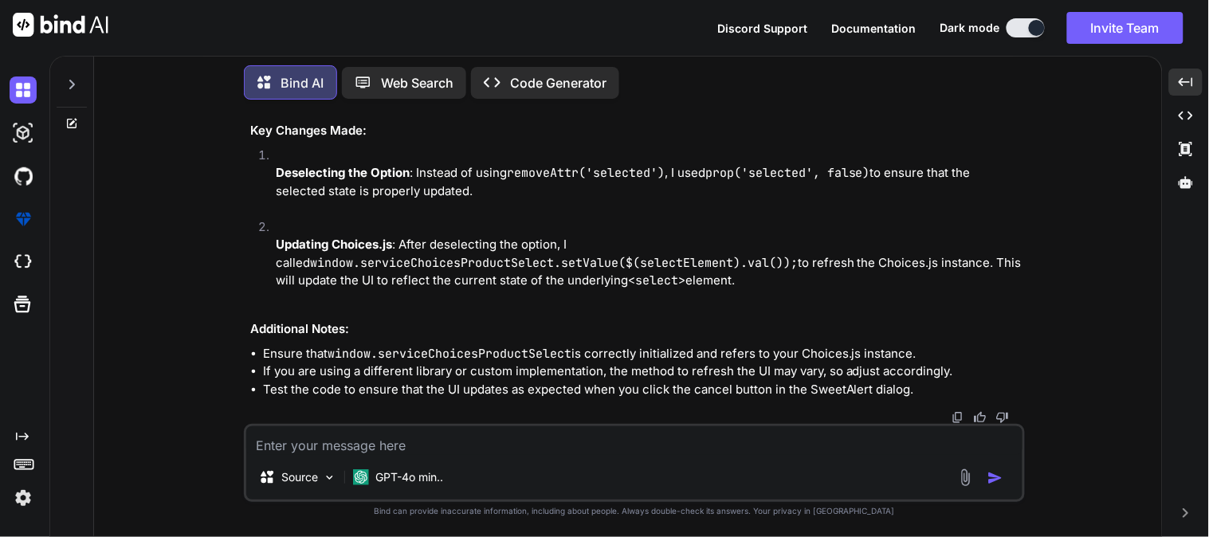
click at [490, 457] on div "Source GPT-4o min.." at bounding box center [634, 463] width 781 height 78
click at [386, 440] on textarea at bounding box center [634, 440] width 776 height 29
paste textarea "$(document).on("change", "#editIVRForm #productSelect", function () { var produ…"
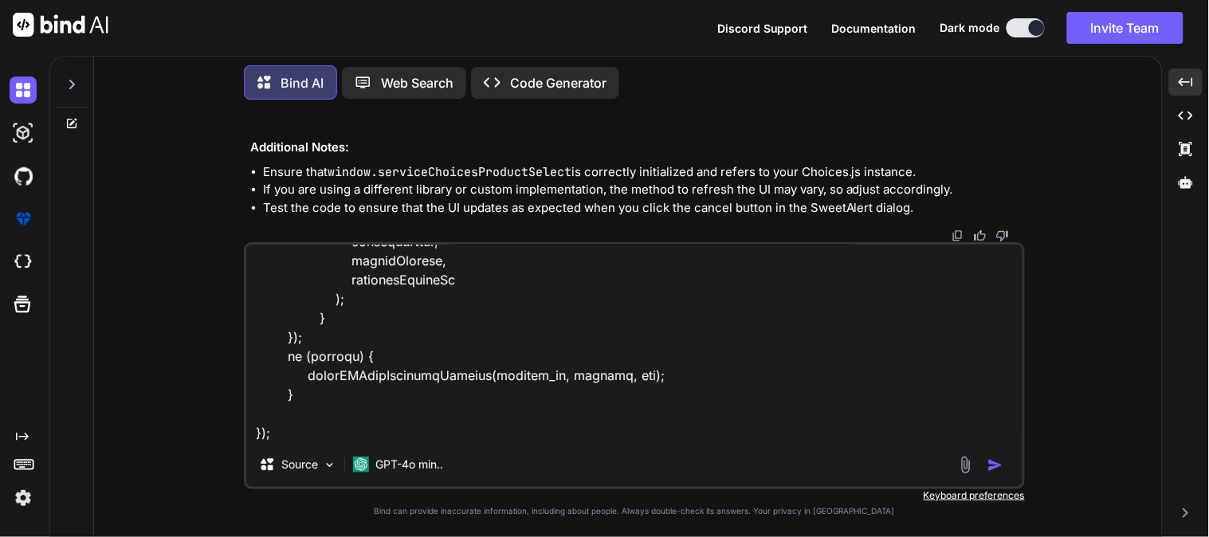
scroll to position [25836, 0]
click at [712, 377] on textarea at bounding box center [634, 344] width 776 height 198
click at [591, 424] on textarea at bounding box center [634, 344] width 776 height 198
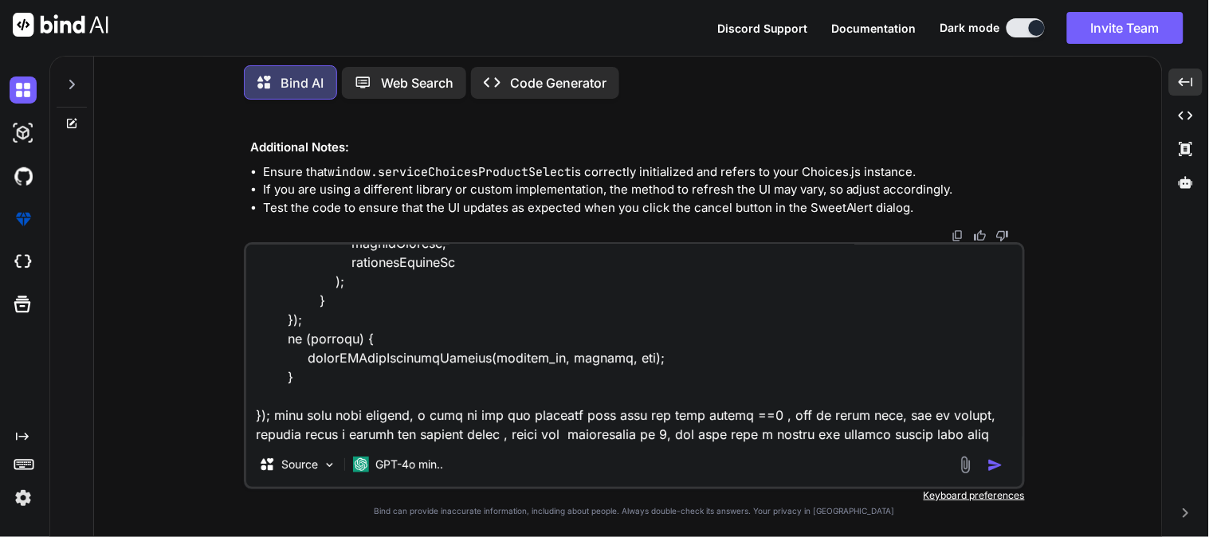
scroll to position [422, 0]
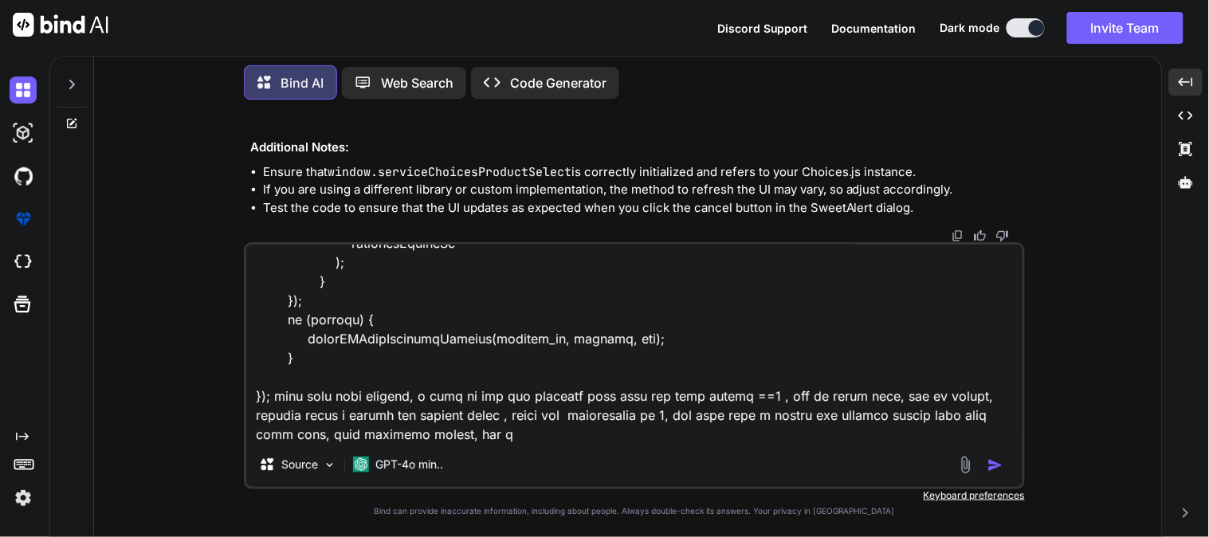
type textarea "$(document).on("change", "#editIVRForm #productSelect", function () { var produ…"
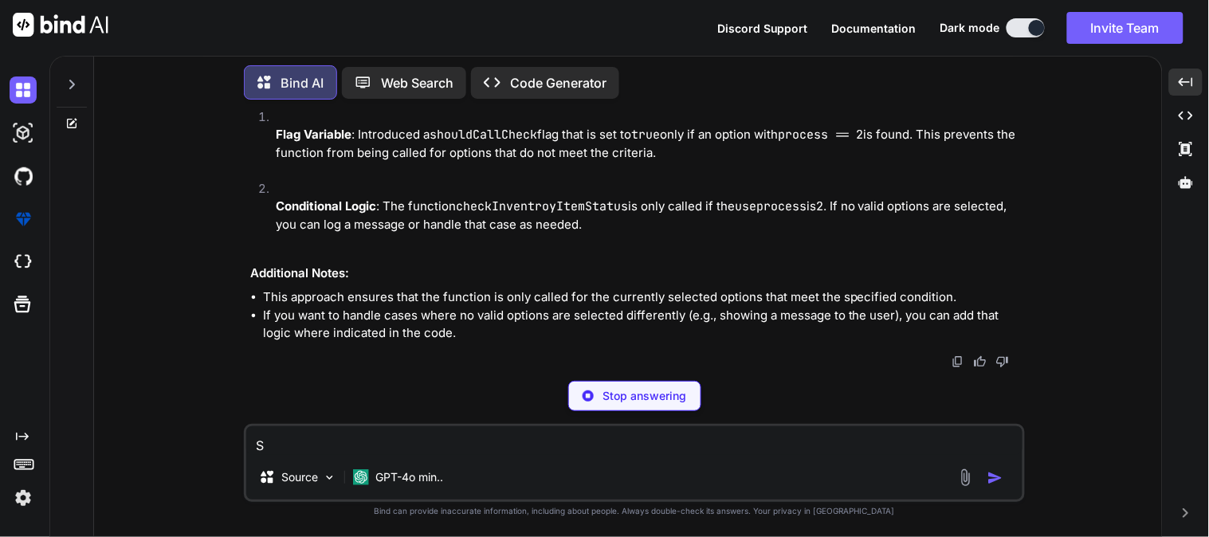
scroll to position [29481, 0]
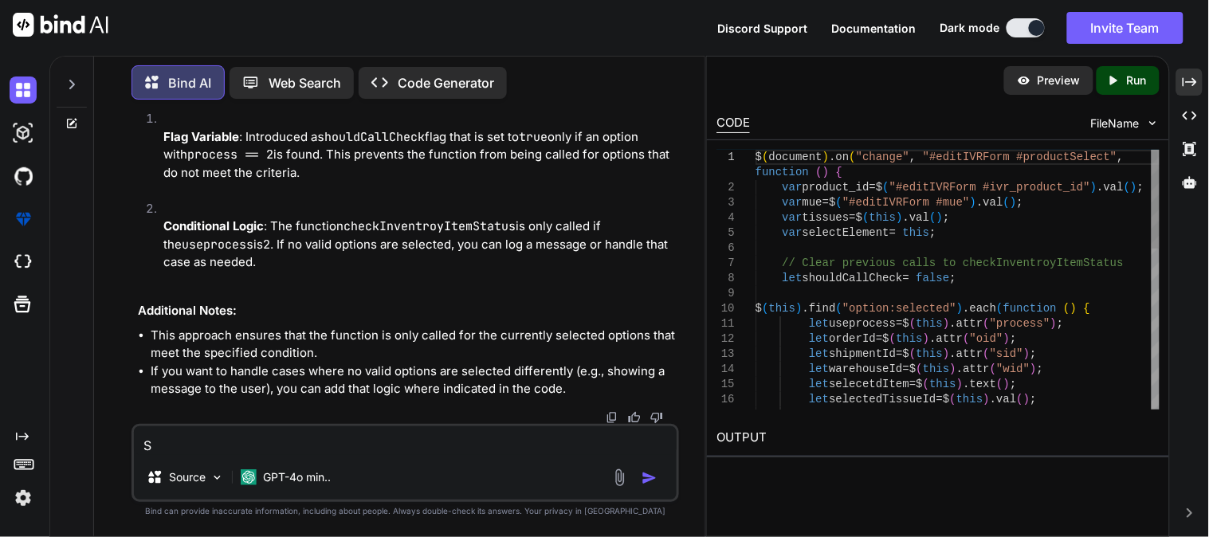
type textarea "S"
